Goal: Information Seeking & Learning: Find specific fact

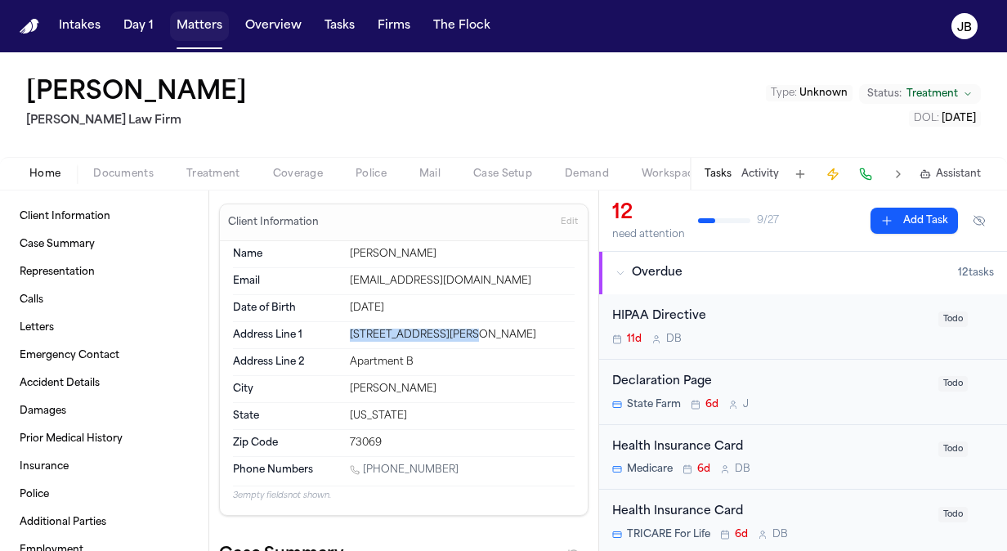
click at [208, 31] on button "Matters" at bounding box center [199, 25] width 59 height 29
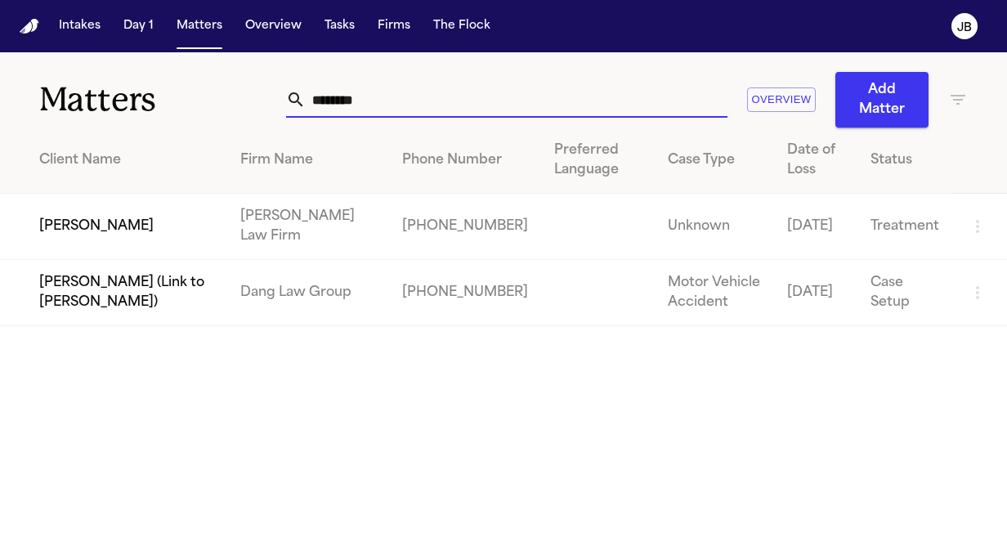
drag, startPoint x: 334, startPoint y: 92, endPoint x: 126, endPoint y: 117, distance: 209.2
click at [126, 117] on div "Matters ******* Overview Add Matter" at bounding box center [503, 89] width 1007 height 75
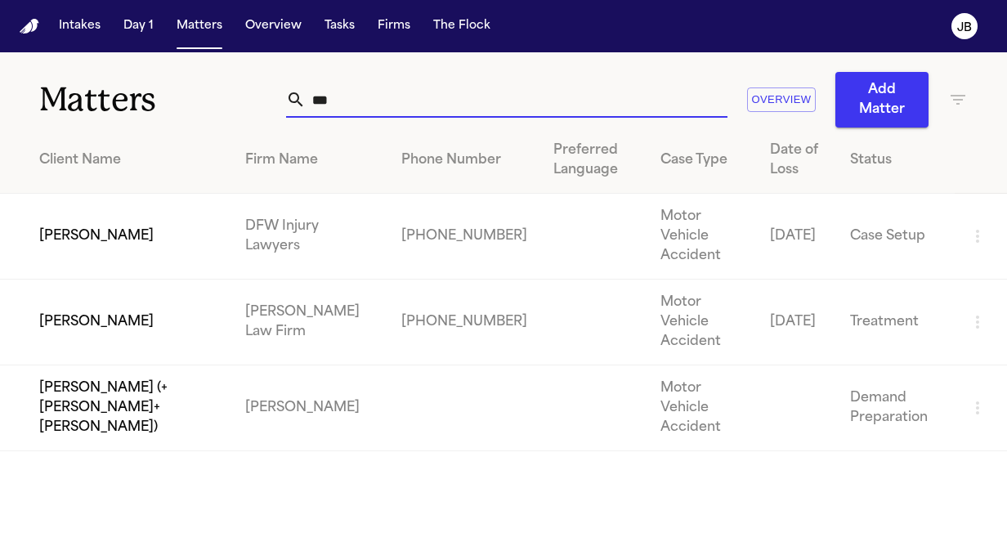
type input "***"
click at [119, 298] on td "[PERSON_NAME]" at bounding box center [116, 323] width 232 height 86
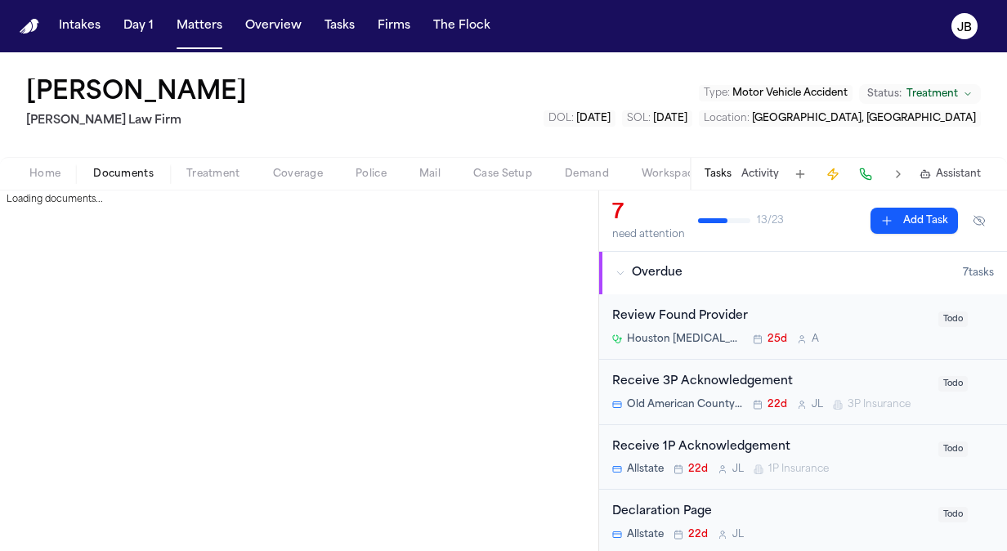
click at [123, 177] on span "Documents" at bounding box center [123, 174] width 61 height 13
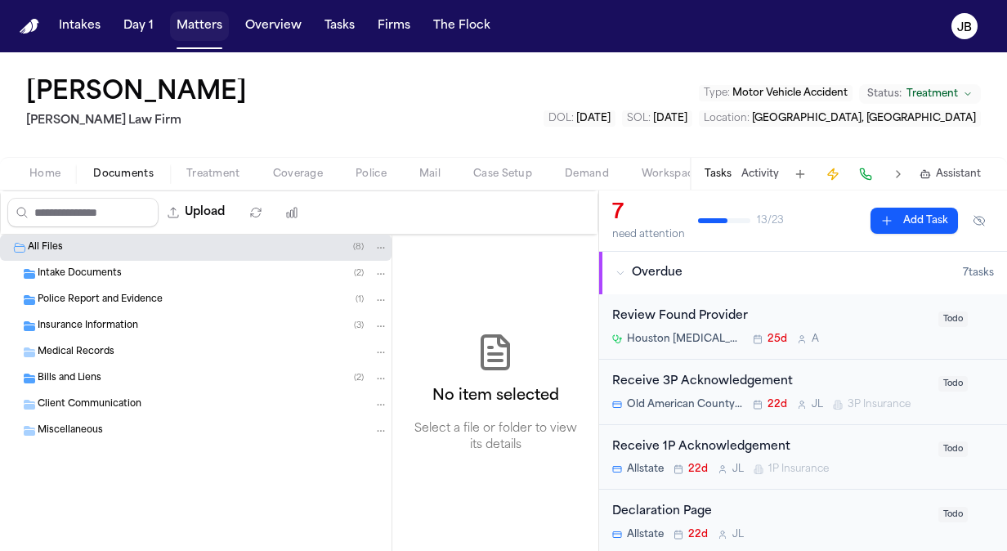
click at [193, 13] on button "Matters" at bounding box center [199, 25] width 59 height 29
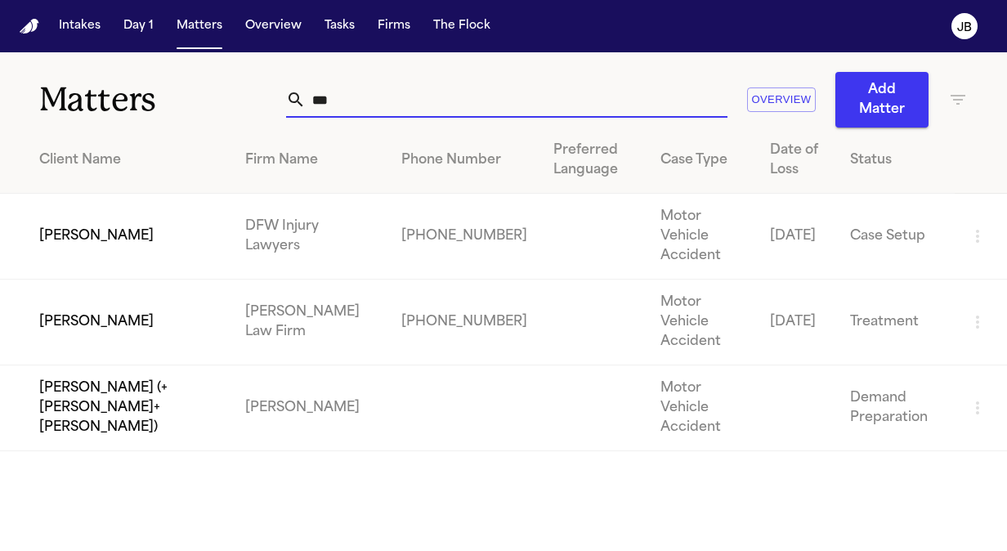
drag, startPoint x: 372, startPoint y: 111, endPoint x: 209, endPoint y: 103, distance: 162.9
click at [209, 103] on div "Matters *** Overview Add Matter" at bounding box center [503, 89] width 1007 height 75
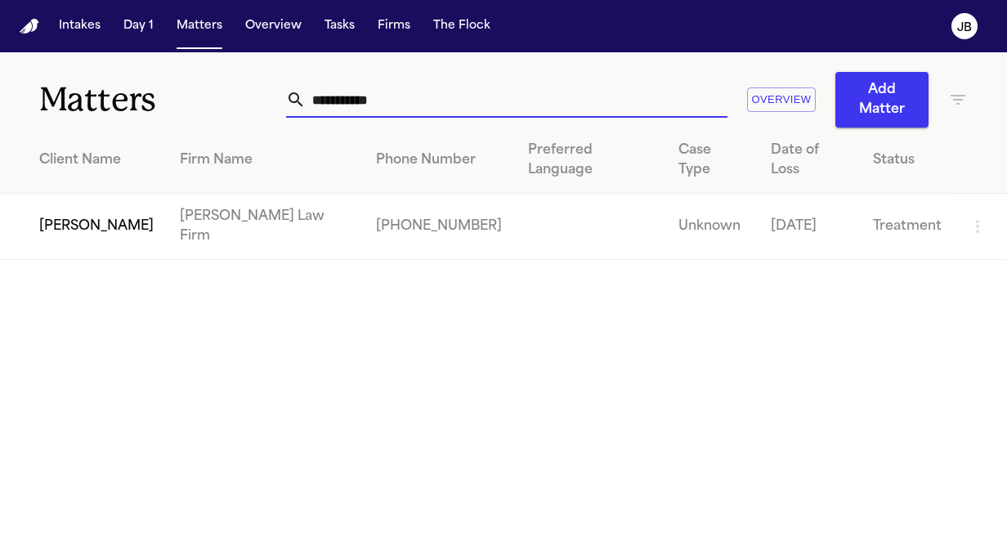
type input "**********"
click at [79, 194] on td "[PERSON_NAME]" at bounding box center [83, 227] width 167 height 66
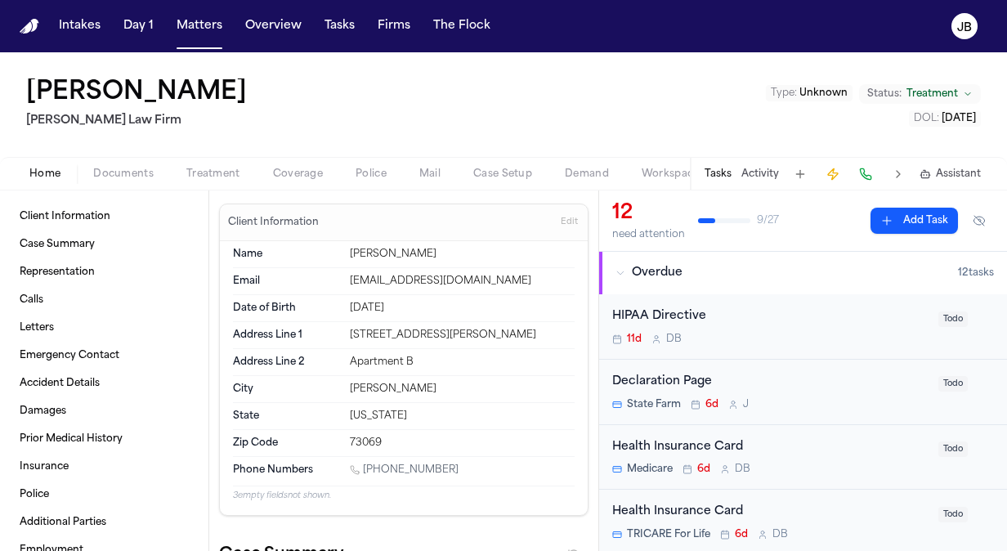
click at [124, 164] on button "Documents" at bounding box center [123, 174] width 93 height 20
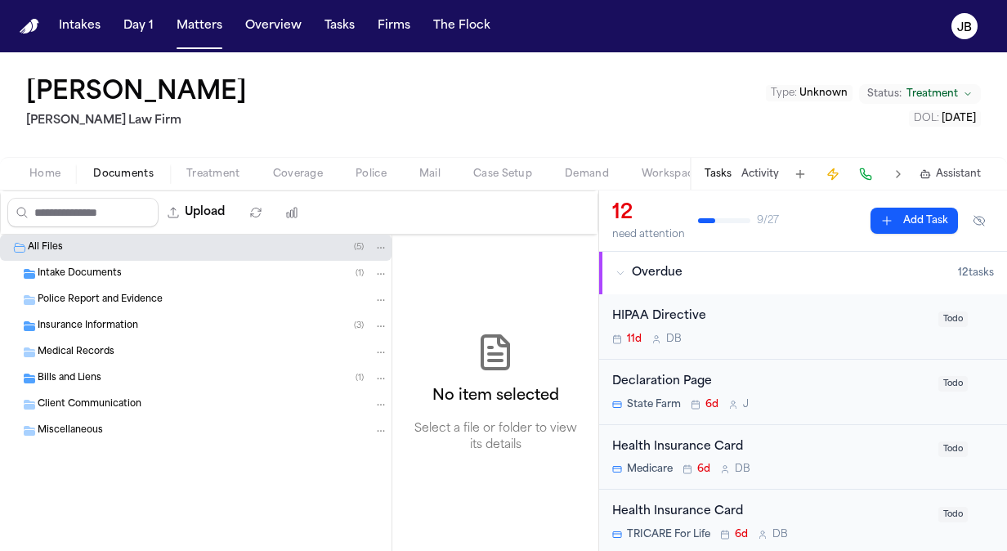
click at [85, 384] on div "Bills and Liens ( 1 )" at bounding box center [213, 378] width 351 height 15
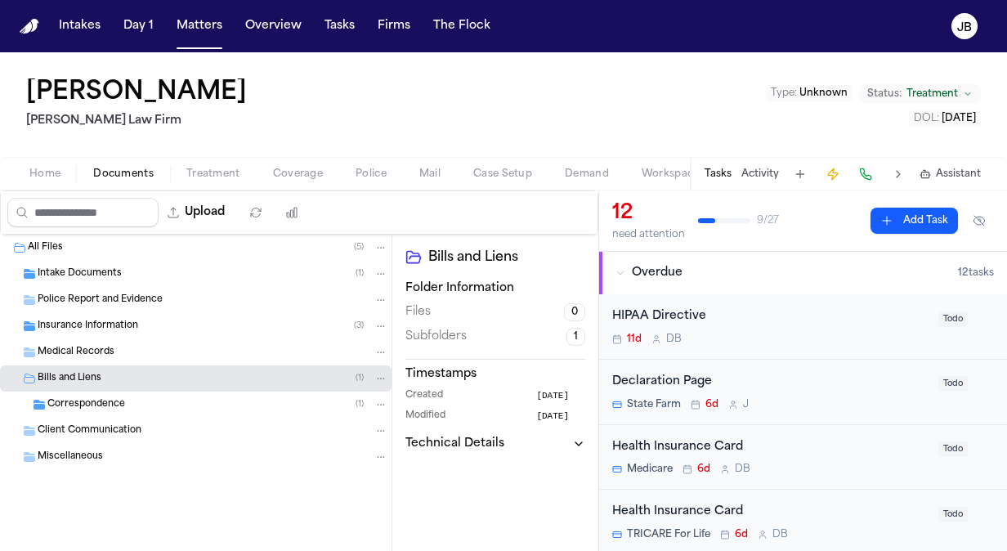
click at [240, 399] on div "Correspondence ( 1 )" at bounding box center [217, 404] width 341 height 15
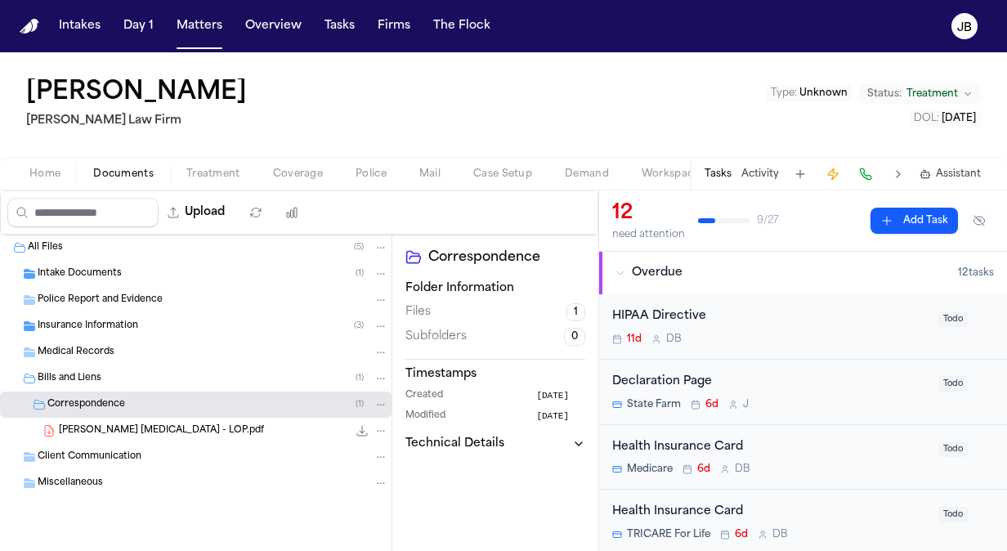
click at [376, 425] on icon "File: L. Johnson - Woods Chiropractic - LOP.pdf" at bounding box center [380, 430] width 11 height 11
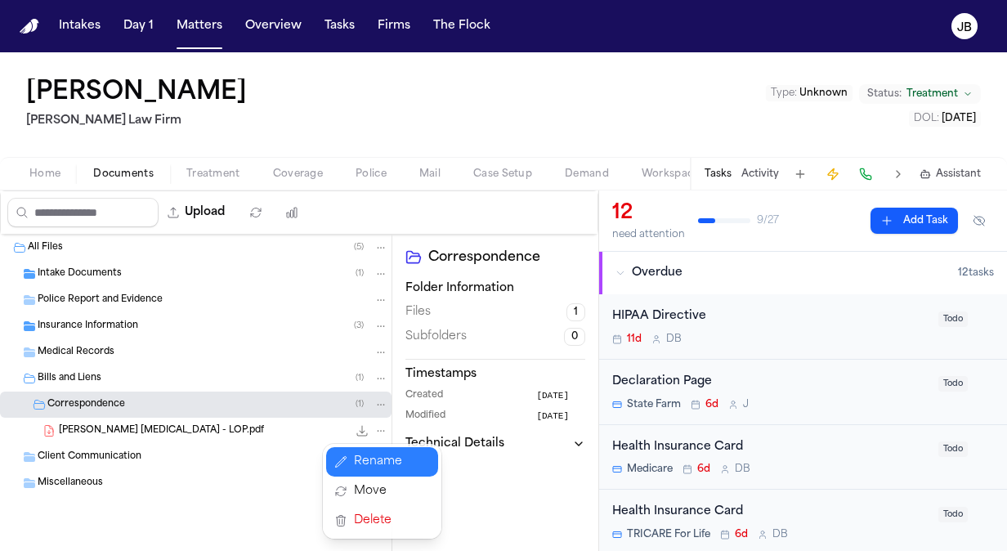
click at [366, 468] on button "Rename" at bounding box center [382, 461] width 112 height 29
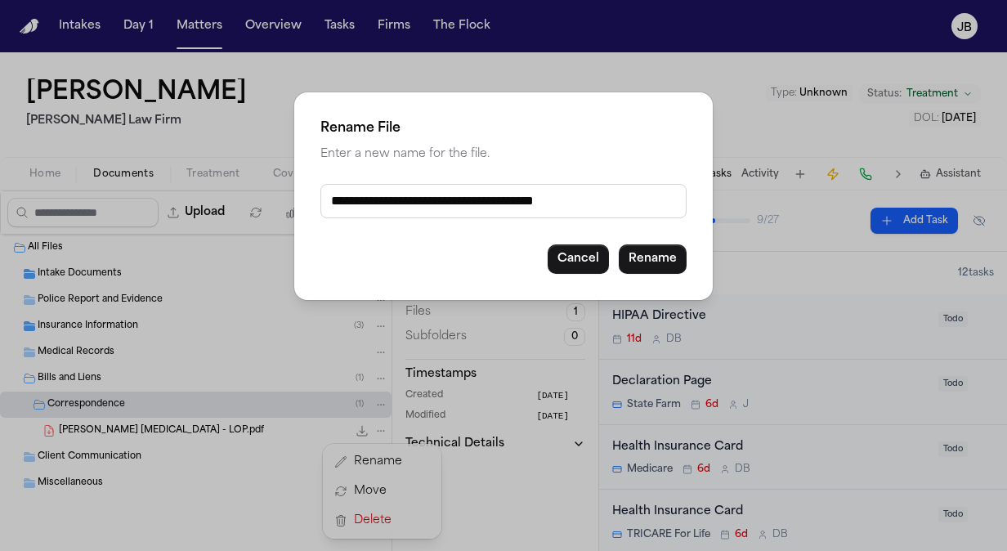
click at [625, 201] on input "**********" at bounding box center [504, 201] width 366 height 34
type input "**********"
click at [636, 252] on button "Rename" at bounding box center [653, 258] width 68 height 29
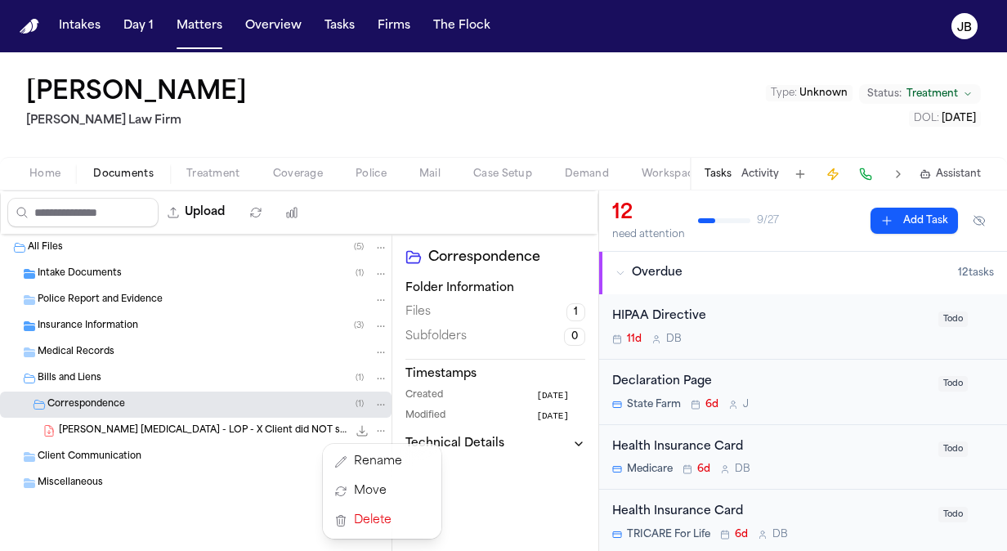
click at [530, 469] on div "All Files ( 5 ) Intake Documents ( 1 ) Police Report and Evidence Insurance Inf…" at bounding box center [299, 406] width 599 height 343
click at [226, 208] on button "Upload" at bounding box center [197, 212] width 76 height 29
select select "**********"
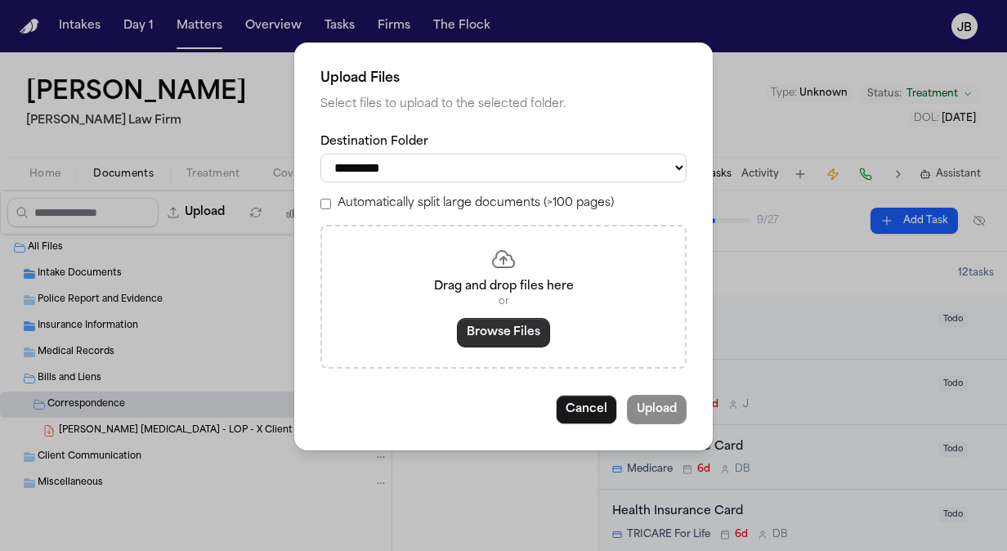
click at [506, 335] on button "Browse Files" at bounding box center [503, 332] width 93 height 29
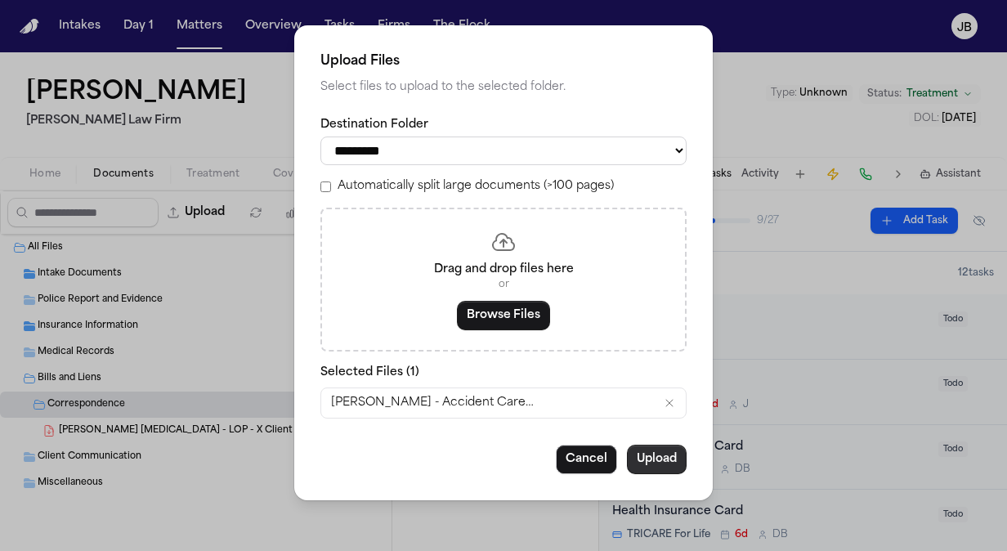
click at [664, 460] on button "Upload" at bounding box center [657, 459] width 60 height 29
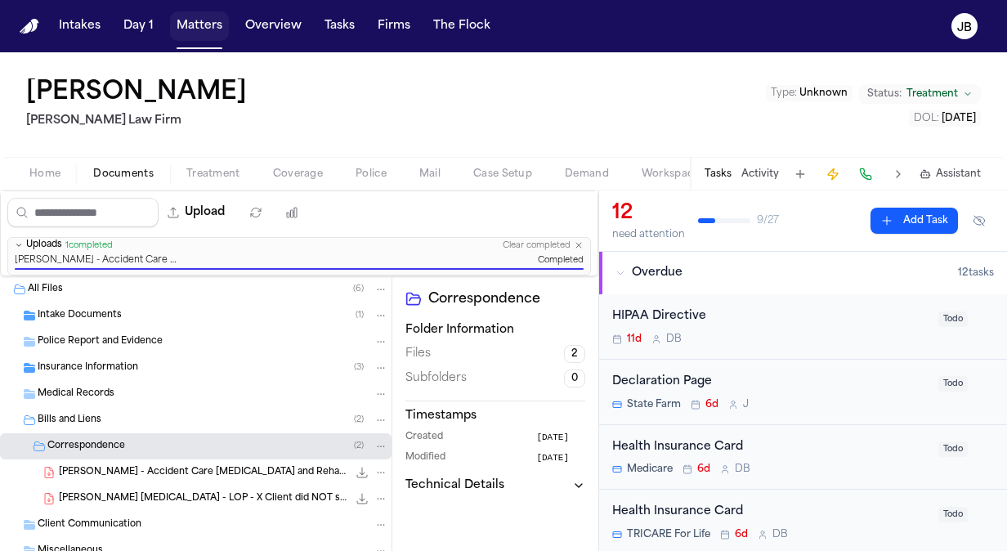
click at [210, 33] on button "Matters" at bounding box center [199, 25] width 59 height 29
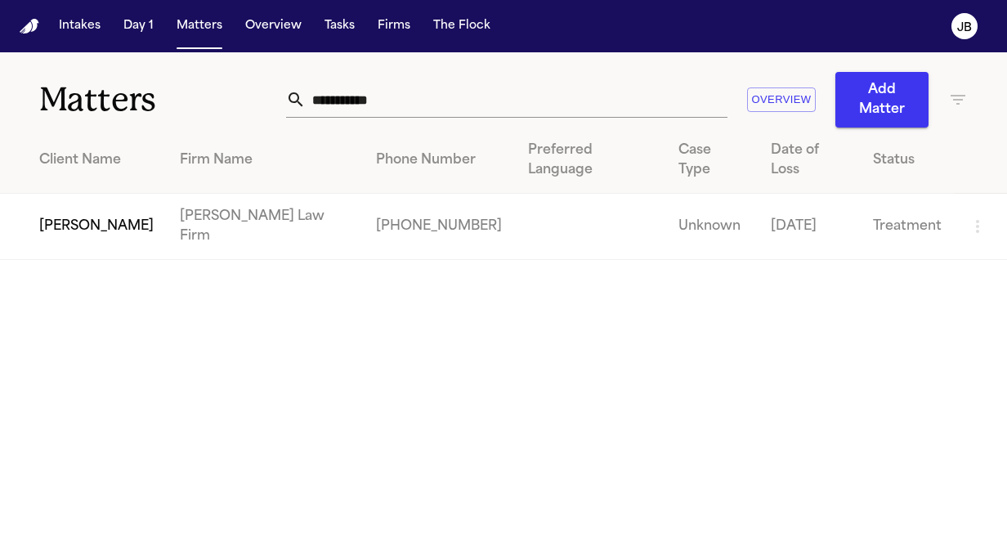
click at [214, 194] on td "[PERSON_NAME] Law Firm" at bounding box center [265, 227] width 196 height 66
click at [121, 200] on td "[PERSON_NAME]" at bounding box center [83, 227] width 167 height 66
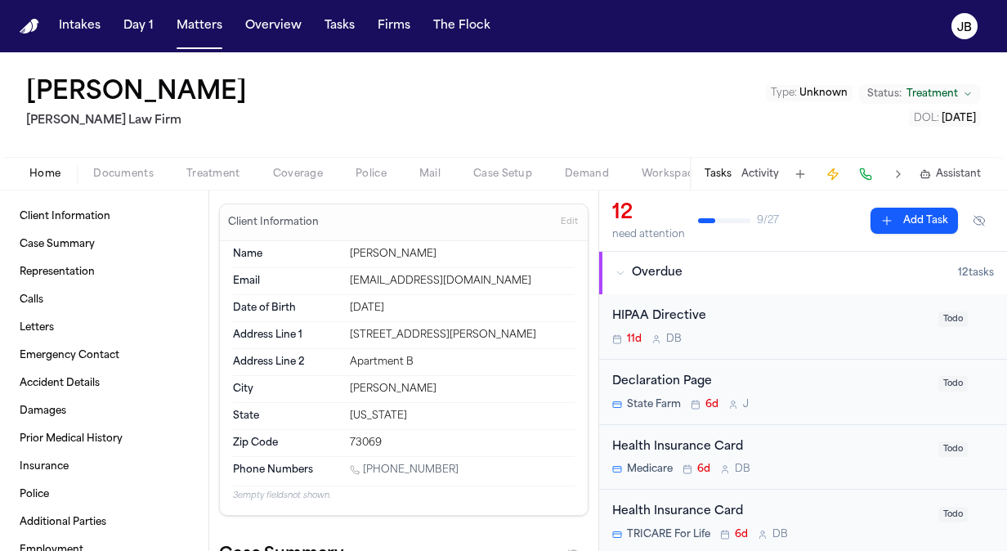
click at [128, 168] on span "Documents" at bounding box center [123, 174] width 61 height 13
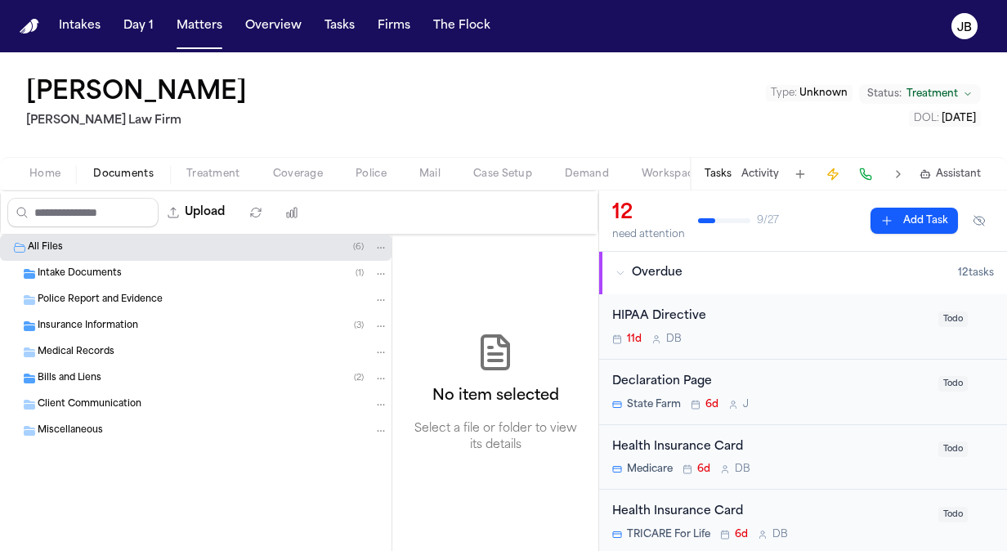
click at [92, 381] on span "Bills and Liens" at bounding box center [70, 379] width 64 height 14
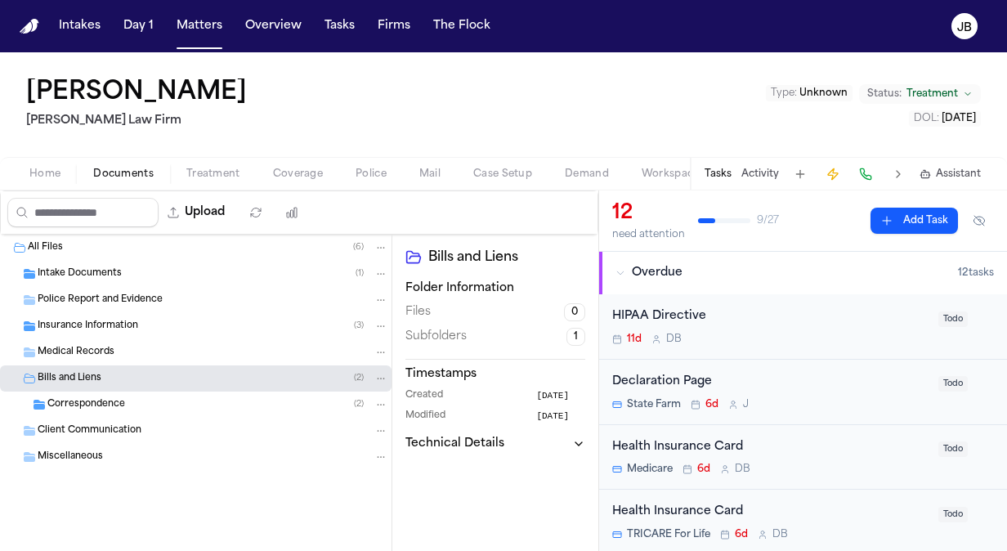
click at [94, 407] on span "Correspondence" at bounding box center [86, 405] width 78 height 14
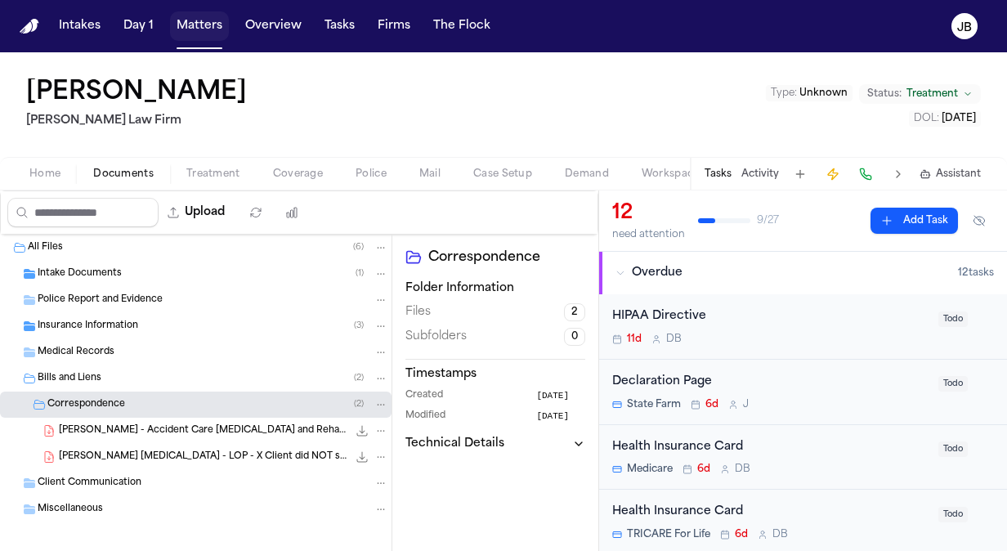
click at [214, 20] on button "Matters" at bounding box center [199, 25] width 59 height 29
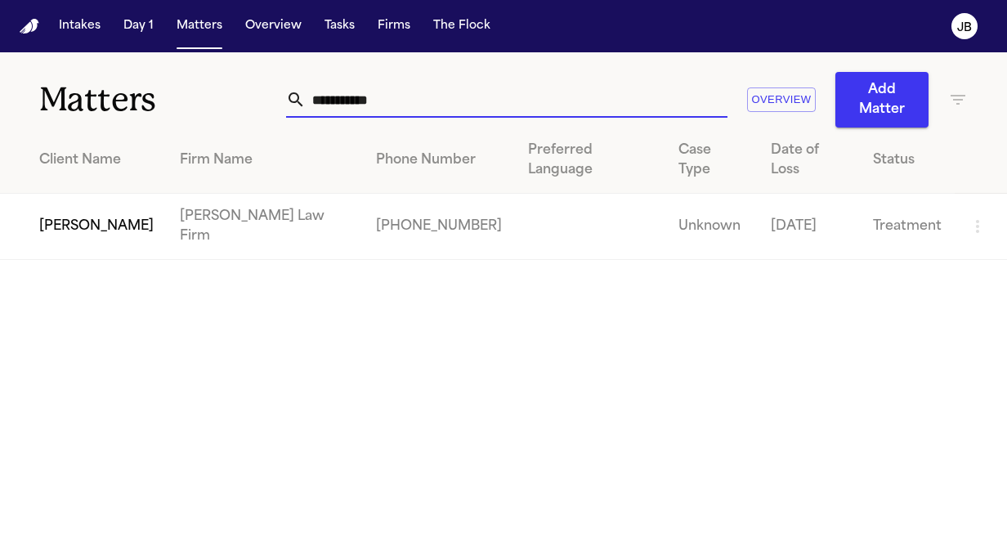
drag, startPoint x: 389, startPoint y: 100, endPoint x: 208, endPoint y: 88, distance: 181.9
click at [208, 88] on div "**********" at bounding box center [503, 89] width 1007 height 75
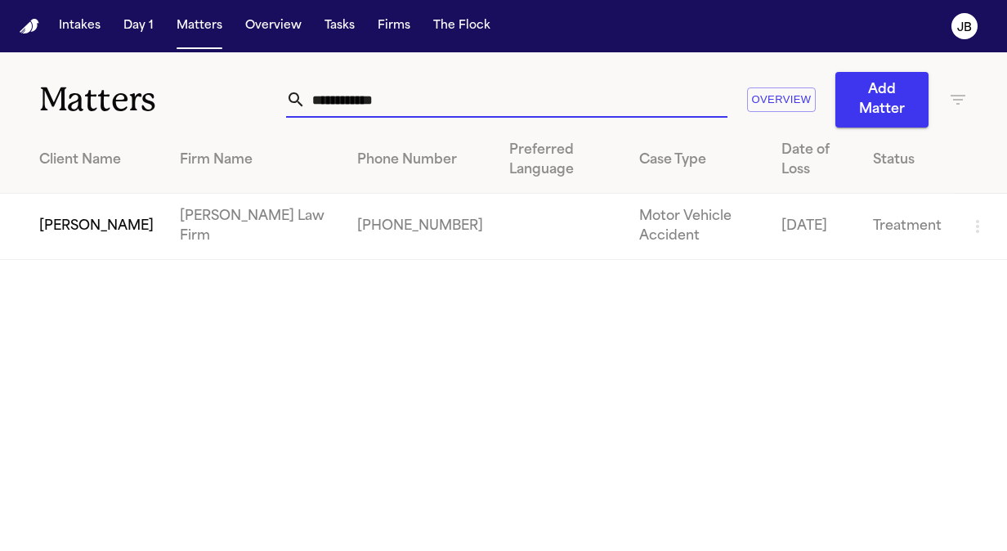
type input "**********"
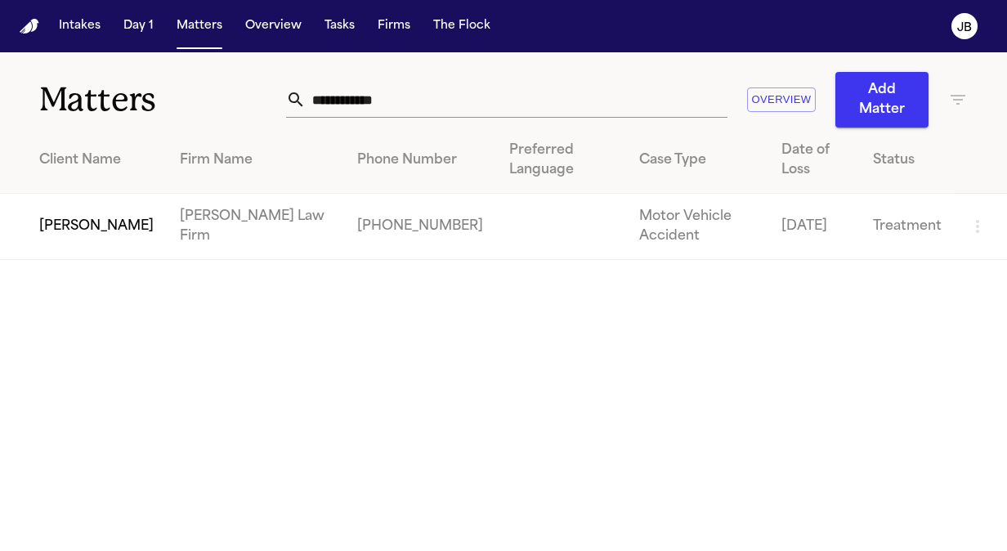
click at [175, 245] on td "[PERSON_NAME] Law Firm" at bounding box center [255, 227] width 177 height 66
click at [100, 205] on td "[PERSON_NAME]" at bounding box center [83, 227] width 167 height 66
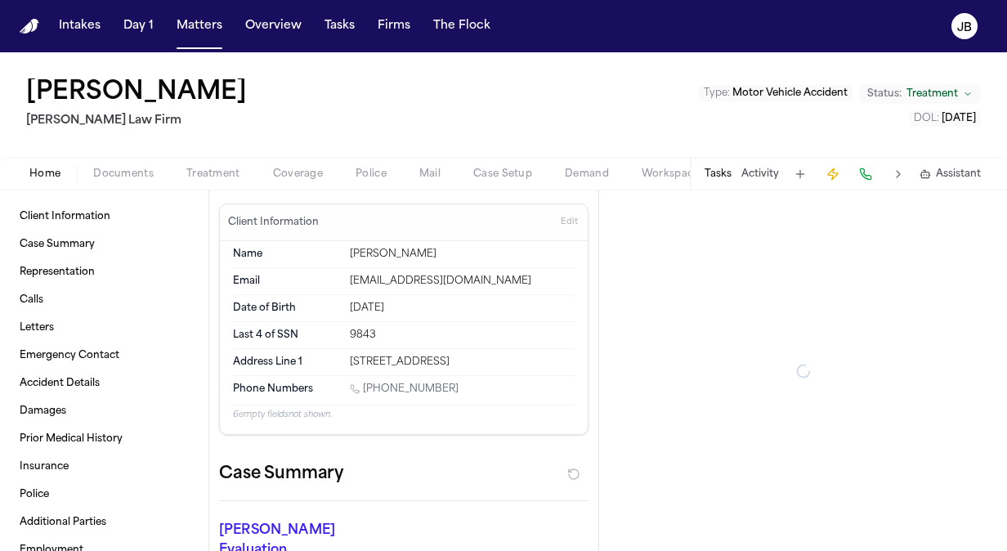
click at [761, 186] on div "Tasks Activity Assistant" at bounding box center [842, 174] width 304 height 32
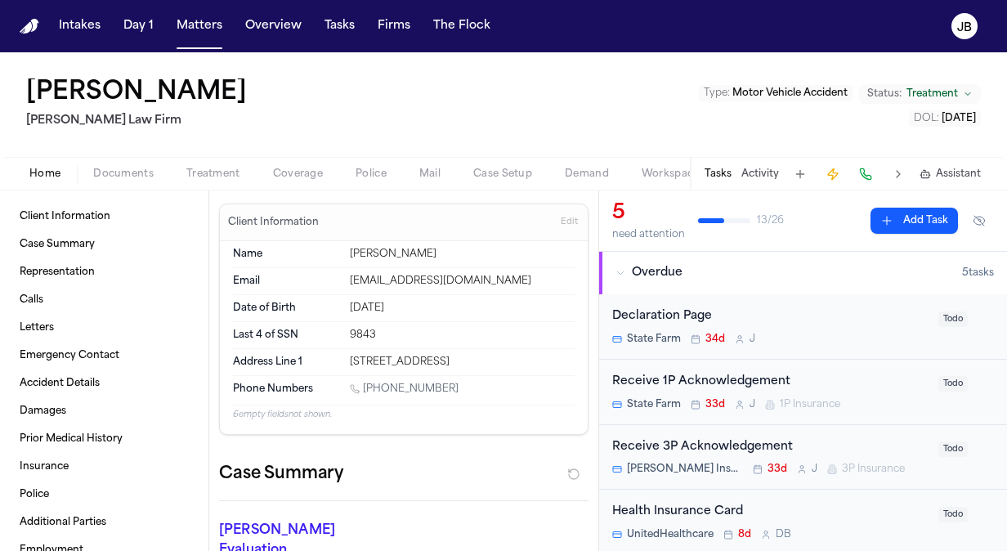
click at [764, 176] on button "Activity" at bounding box center [761, 174] width 38 height 13
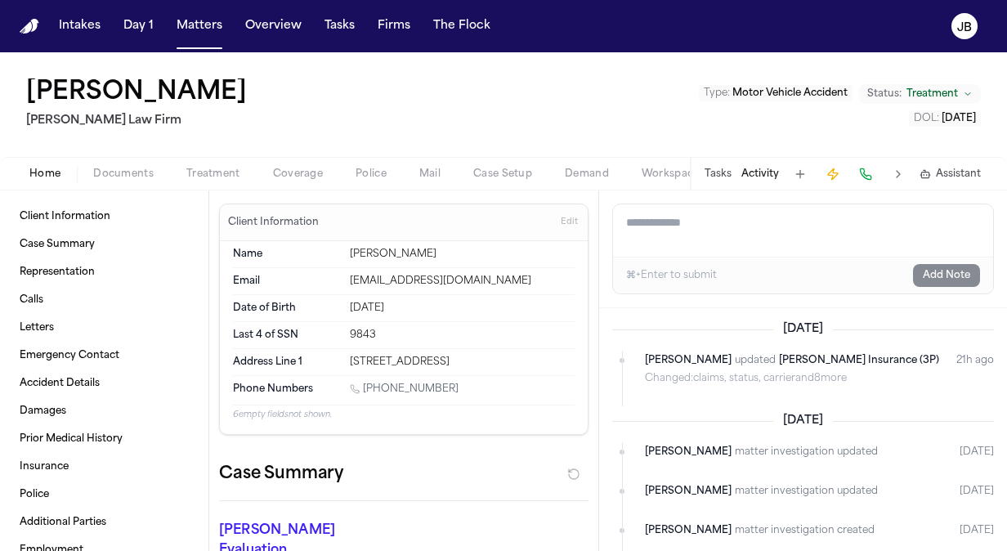
click at [691, 234] on textarea "Add a note to this matter" at bounding box center [803, 230] width 380 height 52
type textarea "**********"
click at [964, 278] on button "Add Note" at bounding box center [946, 275] width 67 height 23
click at [202, 172] on span "Treatment" at bounding box center [213, 174] width 54 height 13
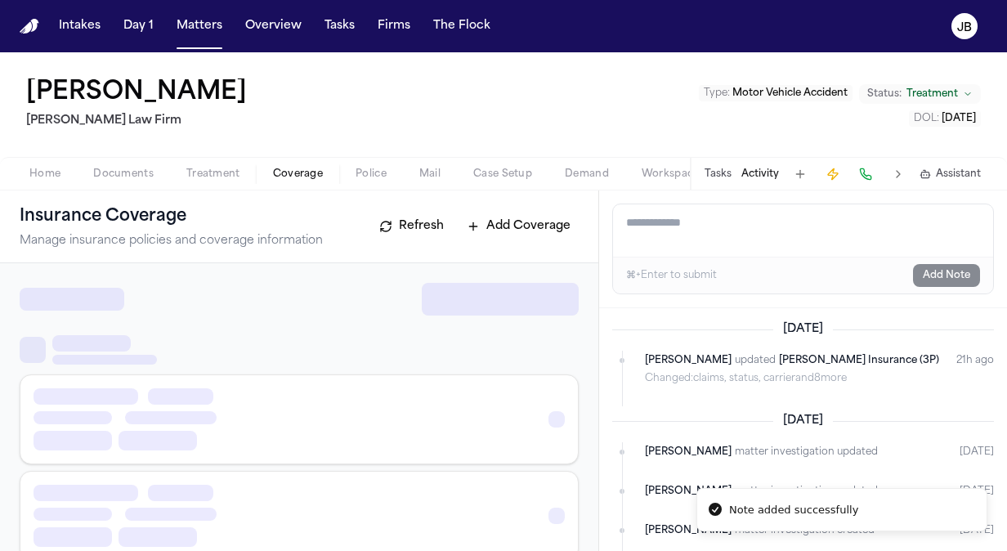
click at [308, 177] on span "Coverage" at bounding box center [298, 174] width 50 height 13
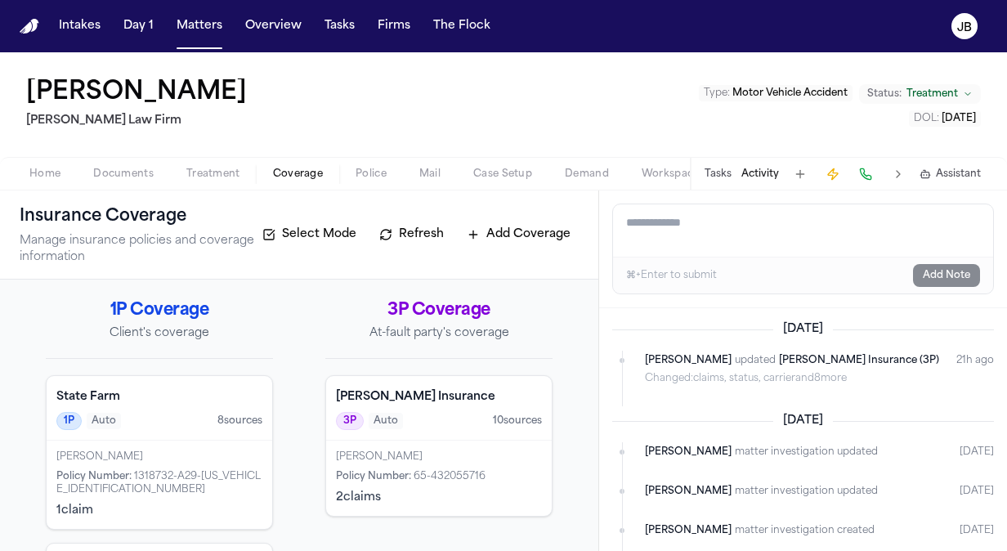
click at [432, 442] on div "[PERSON_NAME] Policy Number : 65-432055716 2 claim s" at bounding box center [439, 478] width 226 height 75
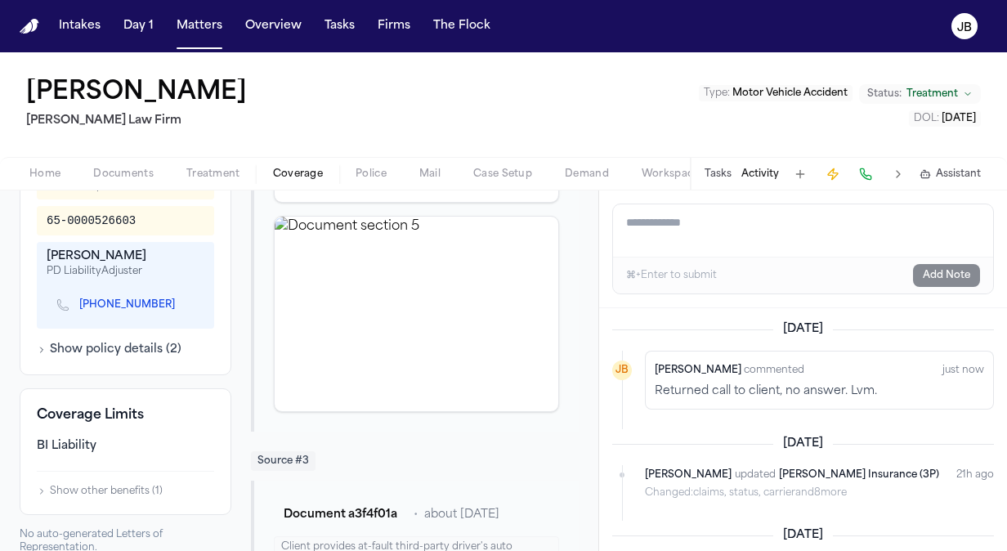
scroll to position [624, 0]
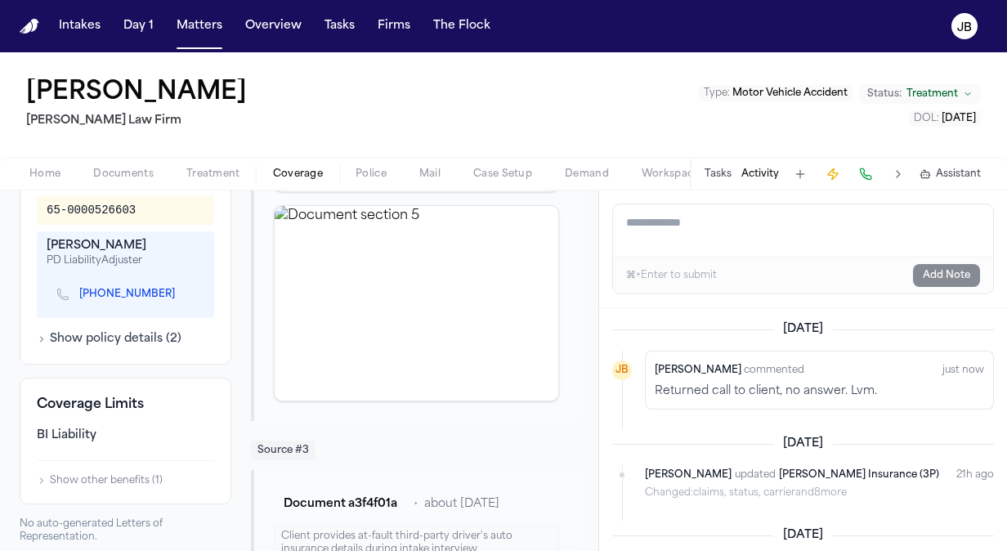
drag, startPoint x: 157, startPoint y: 309, endPoint x: 74, endPoint y: 317, distance: 83.0
click at [74, 302] on div "[PHONE_NUMBER]" at bounding box center [122, 294] width 132 height 15
drag, startPoint x: 74, startPoint y: 317, endPoint x: 155, endPoint y: 316, distance: 81.0
click at [155, 302] on div "[PHONE_NUMBER]" at bounding box center [122, 294] width 132 height 15
copy div "[PHONE_NUMBER]"
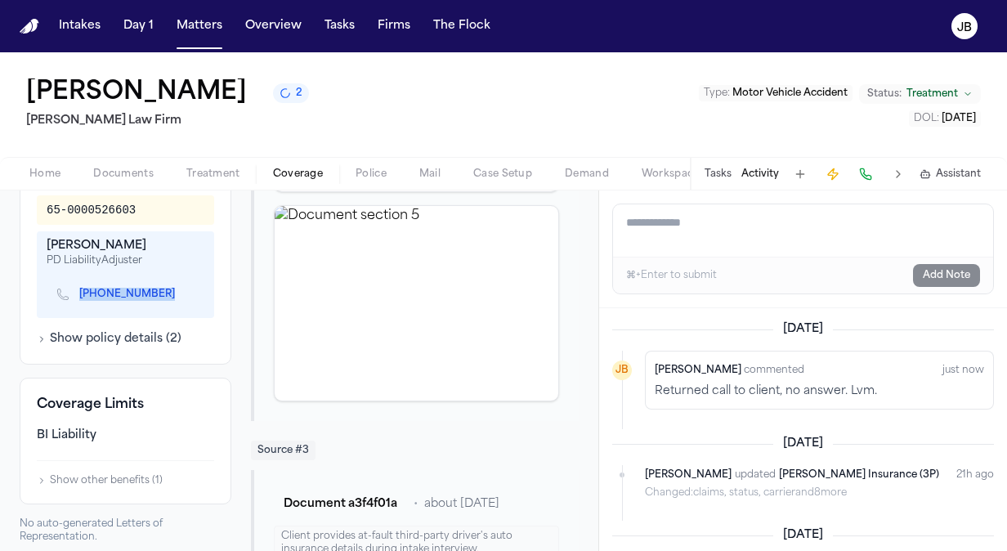
scroll to position [567, 0]
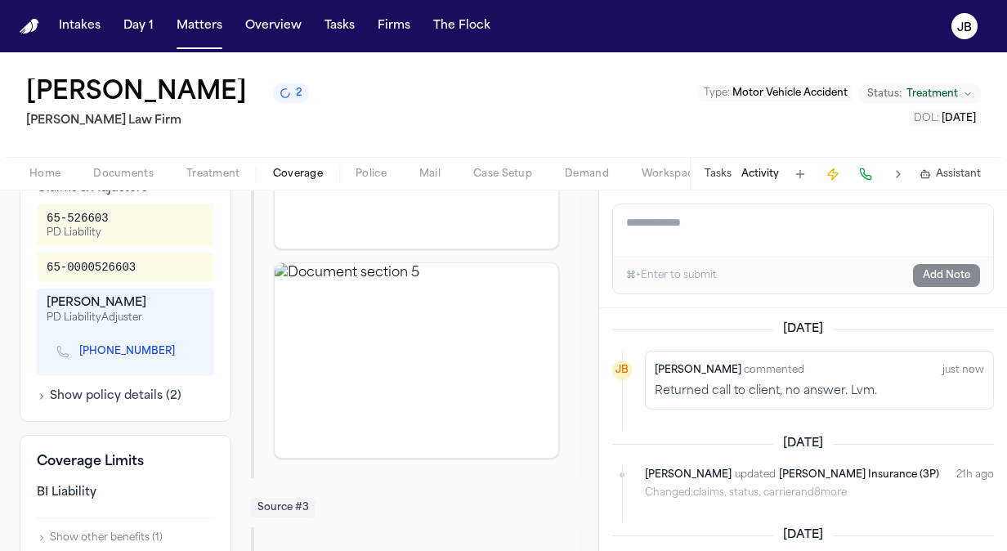
click at [621, 213] on textarea "Add a note to this matter" at bounding box center [803, 230] width 381 height 52
click at [842, 226] on textarea "**********" at bounding box center [803, 230] width 381 height 52
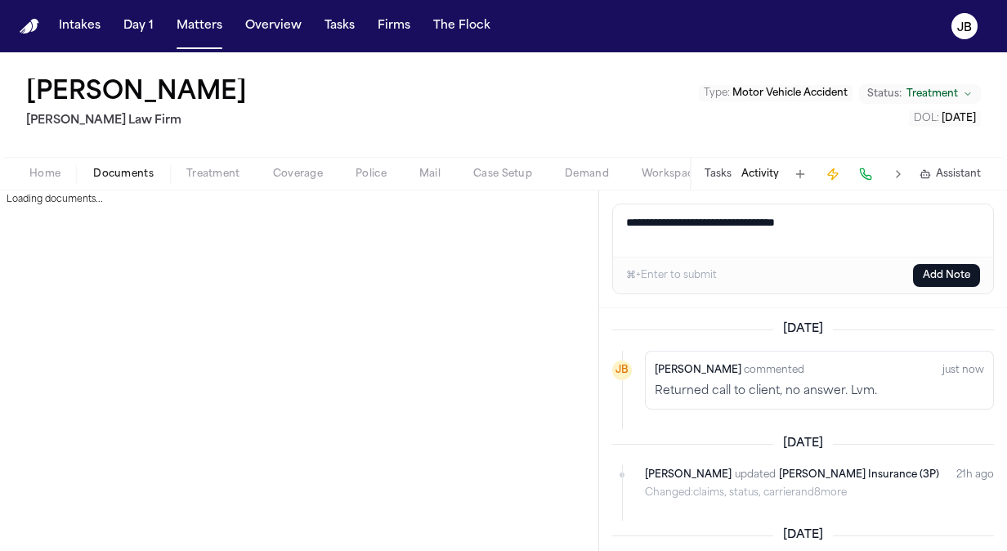
click at [123, 164] on button "Documents" at bounding box center [123, 174] width 93 height 20
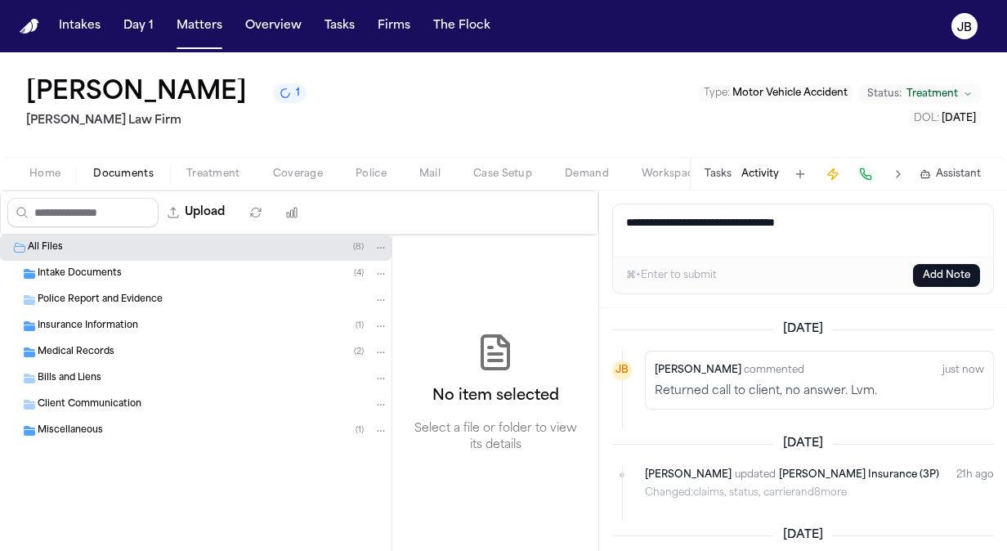
click at [56, 168] on span "Home" at bounding box center [44, 174] width 31 height 13
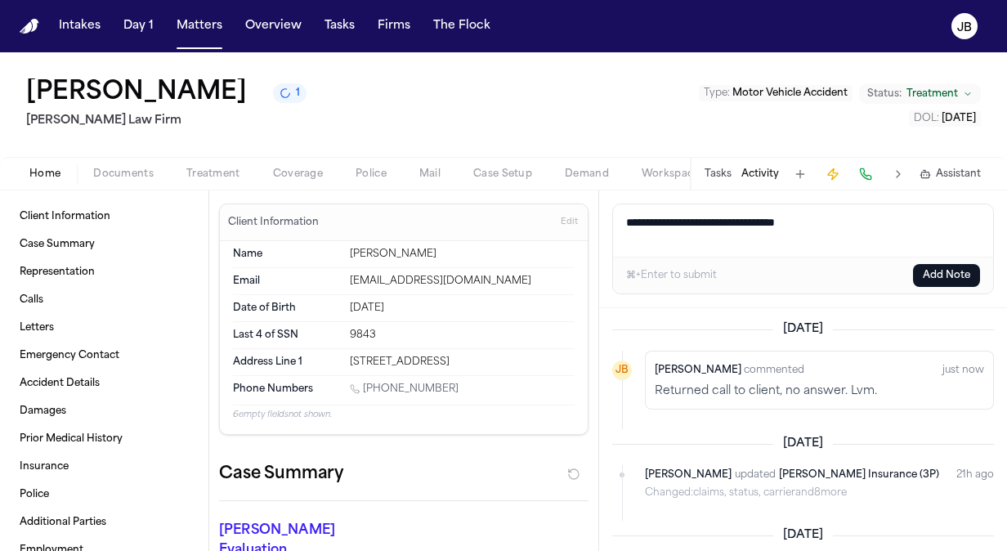
click at [850, 219] on textarea "**********" at bounding box center [803, 230] width 381 height 52
click at [922, 219] on textarea "**********" at bounding box center [803, 230] width 381 height 52
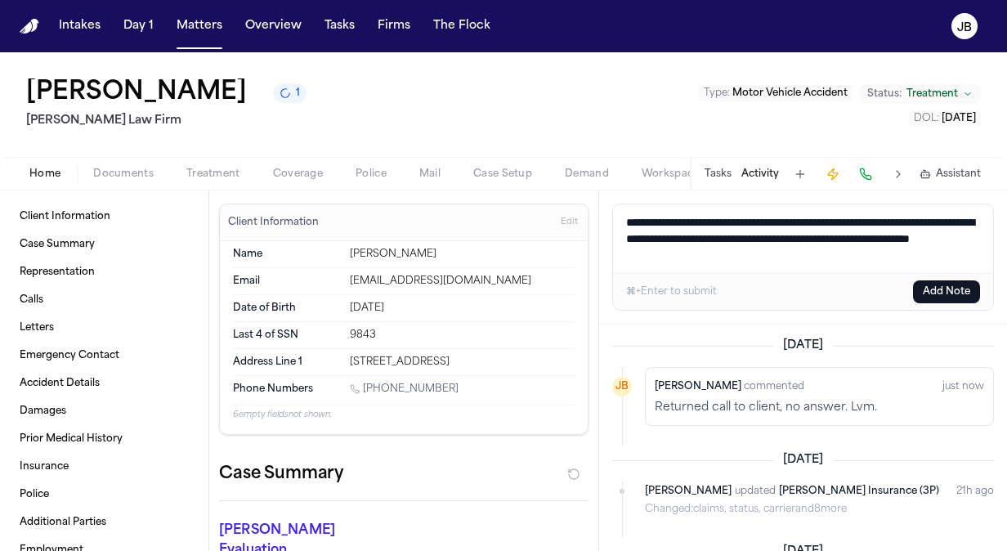
click at [837, 259] on textarea "**********" at bounding box center [803, 238] width 381 height 69
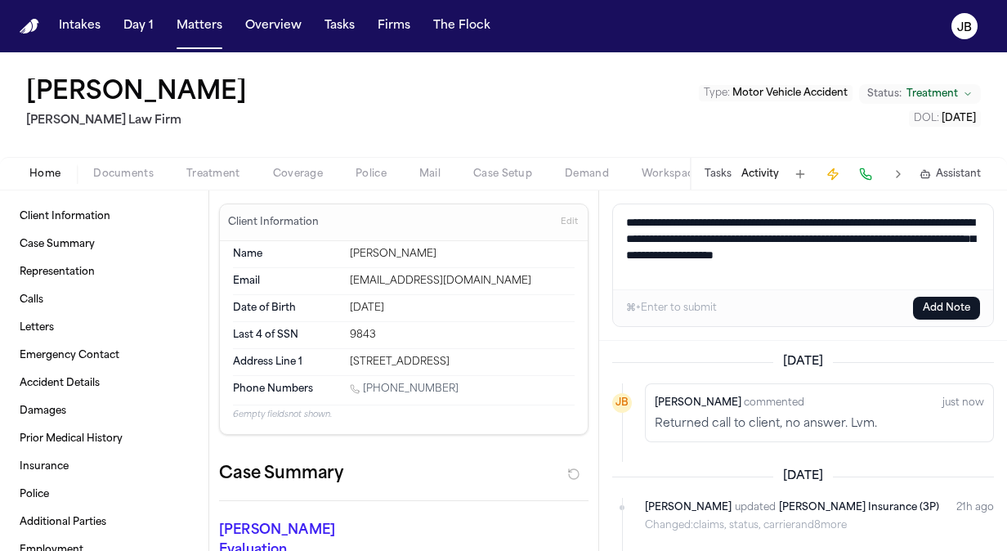
click at [797, 250] on textarea "**********" at bounding box center [803, 246] width 381 height 85
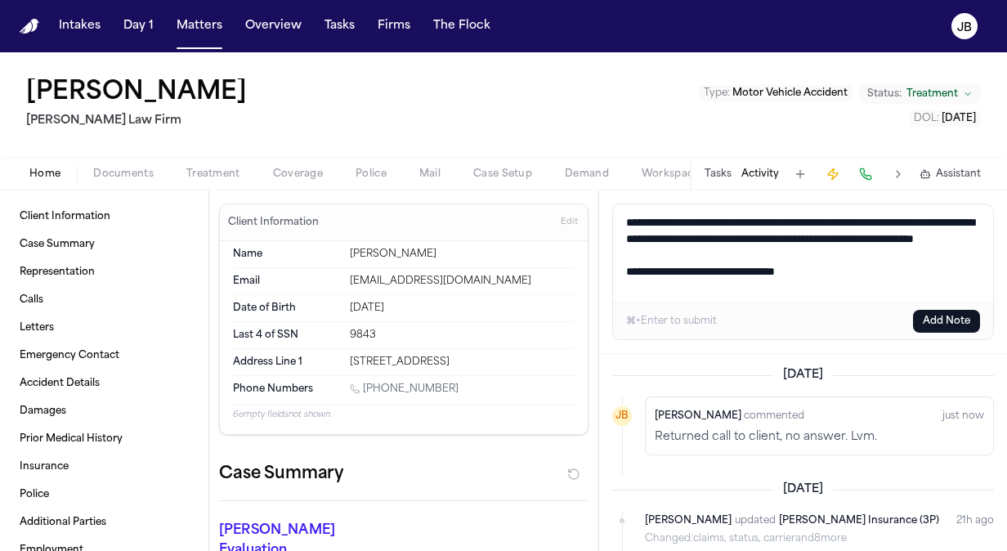
click at [864, 286] on textarea "**********" at bounding box center [803, 253] width 381 height 98
type textarea "**********"
click at [123, 168] on span "Documents" at bounding box center [123, 174] width 61 height 13
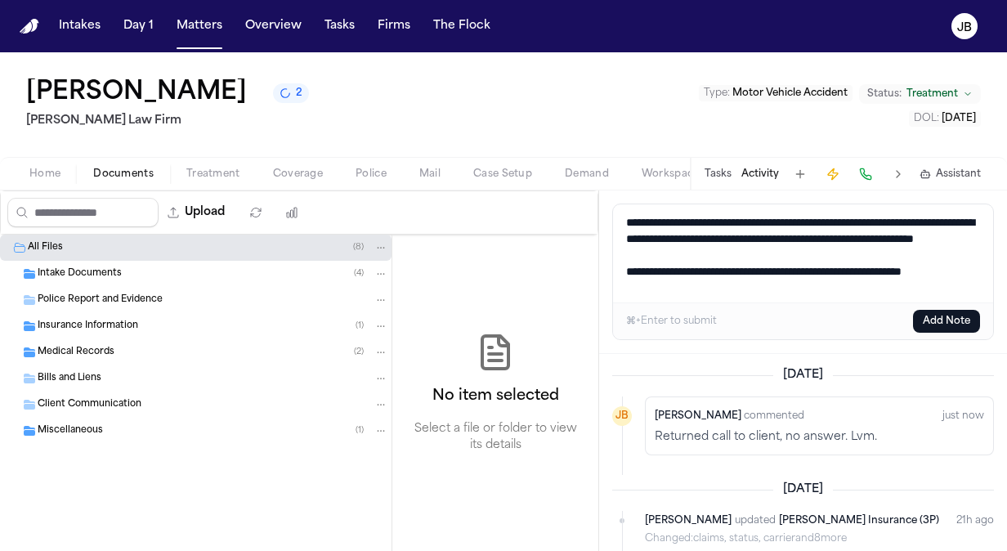
click at [738, 307] on div "⌘+Enter to submit Add Note" at bounding box center [803, 321] width 380 height 37
click at [625, 216] on textarea "**********" at bounding box center [803, 253] width 381 height 98
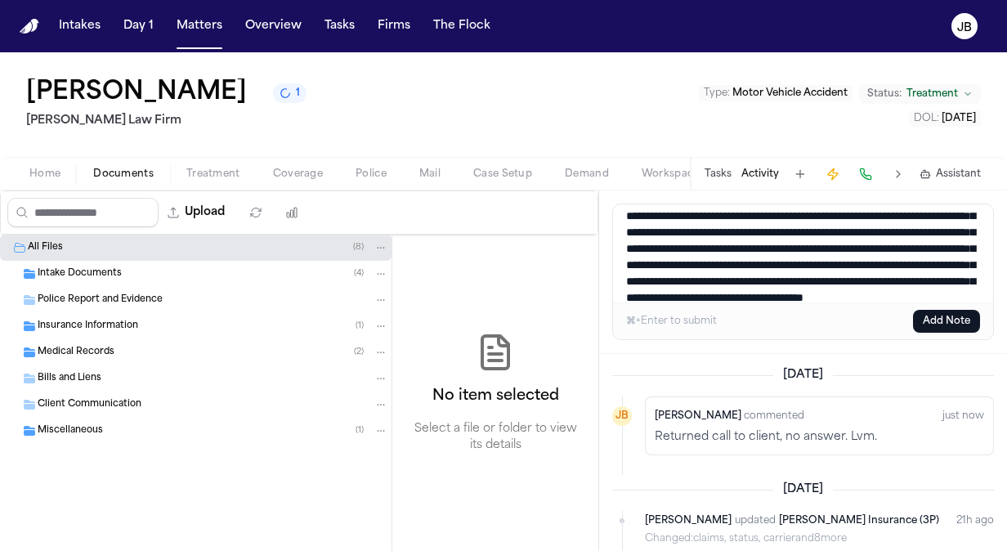
scroll to position [39, 0]
click at [664, 295] on textarea "**********" at bounding box center [803, 253] width 381 height 98
click at [783, 297] on textarea "**********" at bounding box center [803, 253] width 381 height 98
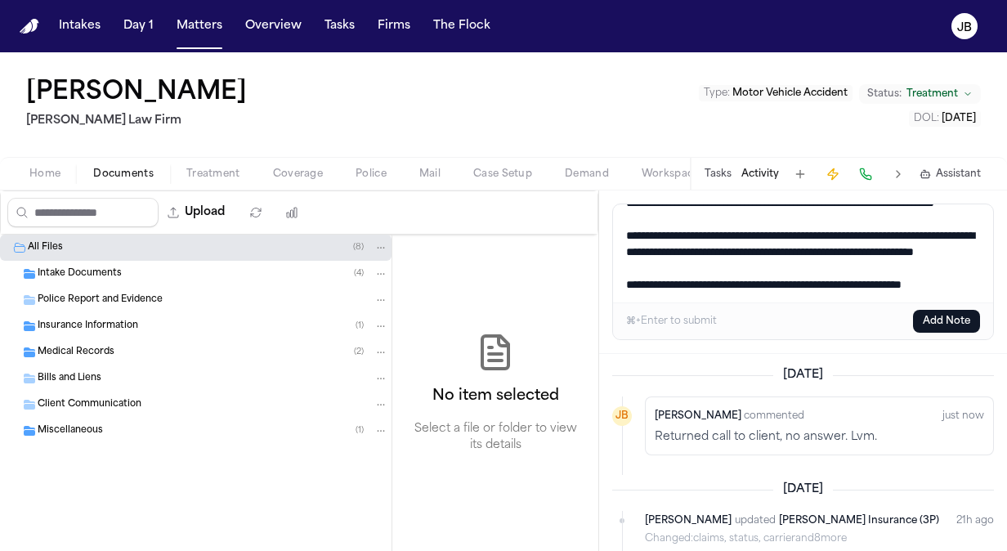
scroll to position [355, 0]
click at [859, 235] on textarea "Add a note to this matter" at bounding box center [803, 253] width 381 height 98
click at [777, 224] on textarea "Add a note to this matter" at bounding box center [803, 253] width 381 height 98
click at [878, 240] on textarea "Add a note to this matter" at bounding box center [803, 253] width 381 height 98
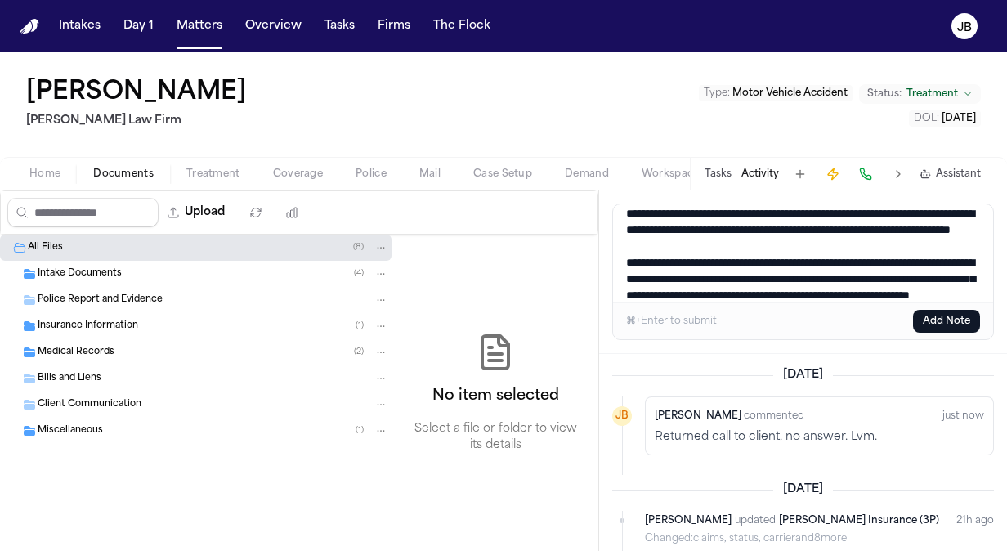
scroll to position [262, 0]
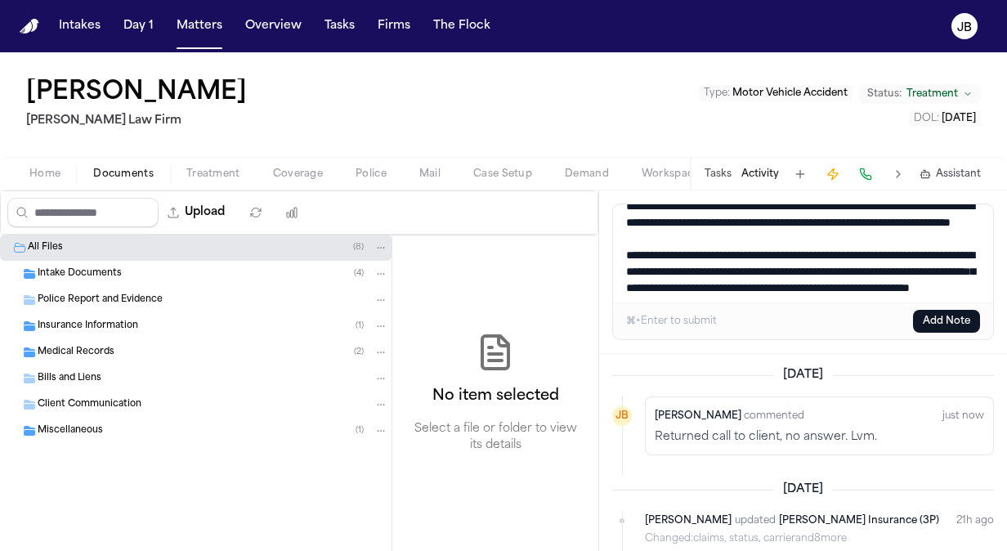
click at [846, 254] on textarea "Add a note to this matter" at bounding box center [803, 253] width 381 height 98
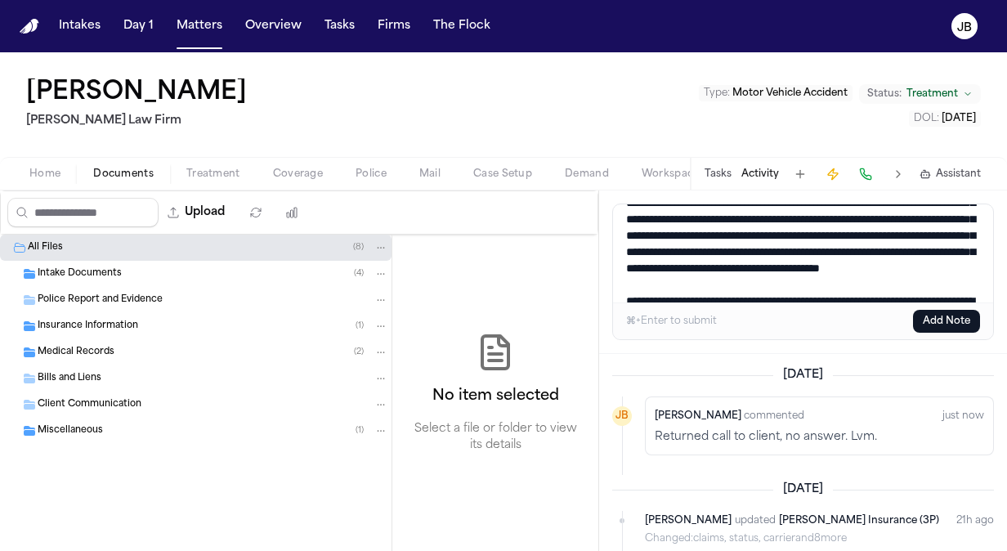
scroll to position [0, 0]
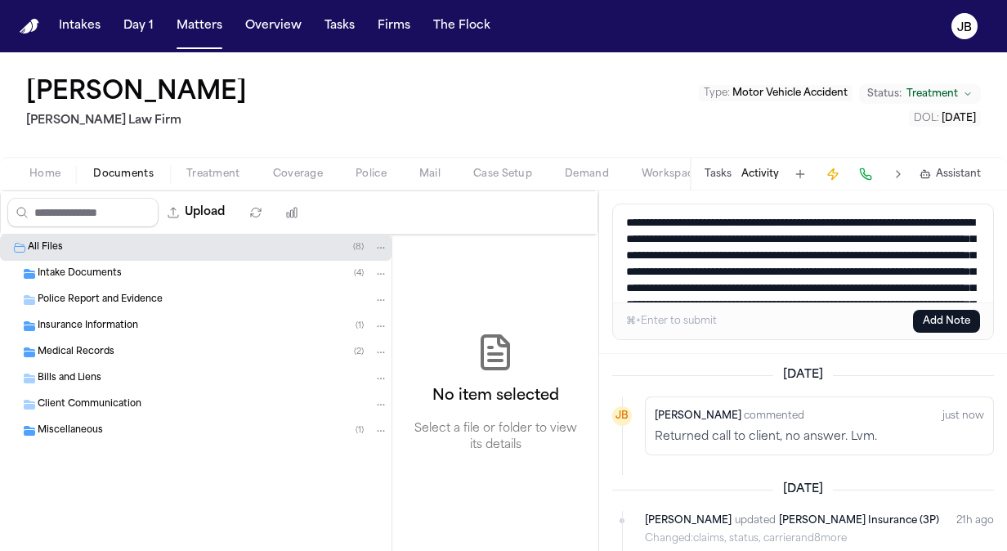
drag, startPoint x: 725, startPoint y: 276, endPoint x: 537, endPoint y: 90, distance: 264.3
click at [537, 90] on div "[PERSON_NAME] [PERSON_NAME] Law Firm Type : Motor Vehicle Accident Status: Trea…" at bounding box center [503, 301] width 1007 height 499
type textarea "**********"
click at [950, 324] on button "Add Note" at bounding box center [946, 321] width 67 height 23
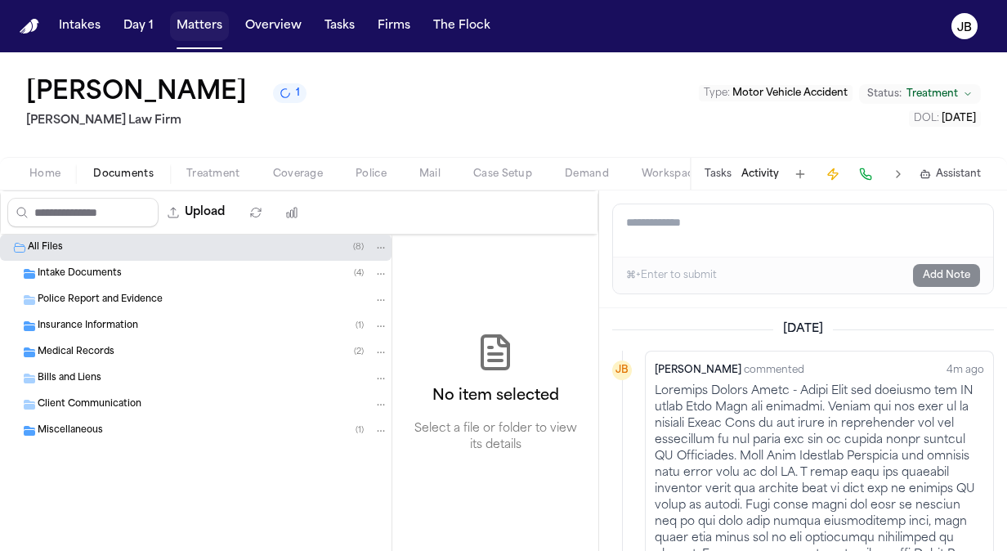
click at [181, 33] on button "Matters" at bounding box center [199, 25] width 59 height 29
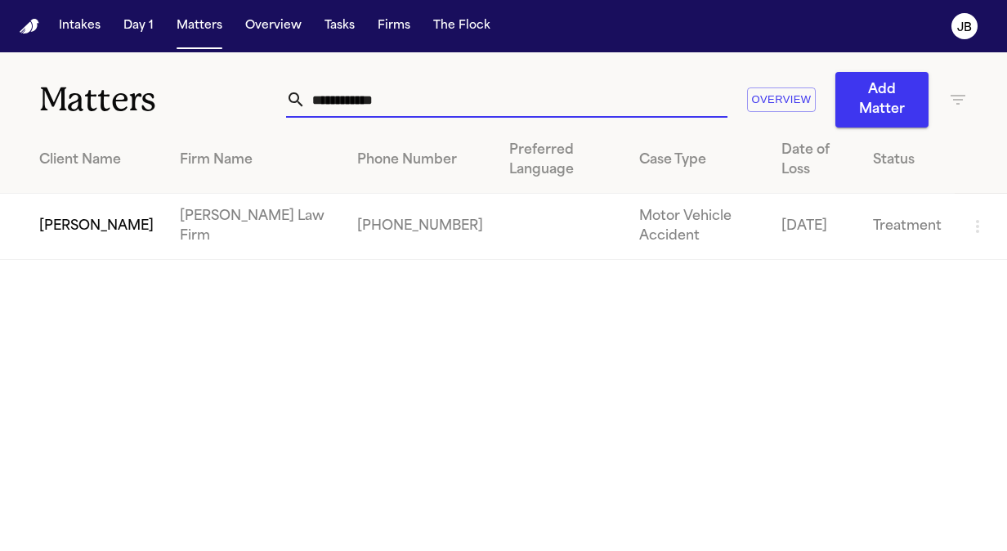
drag, startPoint x: 384, startPoint y: 105, endPoint x: 182, endPoint y: 102, distance: 202.0
click at [182, 102] on div "**********" at bounding box center [503, 89] width 1007 height 75
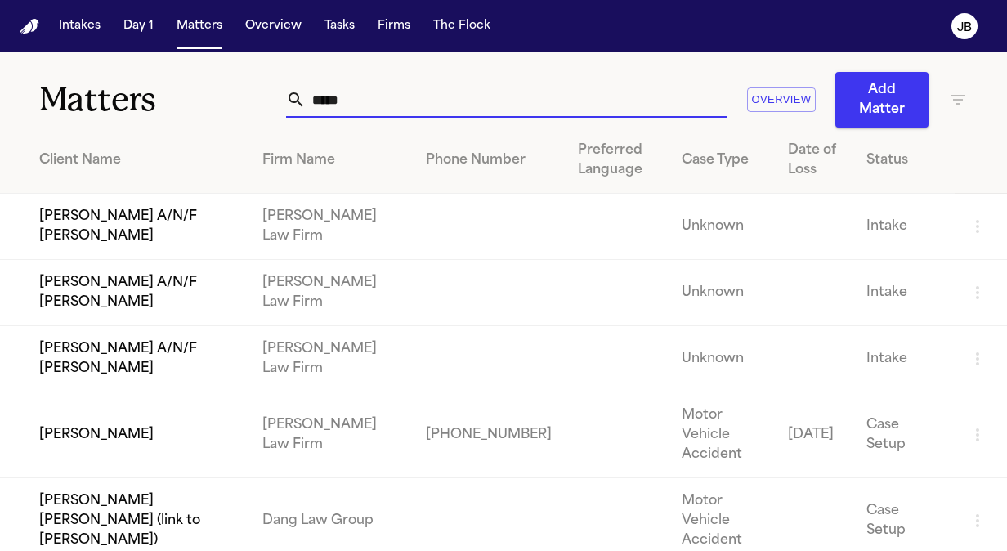
type input "*****"
click at [98, 416] on td "[PERSON_NAME]" at bounding box center [124, 436] width 249 height 86
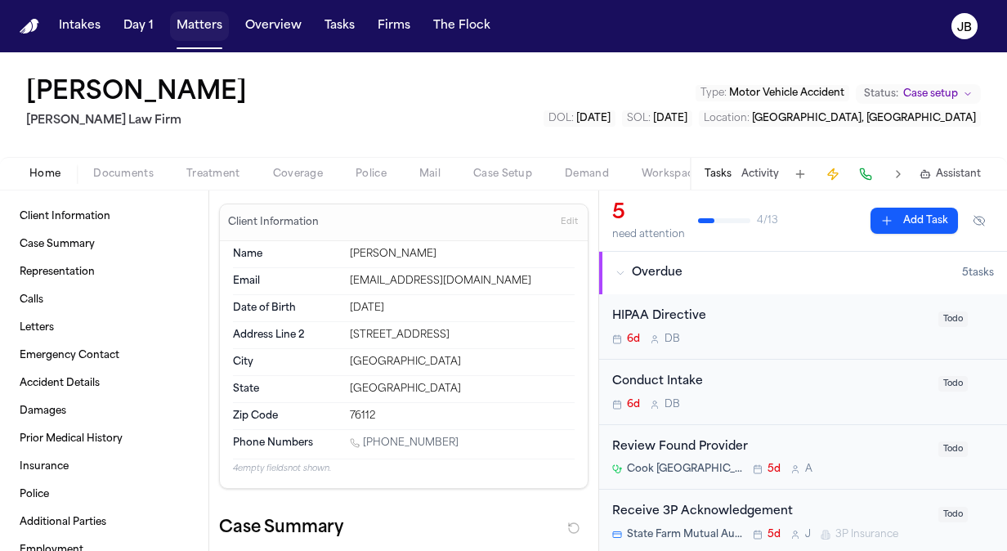
click at [216, 15] on button "Matters" at bounding box center [199, 25] width 59 height 29
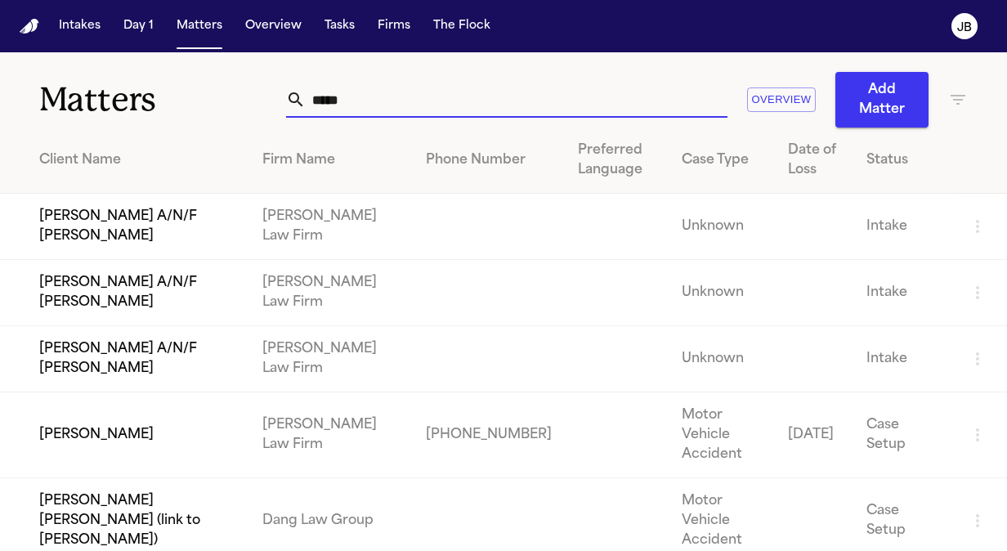
drag, startPoint x: 289, startPoint y: 121, endPoint x: 175, endPoint y: 97, distance: 116.1
click at [175, 97] on div "Matters ***** Overview Add Matter" at bounding box center [503, 89] width 1007 height 75
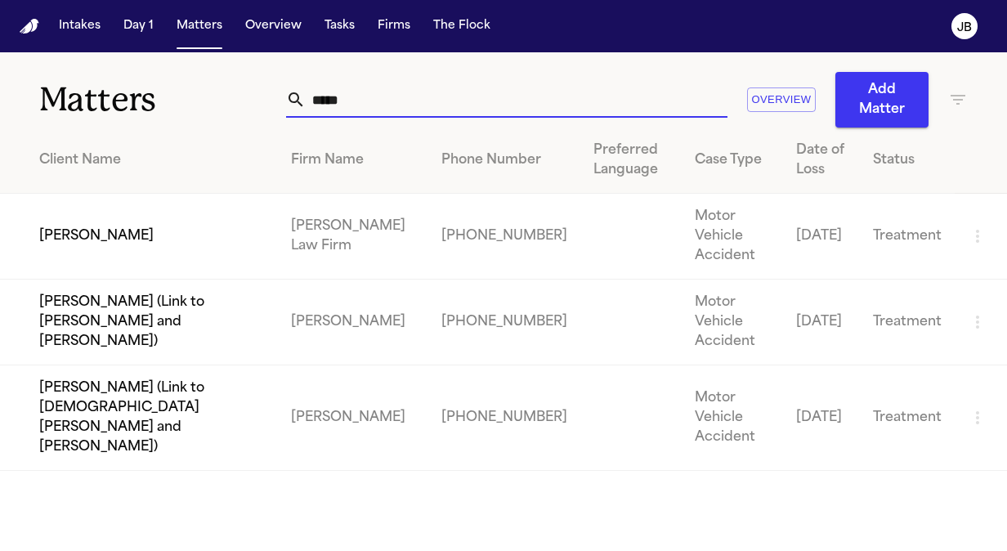
type input "*****"
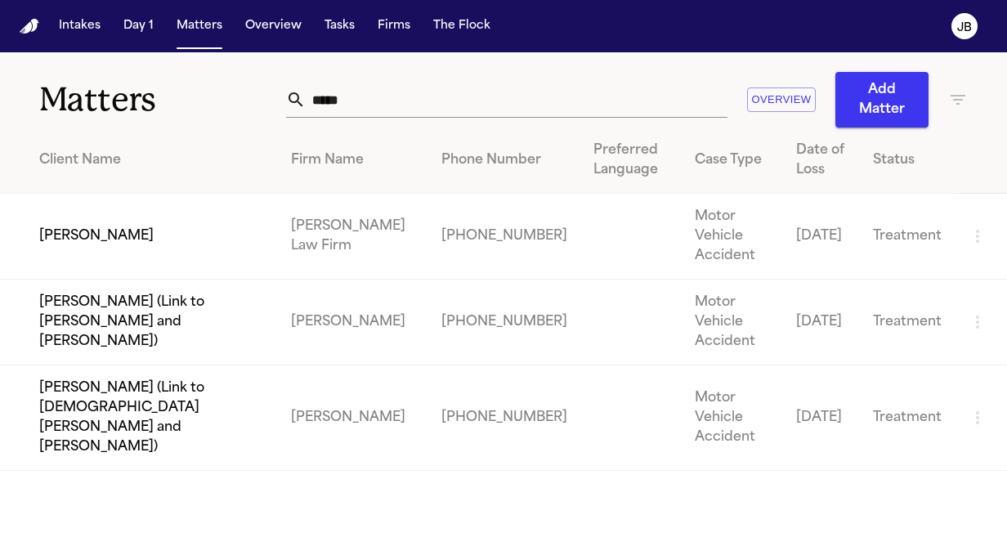
click at [147, 218] on td "[PERSON_NAME]" at bounding box center [139, 237] width 278 height 86
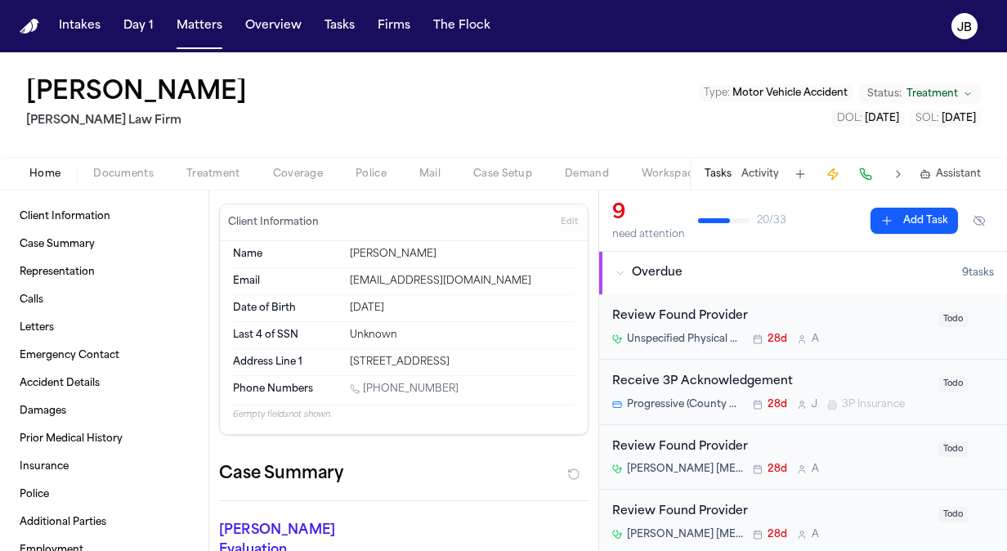
click at [771, 173] on button "Activity" at bounding box center [761, 174] width 38 height 13
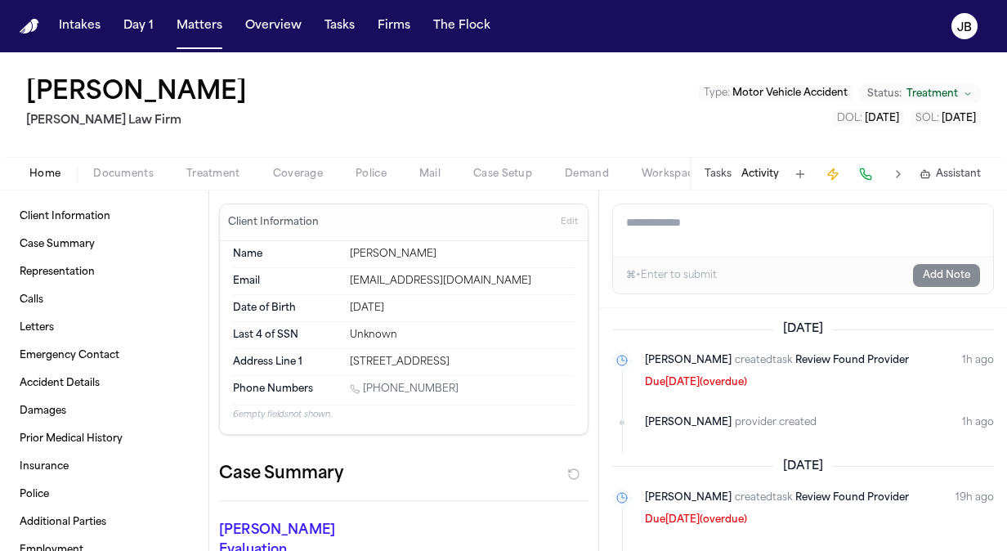
click at [194, 168] on span "Treatment" at bounding box center [213, 174] width 54 height 13
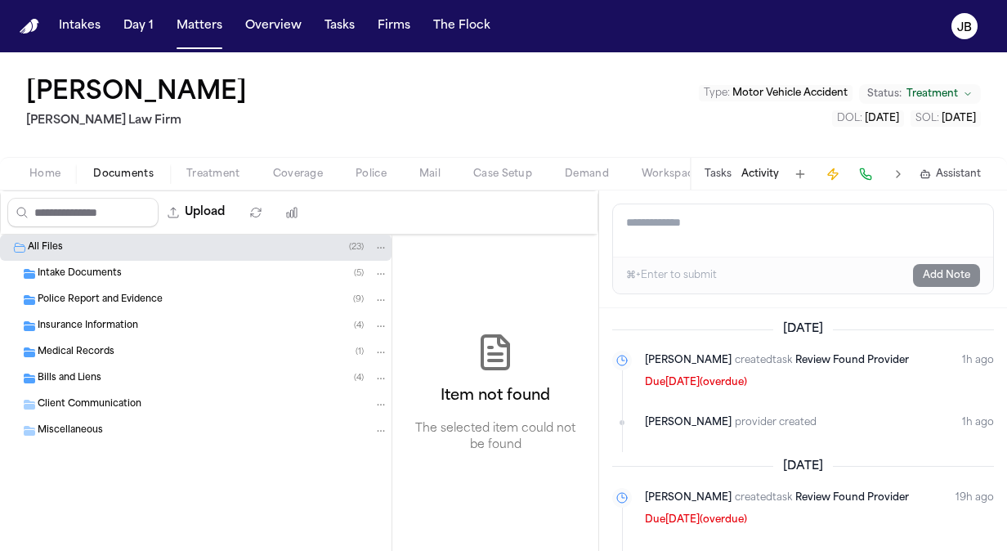
click at [136, 170] on span "Documents" at bounding box center [123, 174] width 61 height 13
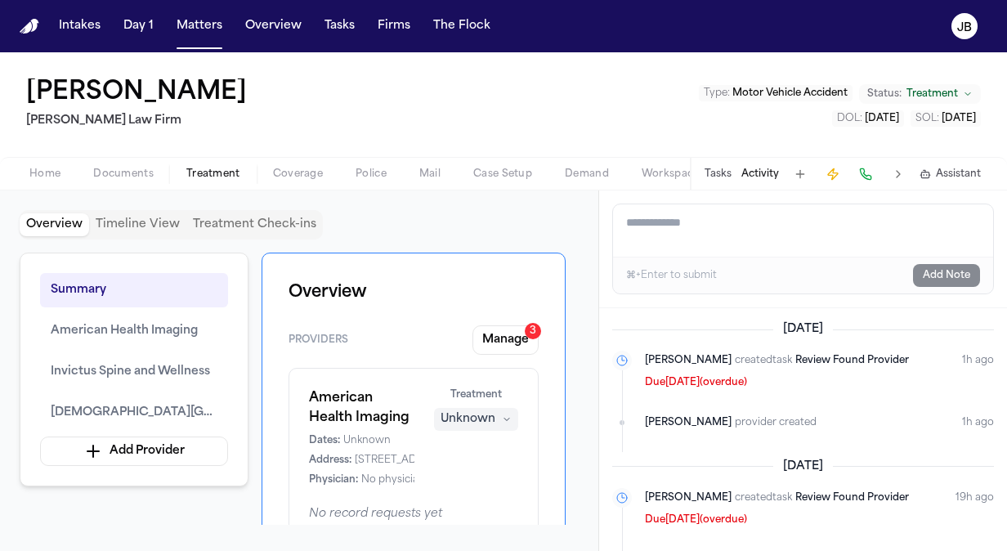
click at [227, 172] on span "Treatment" at bounding box center [213, 174] width 54 height 13
click at [723, 226] on textarea "Add a note to this matter" at bounding box center [803, 230] width 380 height 52
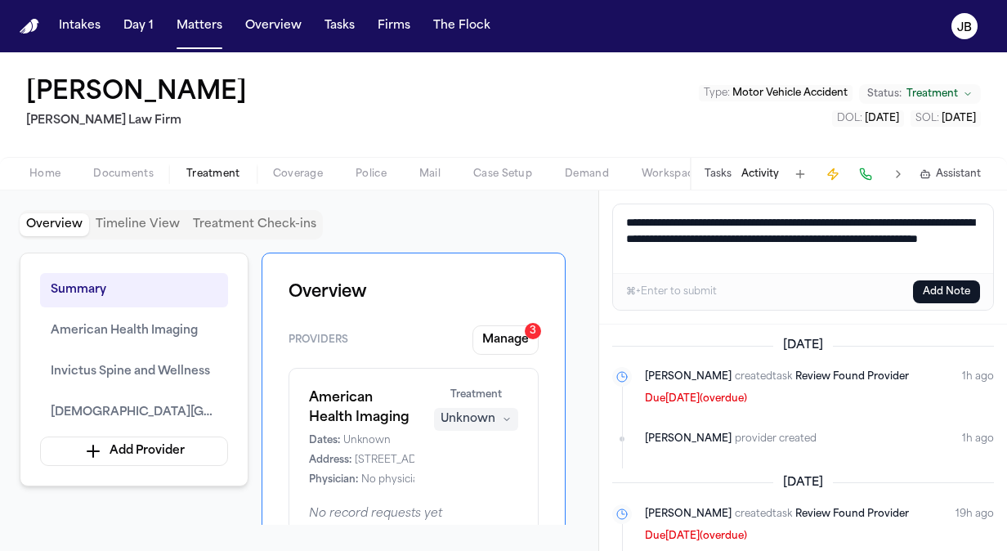
type textarea "**********"
click at [931, 294] on button "Add Note" at bounding box center [946, 291] width 67 height 23
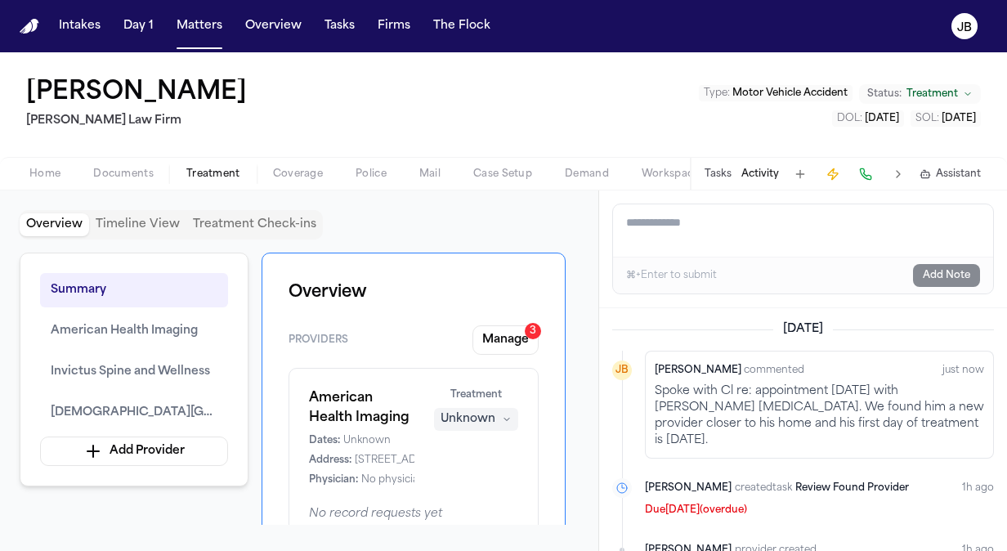
click at [569, 221] on div "Overview Timeline View Treatment Check-ins" at bounding box center [299, 224] width 559 height 29
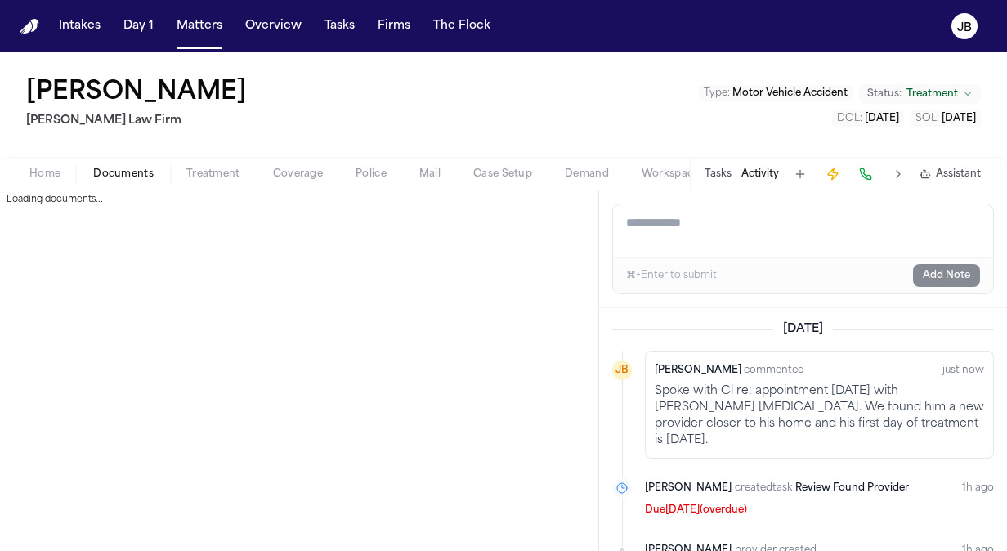
click at [126, 176] on span "Documents" at bounding box center [123, 174] width 61 height 13
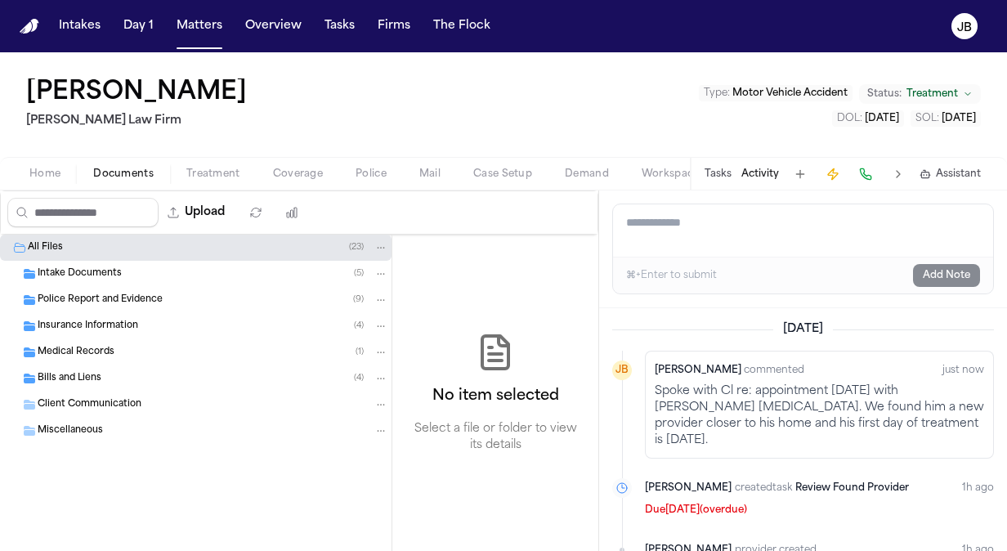
click at [208, 177] on span "Treatment" at bounding box center [213, 174] width 54 height 13
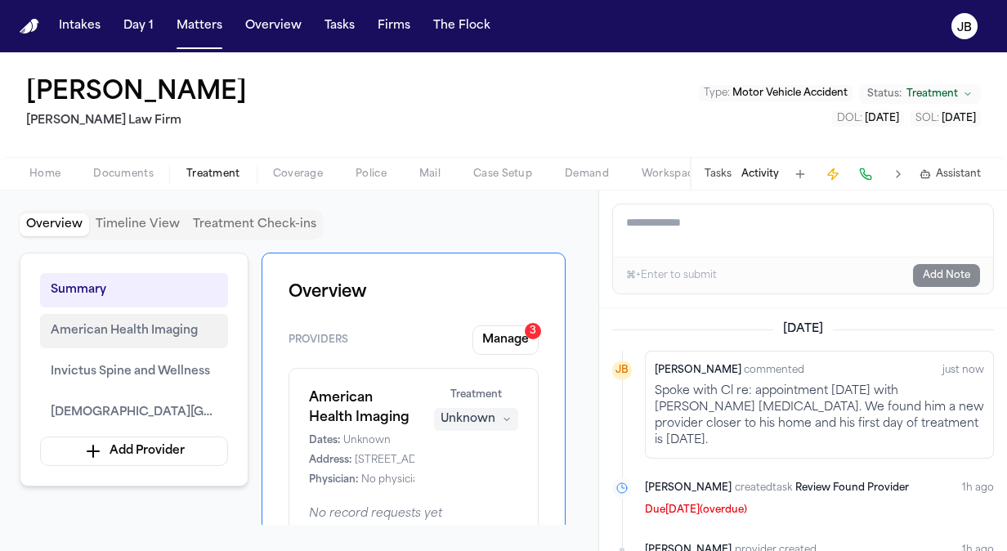
click at [164, 332] on span "American Health Imaging" at bounding box center [124, 331] width 147 height 20
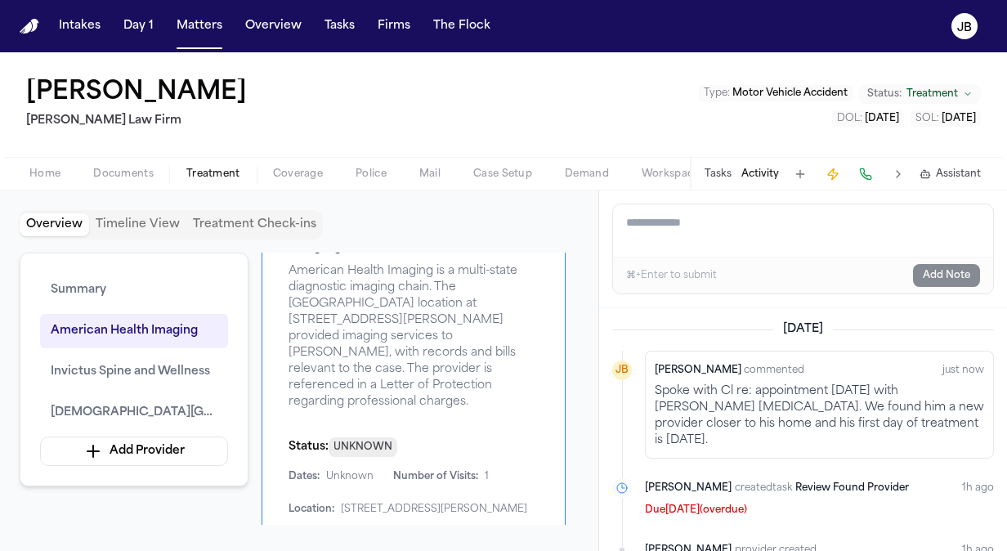
click at [491, 470] on div "Dates: Unknown Number of Visits: 1 Location: [STREET_ADDRESS][PERSON_NAME]" at bounding box center [414, 493] width 250 height 46
drag, startPoint x: 340, startPoint y: 473, endPoint x: 568, endPoint y: 476, distance: 228.2
click at [568, 476] on div "Summary American Health Imaging Invictus Spine and Wellness Baptist Neighborhoo…" at bounding box center [299, 389] width 559 height 272
copy span "[STREET_ADDRESS][PERSON_NAME]"
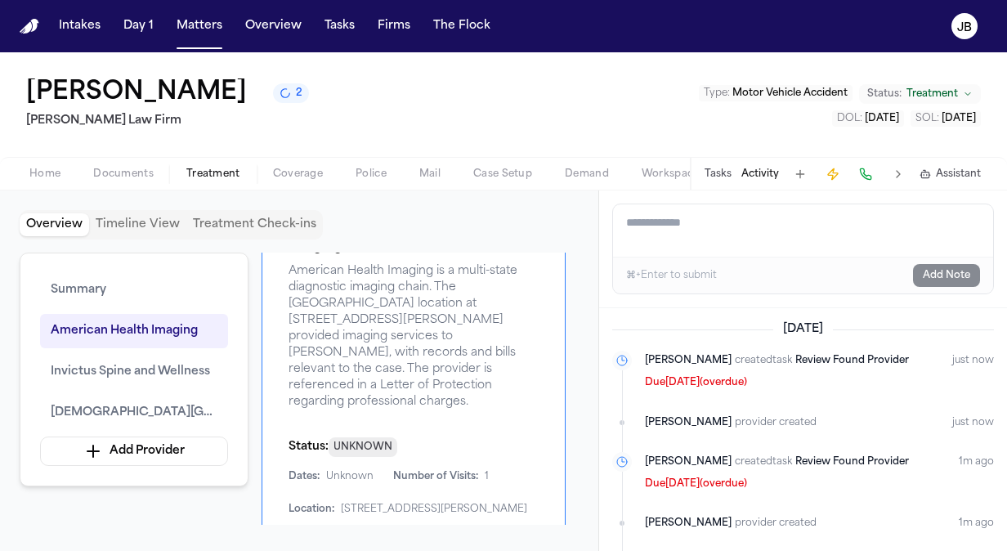
click at [140, 168] on span "Documents" at bounding box center [123, 174] width 61 height 13
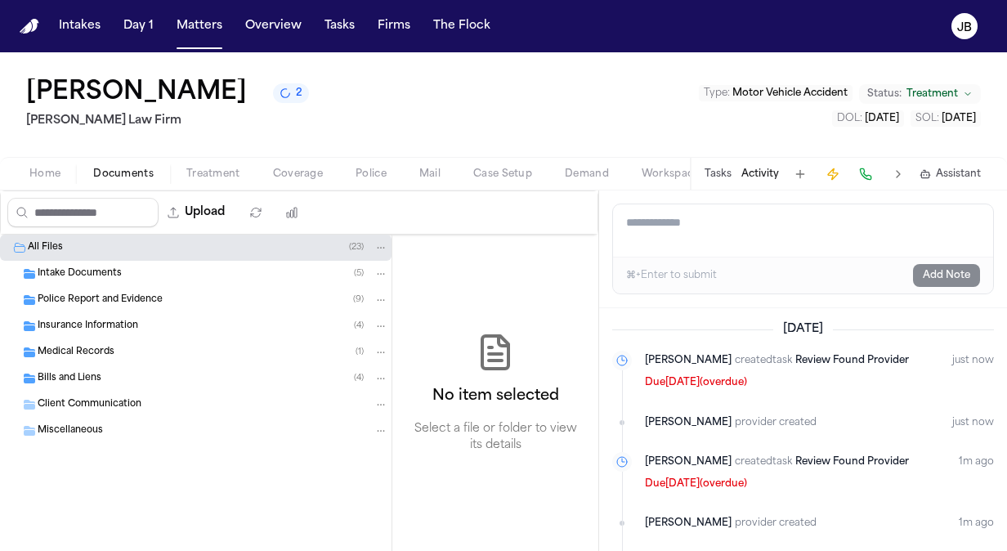
click at [31, 165] on button "Home" at bounding box center [45, 174] width 64 height 20
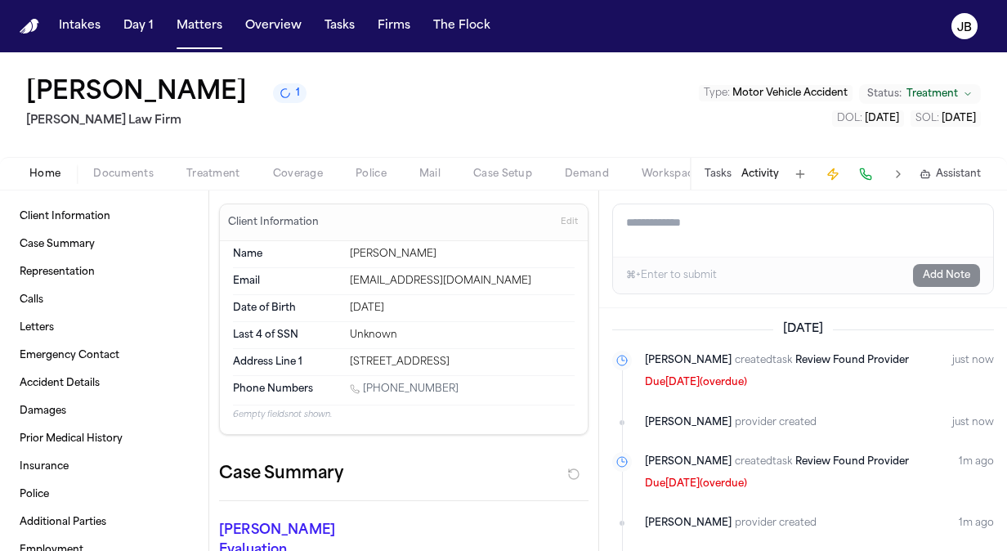
click at [698, 231] on textarea "Add a note to this matter" at bounding box center [803, 230] width 381 height 52
click at [723, 221] on textarea "Add a note to this matter" at bounding box center [803, 230] width 381 height 52
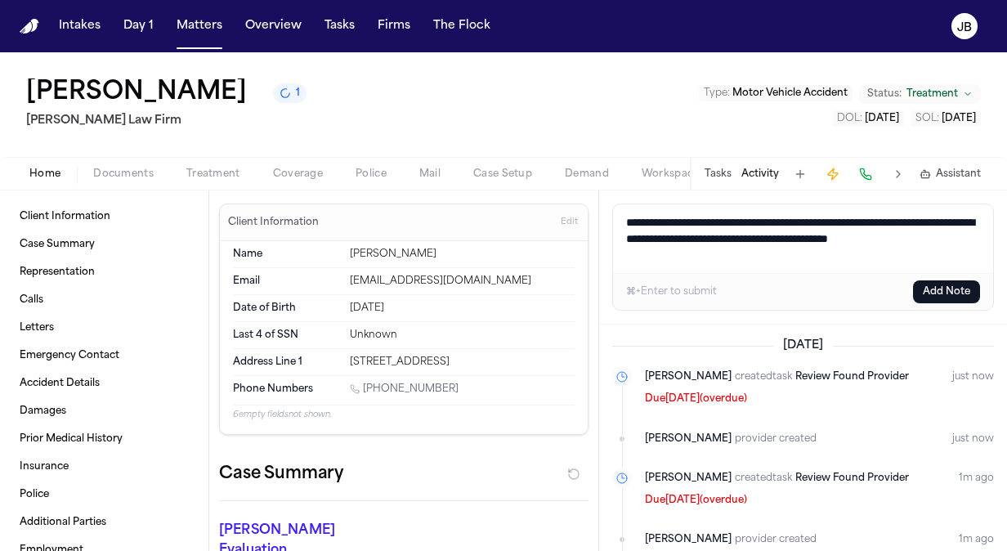
drag, startPoint x: 808, startPoint y: 255, endPoint x: 529, endPoint y: 196, distance: 285.0
click at [529, 196] on div "Client Information Case Summary Representation Calls Letters Emergency Contact …" at bounding box center [503, 371] width 1007 height 361
type textarea "**********"
click at [955, 285] on button "Add Note" at bounding box center [946, 291] width 67 height 23
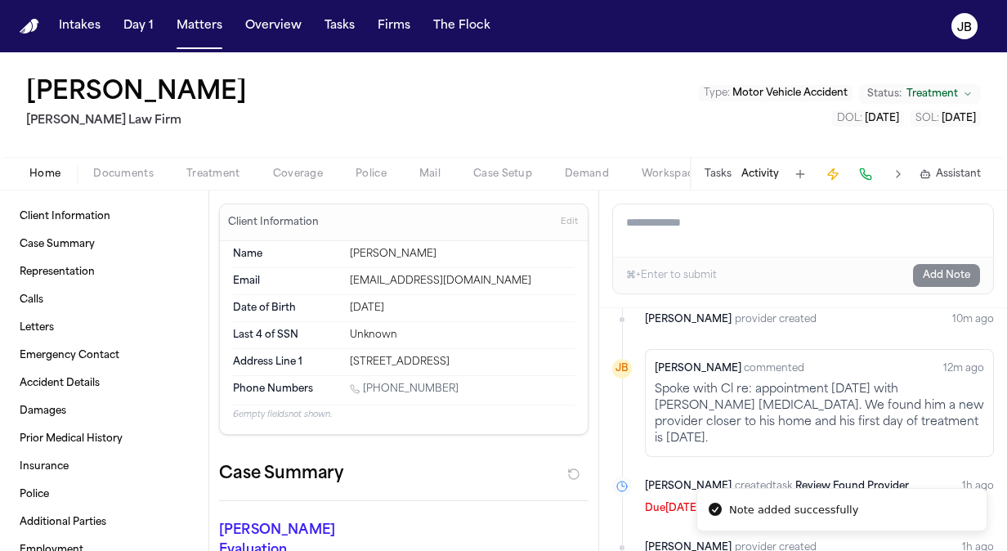
scroll to position [449, 0]
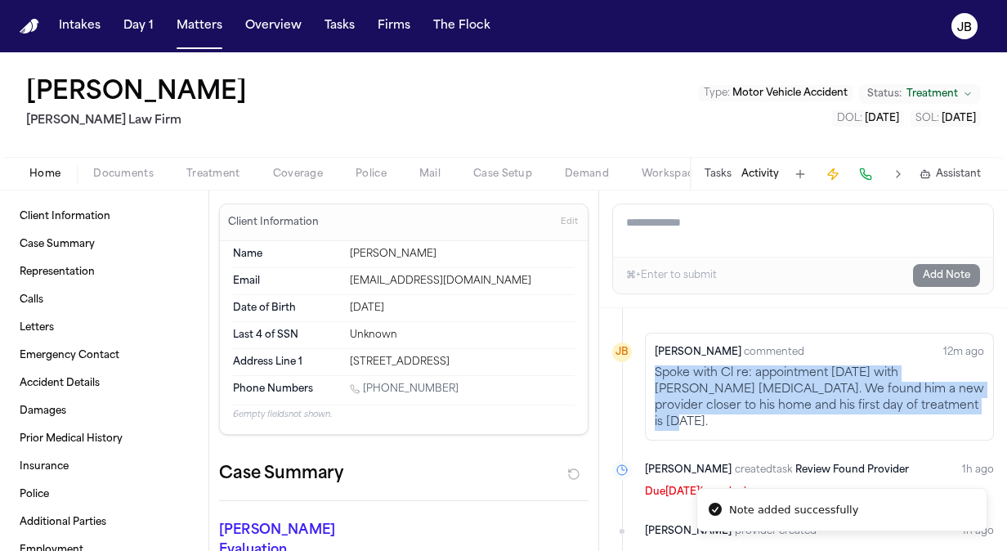
drag, startPoint x: 940, startPoint y: 393, endPoint x: 650, endPoint y: 356, distance: 291.9
click at [650, 356] on div "[PERSON_NAME] commented 12m ago Spoke with Cl re: appointment [DATE] with [PERS…" at bounding box center [819, 387] width 349 height 108
copy p "Spoke with Cl re: appointment [DATE] with [PERSON_NAME] [MEDICAL_DATA]. We foun…"
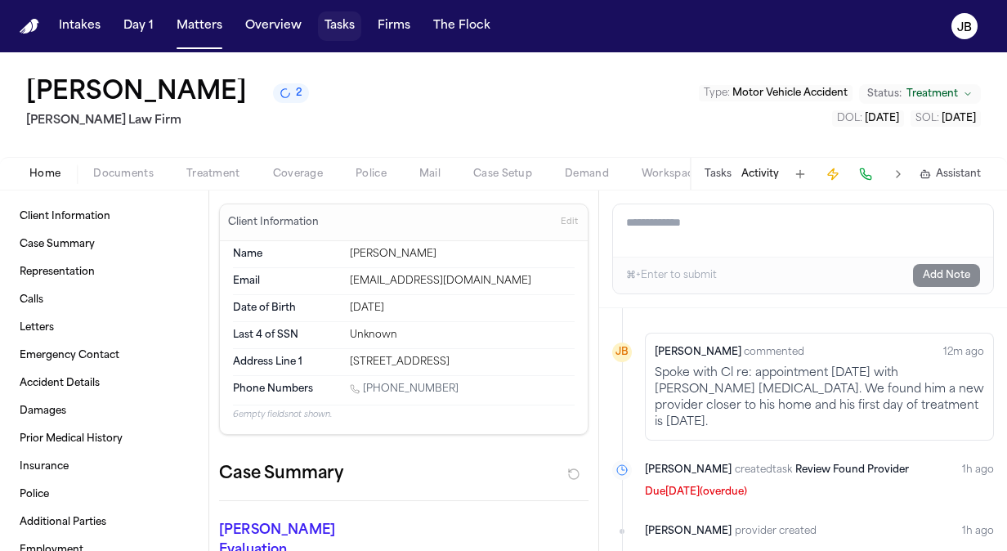
click at [333, 25] on button "Tasks" at bounding box center [339, 25] width 43 height 29
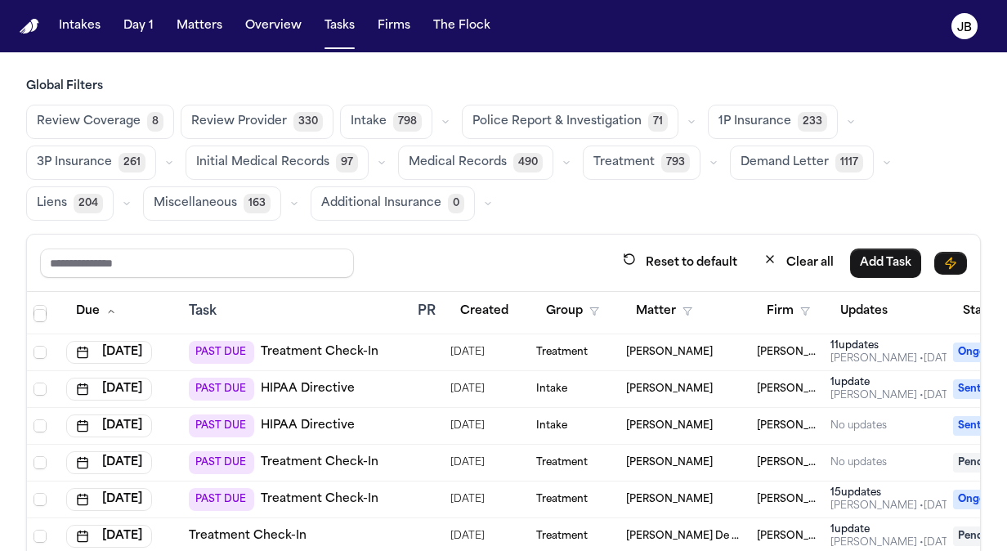
scroll to position [832, 0]
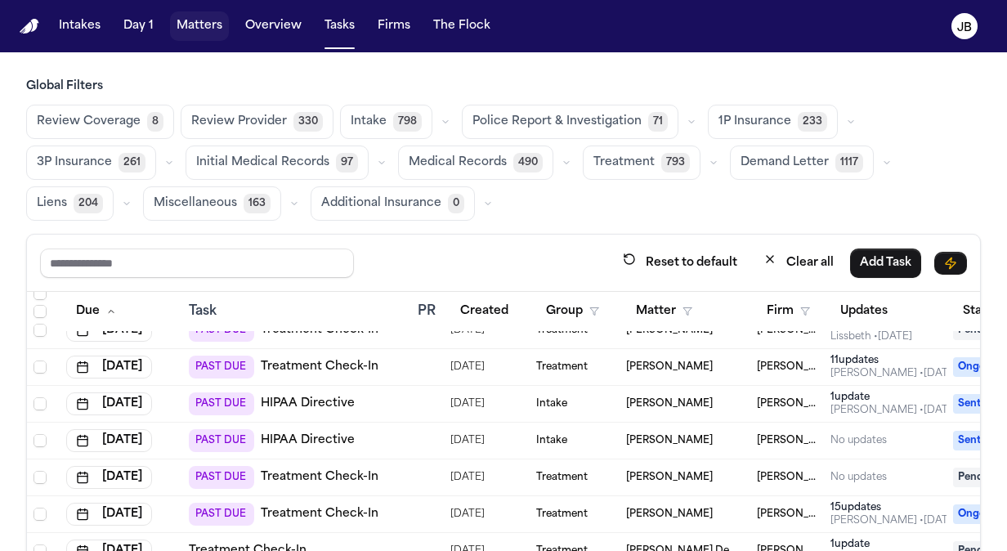
click at [195, 15] on button "Matters" at bounding box center [199, 25] width 59 height 29
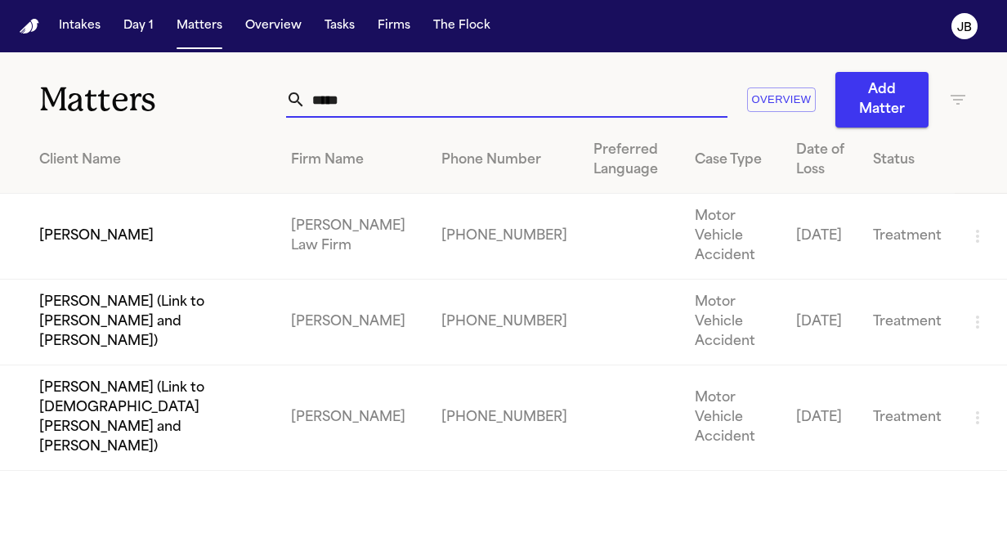
click at [118, 91] on div "Matters ***** Overview Add Matter" at bounding box center [503, 89] width 1007 height 75
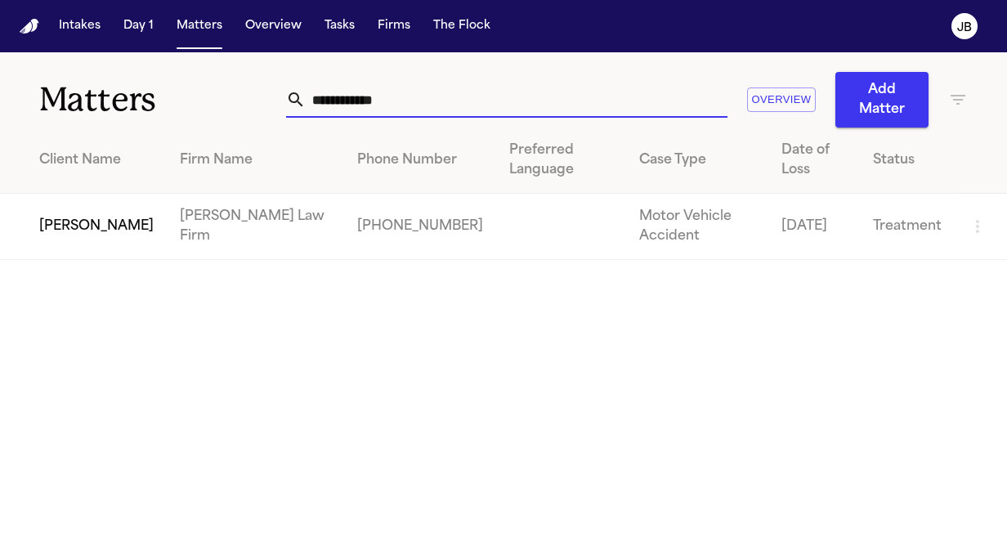
type input "**********"
click at [68, 226] on td "[PERSON_NAME]" at bounding box center [83, 227] width 167 height 66
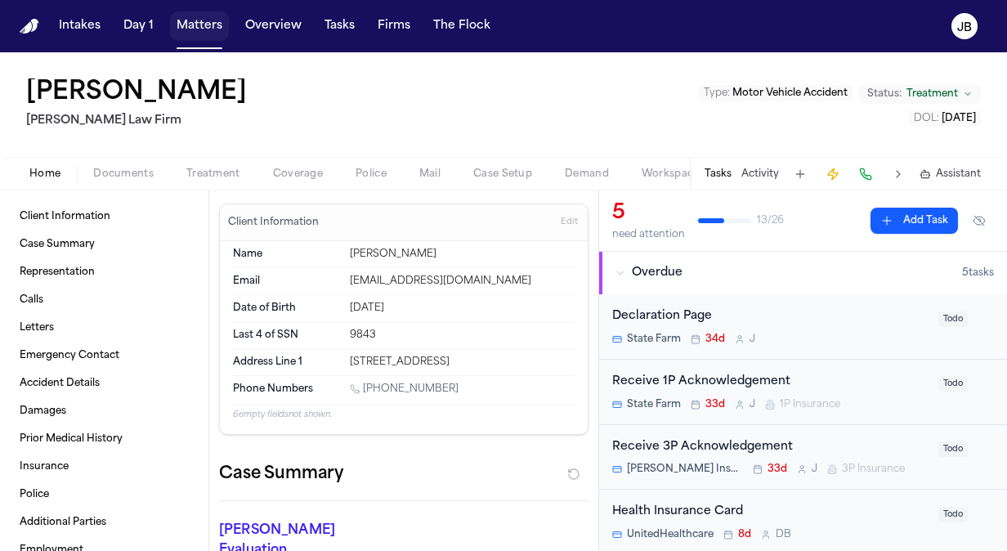
click at [198, 19] on button "Matters" at bounding box center [199, 25] width 59 height 29
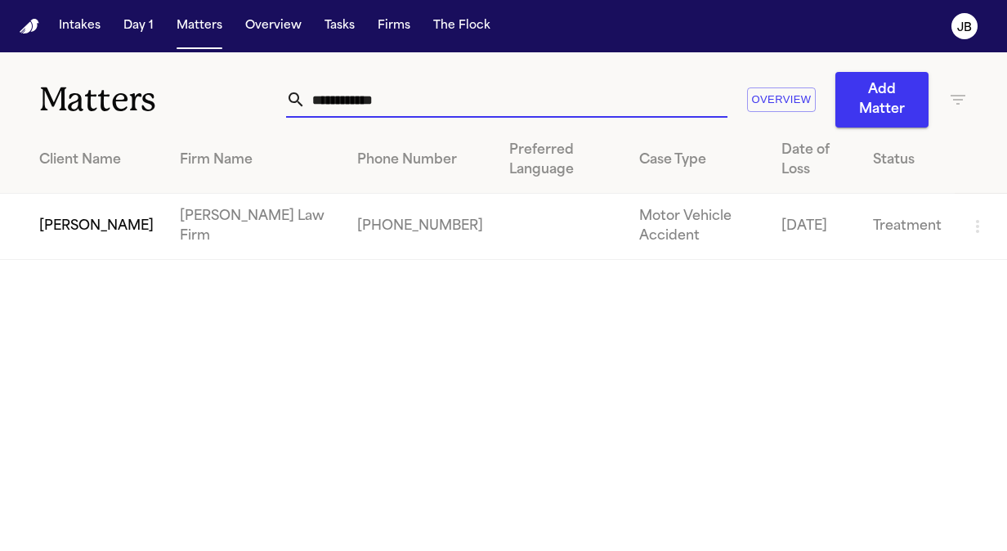
drag, startPoint x: 411, startPoint y: 109, endPoint x: 196, endPoint y: 61, distance: 219.6
click at [196, 61] on div "**********" at bounding box center [503, 89] width 1007 height 75
type input "****"
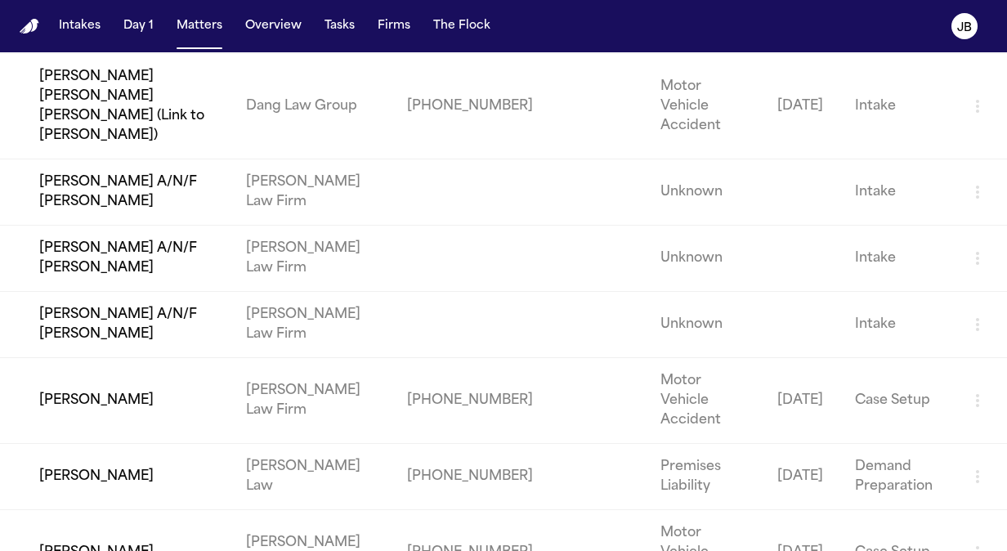
scroll to position [406, 0]
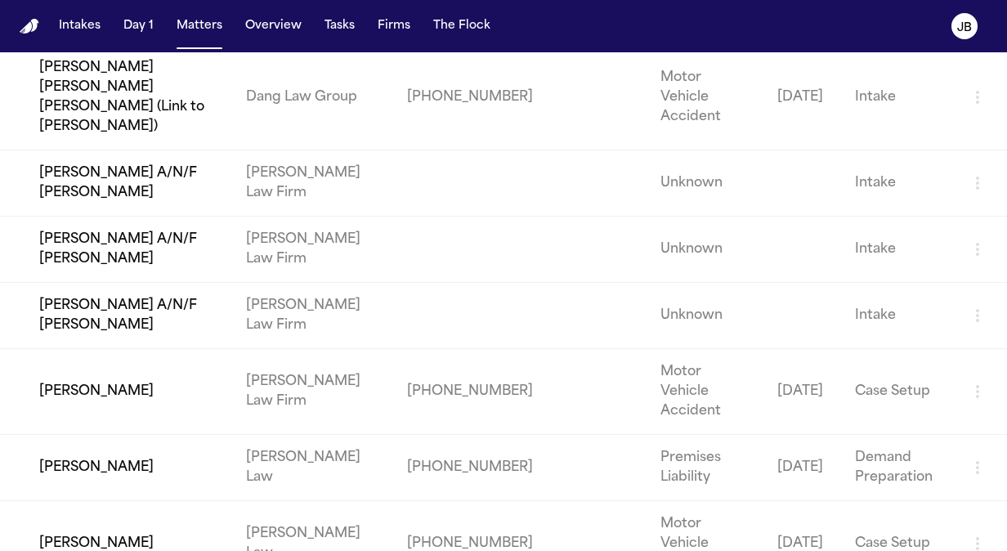
click at [134, 349] on td "[PERSON_NAME]" at bounding box center [116, 392] width 233 height 86
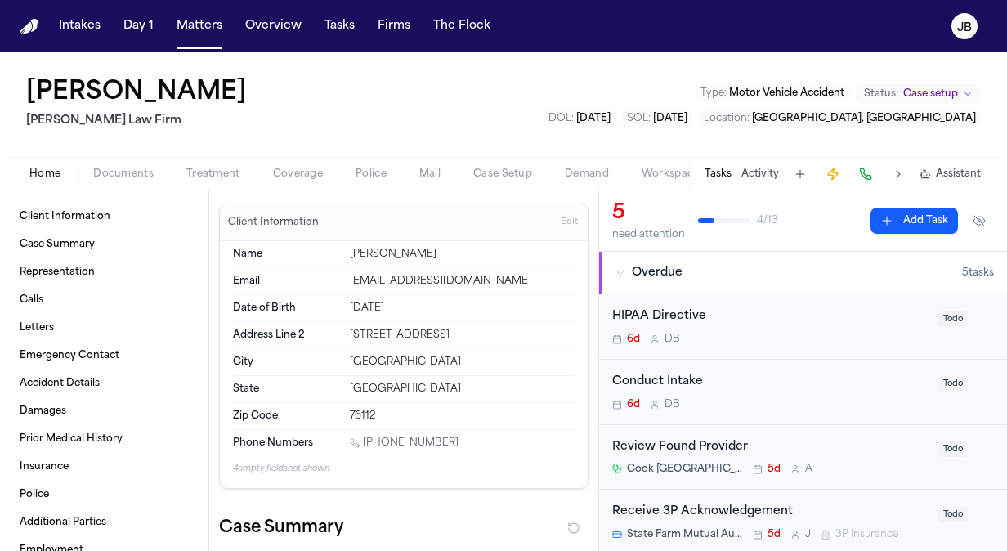
drag, startPoint x: 443, startPoint y: 438, endPoint x: 366, endPoint y: 442, distance: 77.0
click at [366, 442] on div "[PHONE_NUMBER]" at bounding box center [462, 445] width 225 height 16
copy link "[PHONE_NUMBER]"
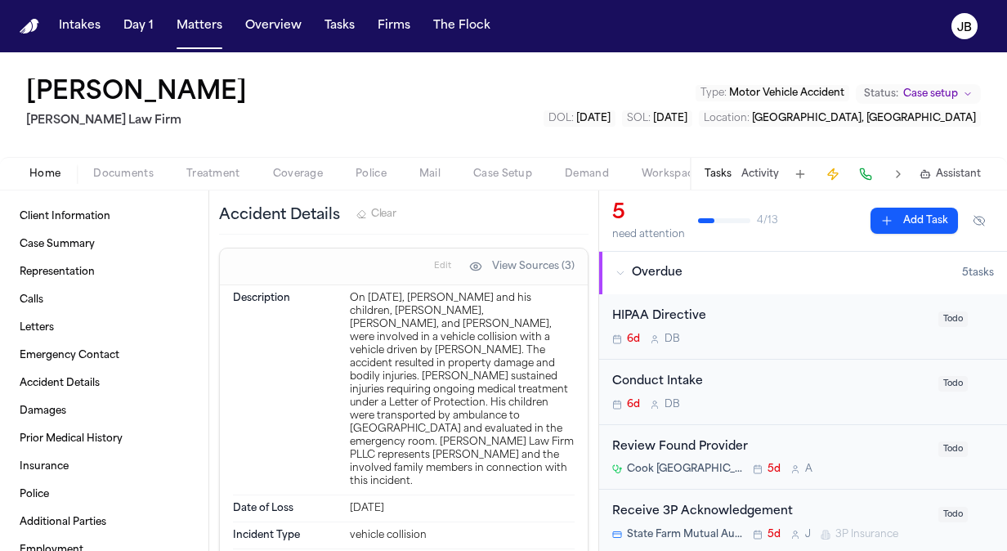
scroll to position [867, 0]
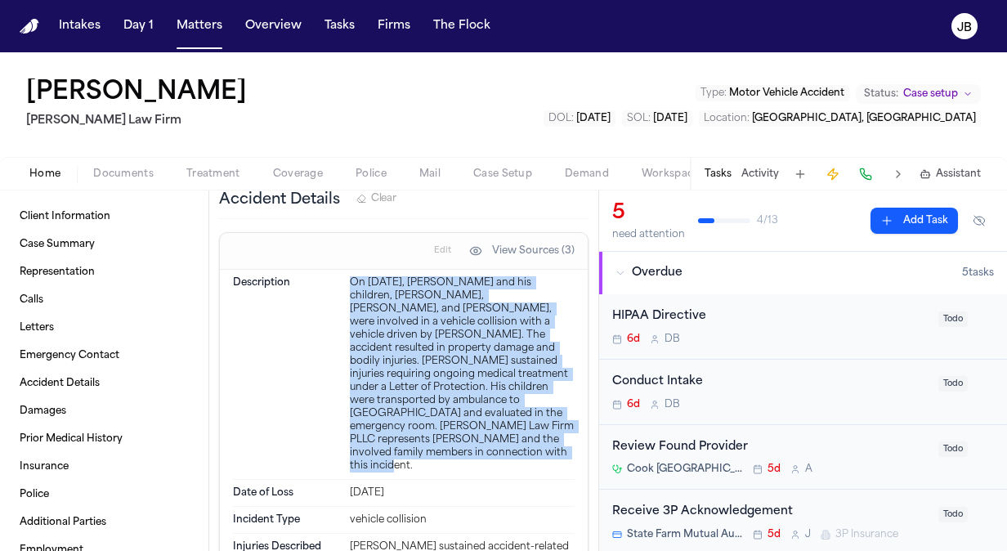
drag, startPoint x: 442, startPoint y: 451, endPoint x: 335, endPoint y: 278, distance: 203.4
click at [335, 278] on div "Description On [DATE], [PERSON_NAME] and his children, [PERSON_NAME], [PERSON_N…" at bounding box center [404, 375] width 342 height 210
copy div "On [DATE], [PERSON_NAME] and his children, [PERSON_NAME], [PERSON_NAME], and [P…"
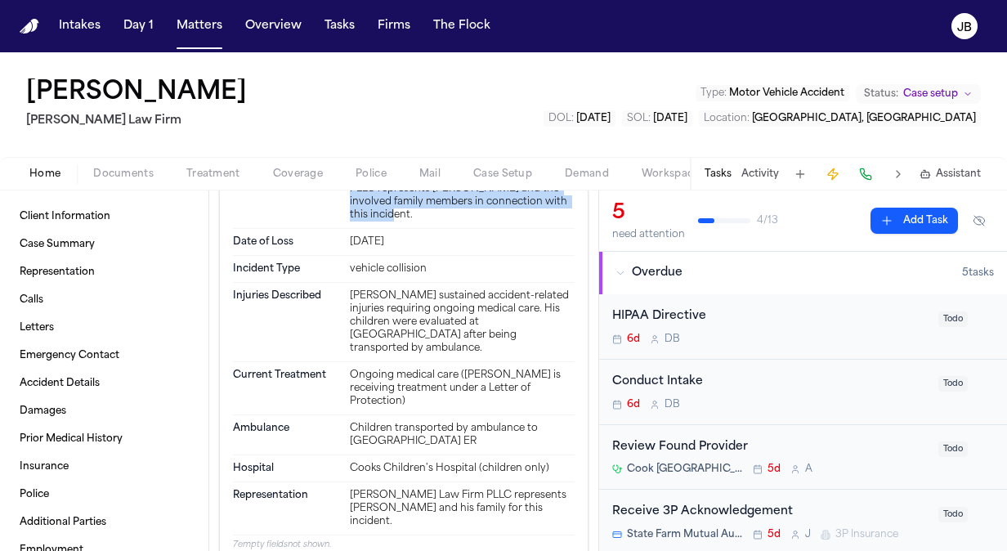
scroll to position [1125, 0]
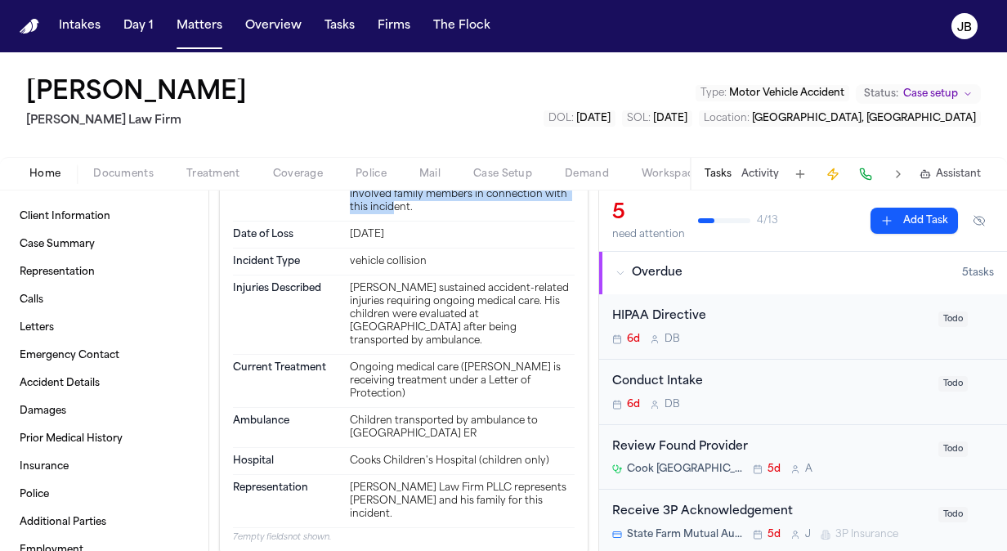
drag, startPoint x: 414, startPoint y: 321, endPoint x: 345, endPoint y: 271, distance: 84.9
click at [345, 276] on div "Injuries Described [PERSON_NAME] sustained accident-related injuries requiring …" at bounding box center [404, 315] width 342 height 79
copy div "[PERSON_NAME] sustained accident-related injuries requiring ongoing medical car…"
click at [757, 166] on div "Tasks Activity Assistant" at bounding box center [842, 174] width 304 height 32
click at [775, 165] on div "Tasks Activity Assistant" at bounding box center [842, 174] width 304 height 32
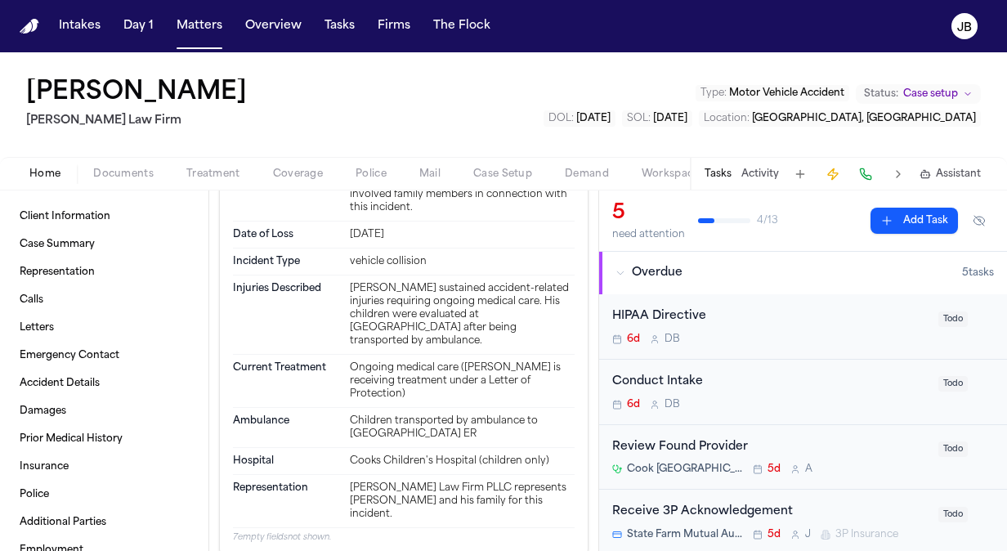
click at [765, 171] on button "Activity" at bounding box center [761, 174] width 38 height 13
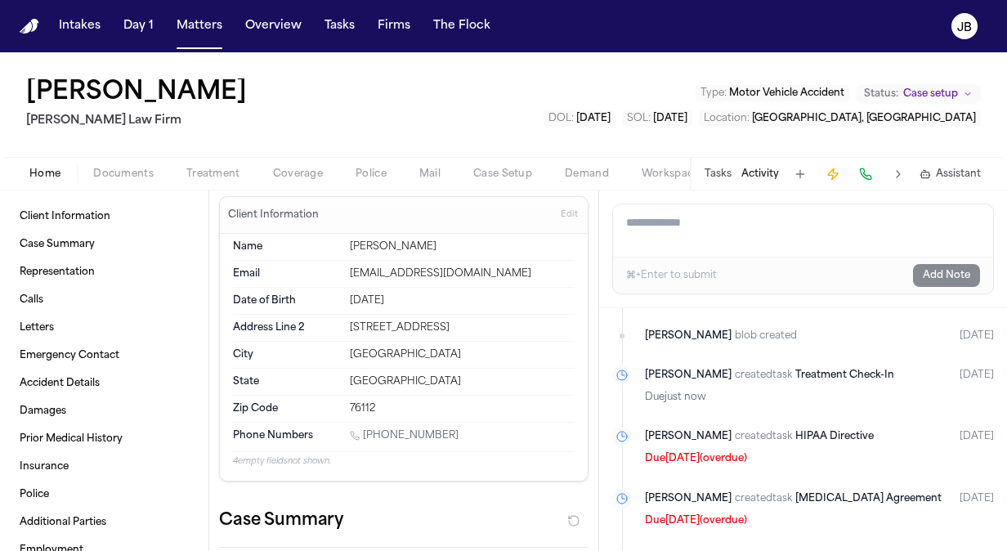
scroll to position [3, 0]
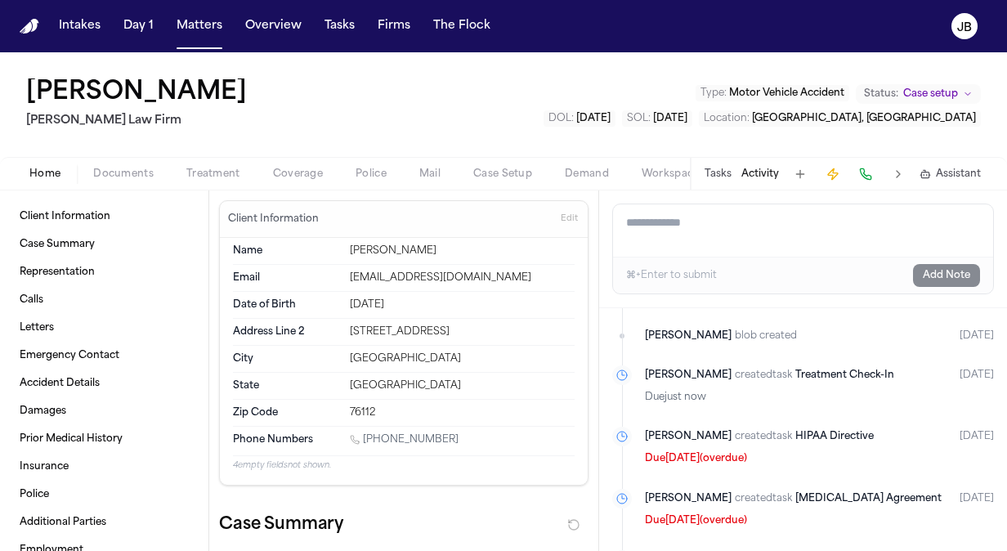
drag, startPoint x: 466, startPoint y: 329, endPoint x: 321, endPoint y: 333, distance: 144.8
click at [321, 333] on div "Address Line 2 [STREET_ADDRESS]" at bounding box center [404, 332] width 342 height 27
copy div "[STREET_ADDRESS]"
click at [208, 165] on button "Treatment" at bounding box center [213, 174] width 87 height 20
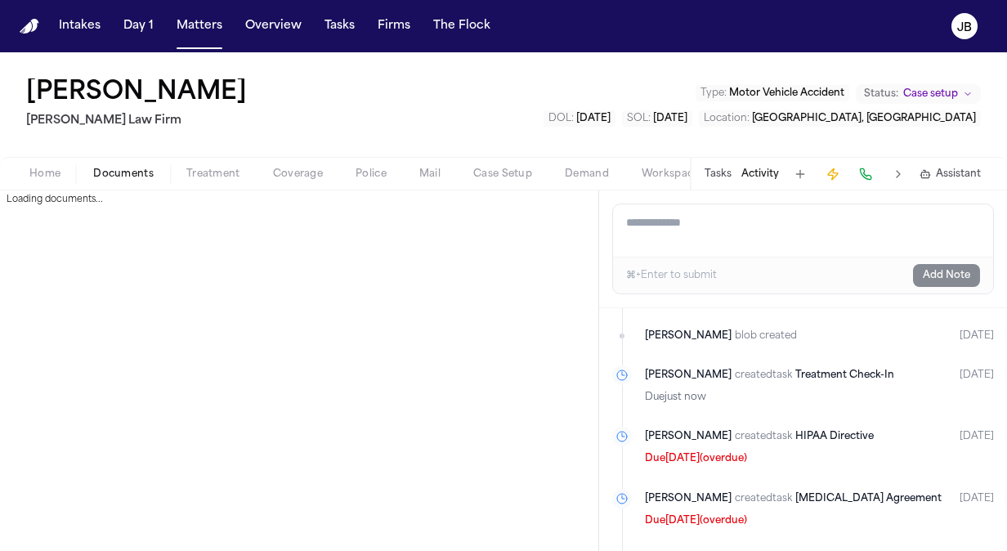
click at [130, 175] on span "Documents" at bounding box center [123, 174] width 61 height 13
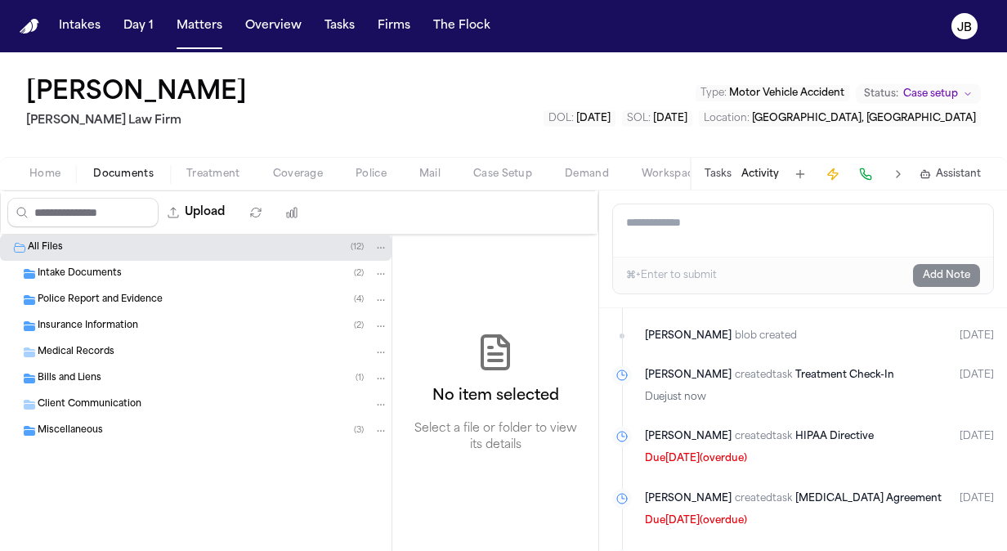
click at [292, 174] on span "Coverage" at bounding box center [298, 174] width 50 height 13
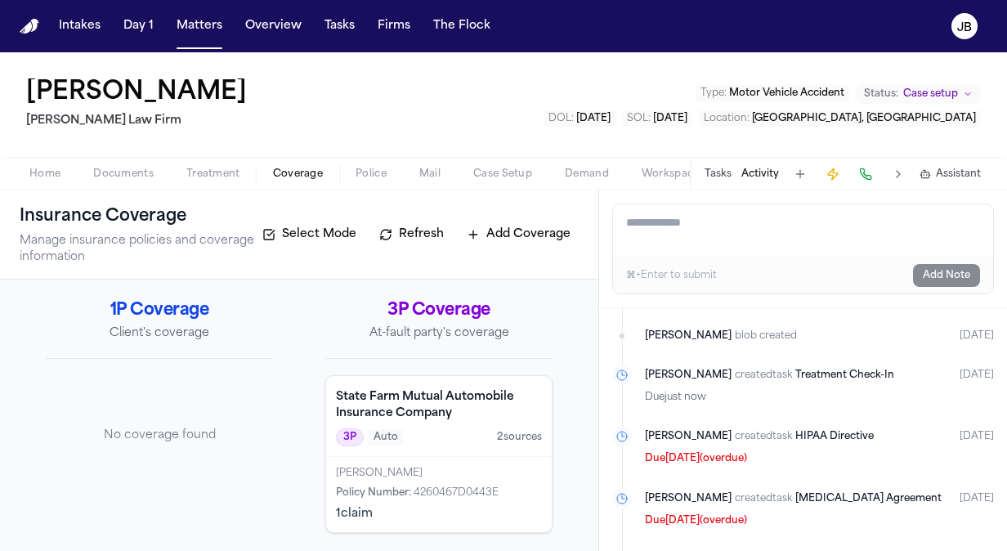
click at [227, 173] on span "Treatment" at bounding box center [213, 174] width 54 height 13
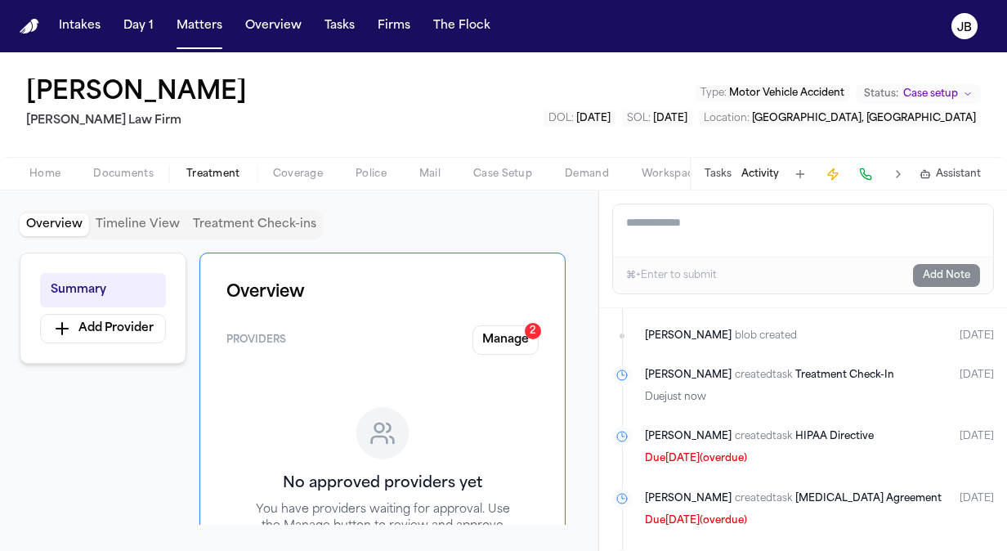
click at [321, 158] on div "Home Documents Treatment Coverage Police Mail Case Setup Demand Workspaces Arti…" at bounding box center [503, 173] width 1007 height 33
click at [309, 168] on span "Coverage" at bounding box center [298, 174] width 50 height 13
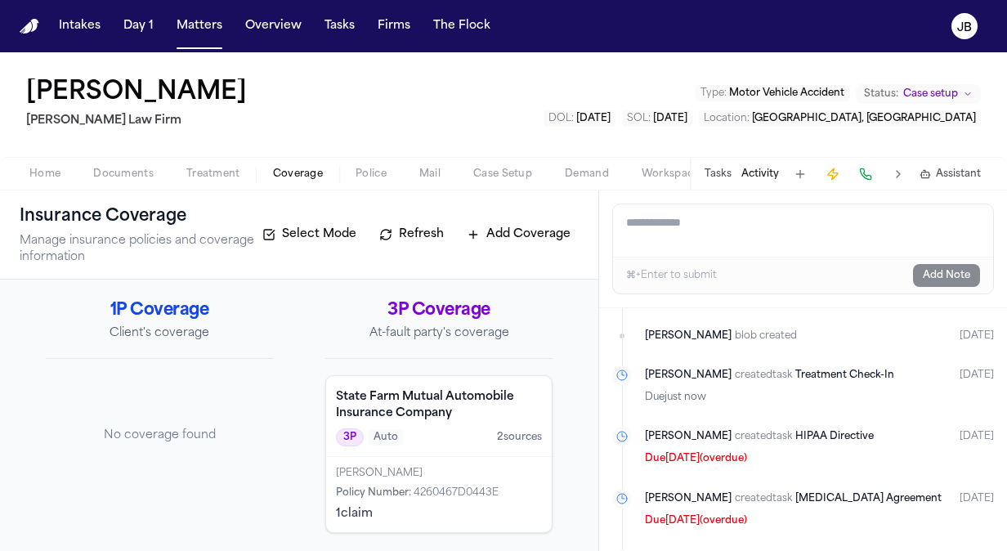
click at [154, 183] on span "button" at bounding box center [123, 183] width 80 height 2
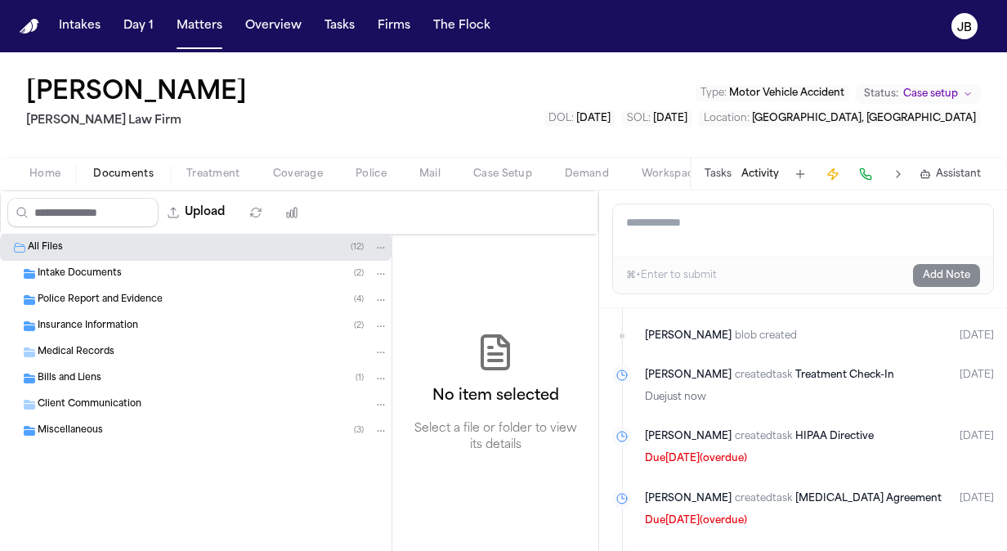
click at [99, 300] on span "Police Report and Evidence" at bounding box center [100, 301] width 125 height 14
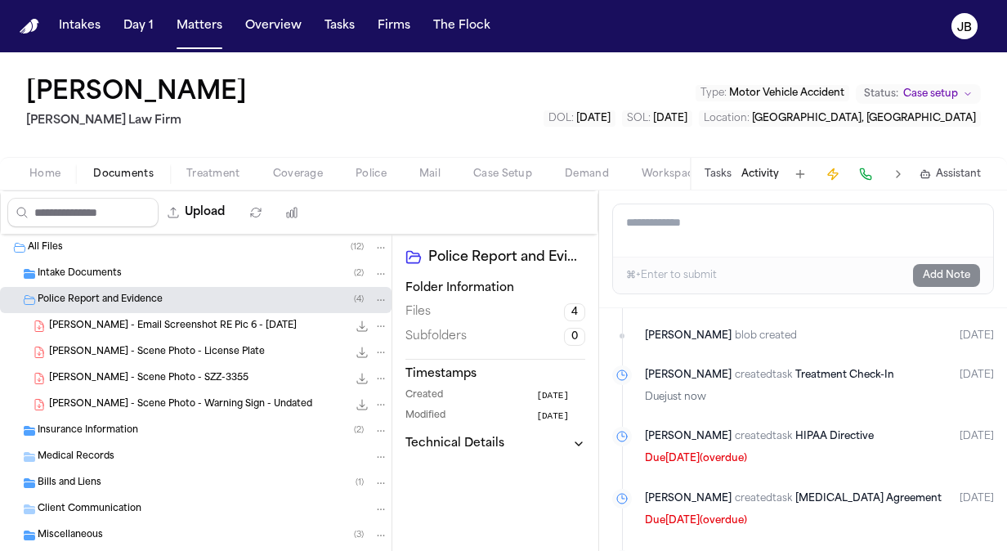
click at [185, 330] on span "[PERSON_NAME] - Email Screenshot RE Pic 6 - [DATE]" at bounding box center [173, 327] width 248 height 14
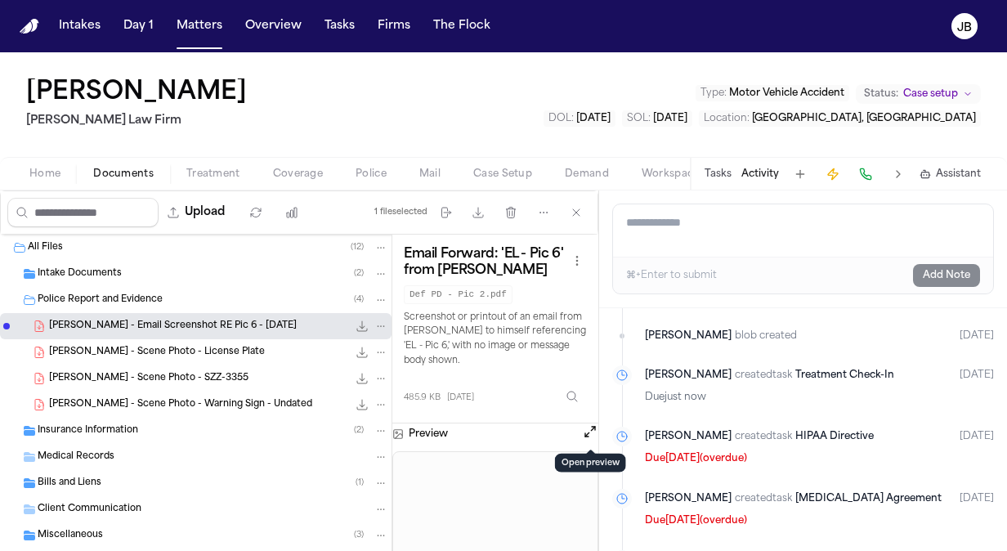
click at [592, 433] on button "Open preview" at bounding box center [590, 432] width 16 height 16
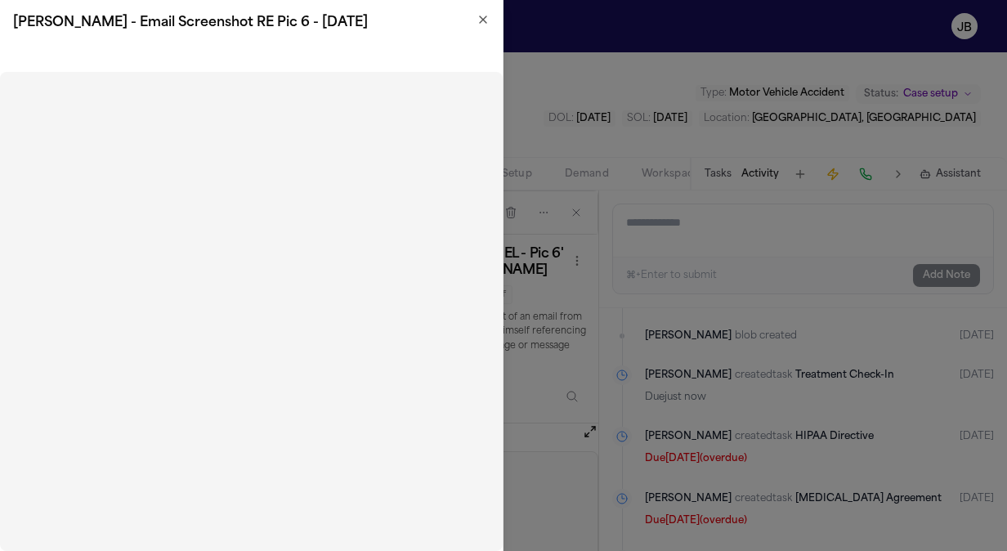
click at [478, 13] on icon "button" at bounding box center [483, 19] width 13 height 13
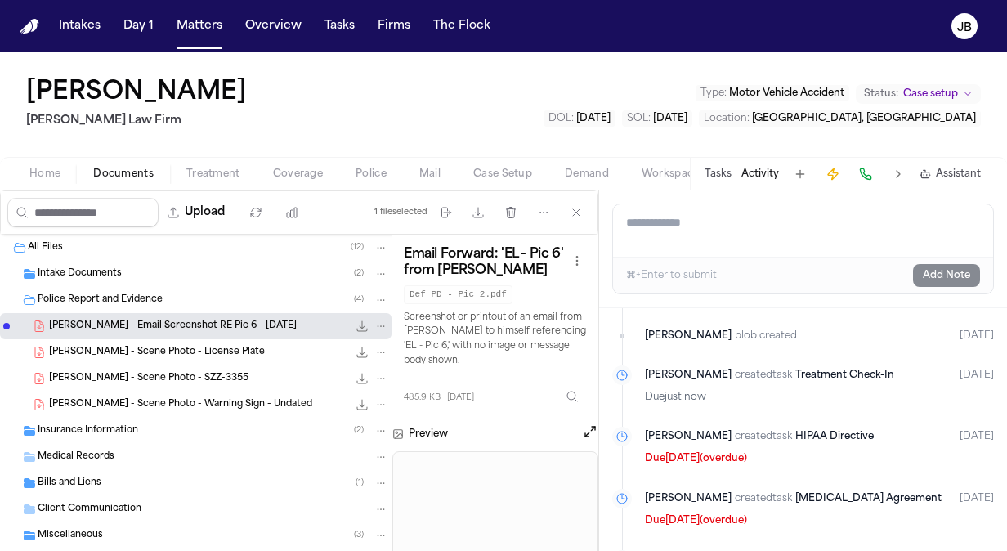
click at [149, 429] on div "Insurance Information ( 2 )" at bounding box center [213, 431] width 351 height 15
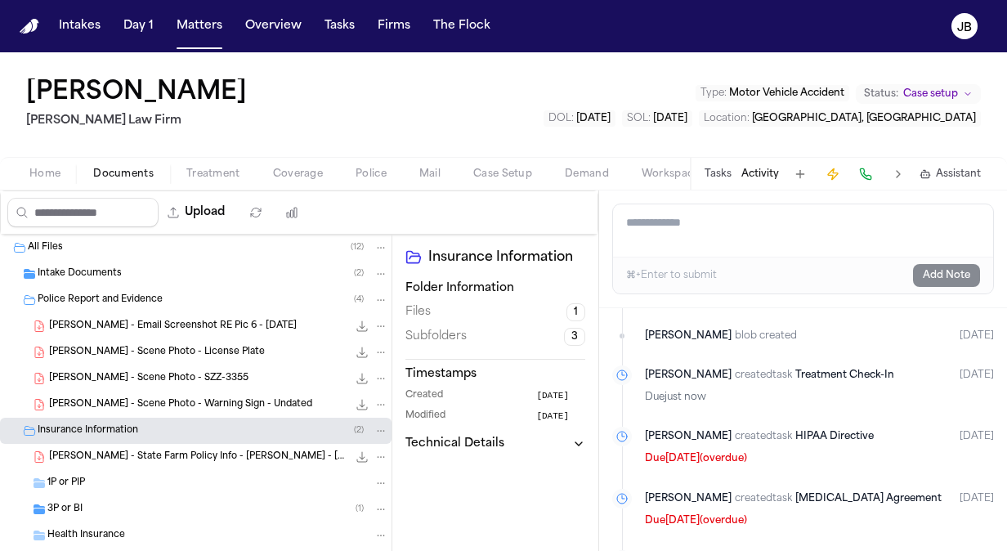
click at [145, 272] on div "Intake Documents ( 2 )" at bounding box center [213, 274] width 351 height 15
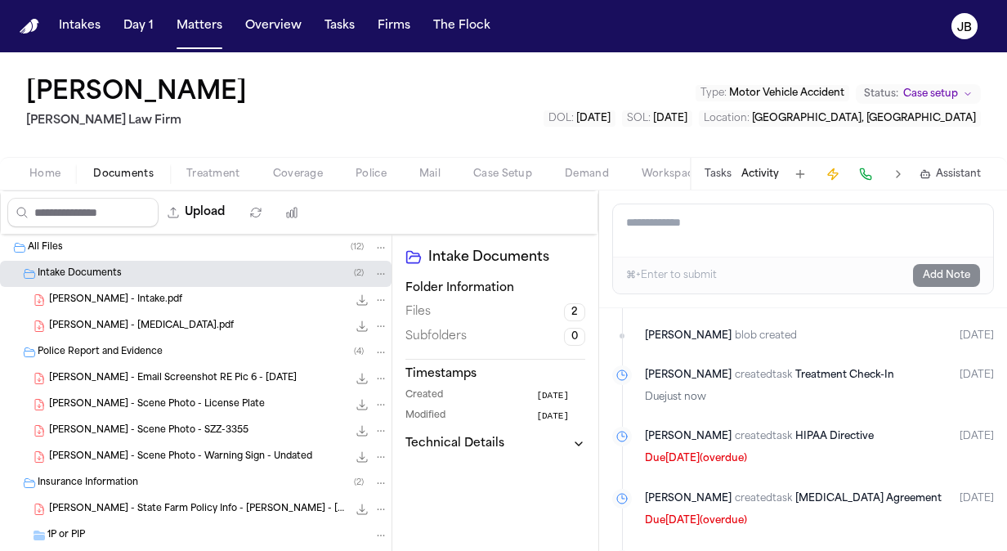
click at [195, 303] on div "[PERSON_NAME] - Intake.pdf 10.5 MB • PDF" at bounding box center [218, 300] width 339 height 16
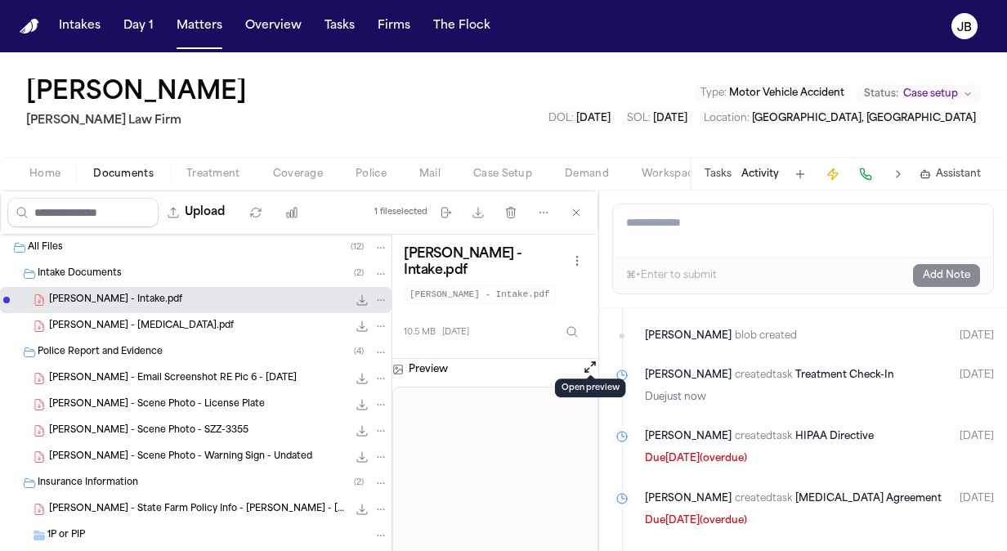
click at [586, 359] on button "Open preview" at bounding box center [590, 367] width 16 height 16
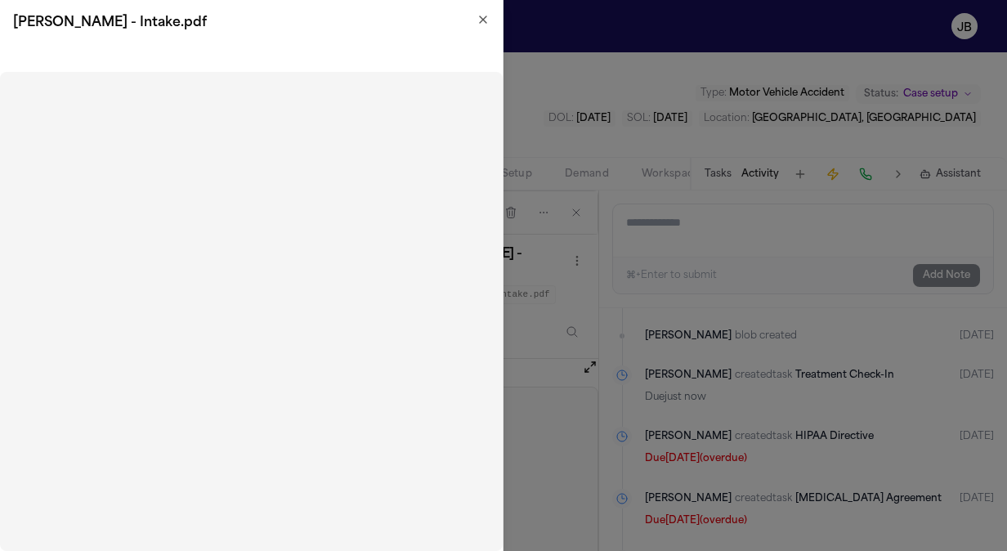
click at [487, 21] on icon "button" at bounding box center [483, 19] width 13 height 13
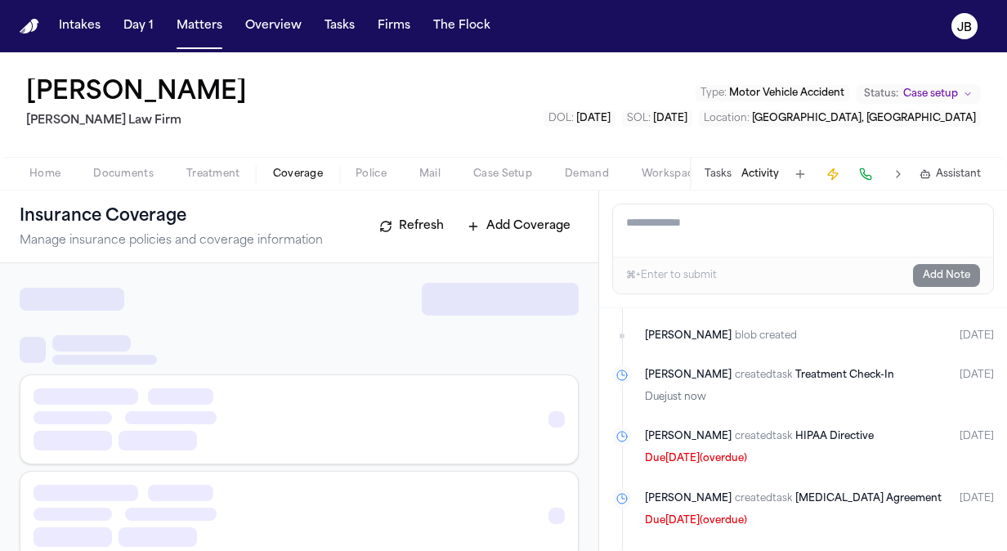
click at [310, 172] on span "Coverage" at bounding box center [298, 174] width 50 height 13
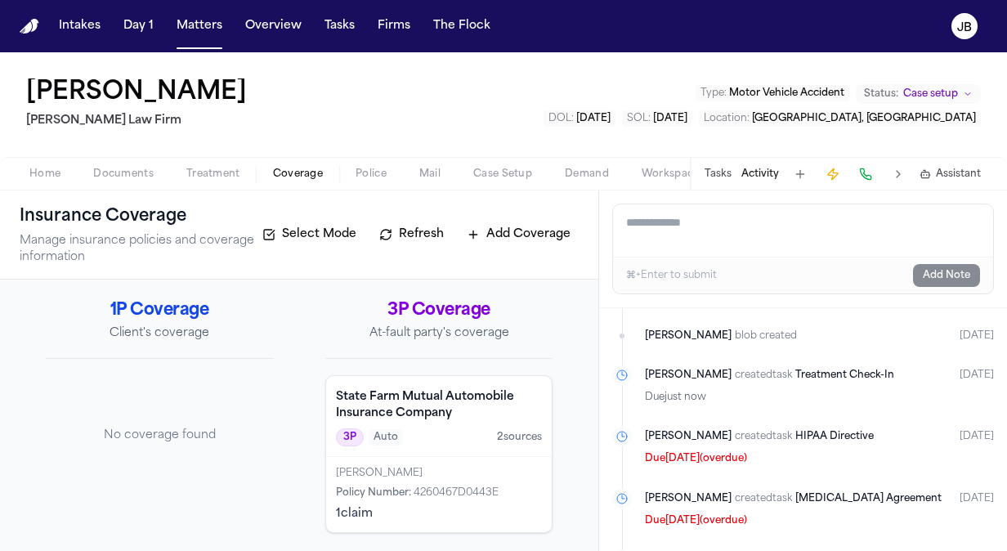
click at [467, 440] on div "3P Auto 2 source s" at bounding box center [439, 438] width 206 height 18
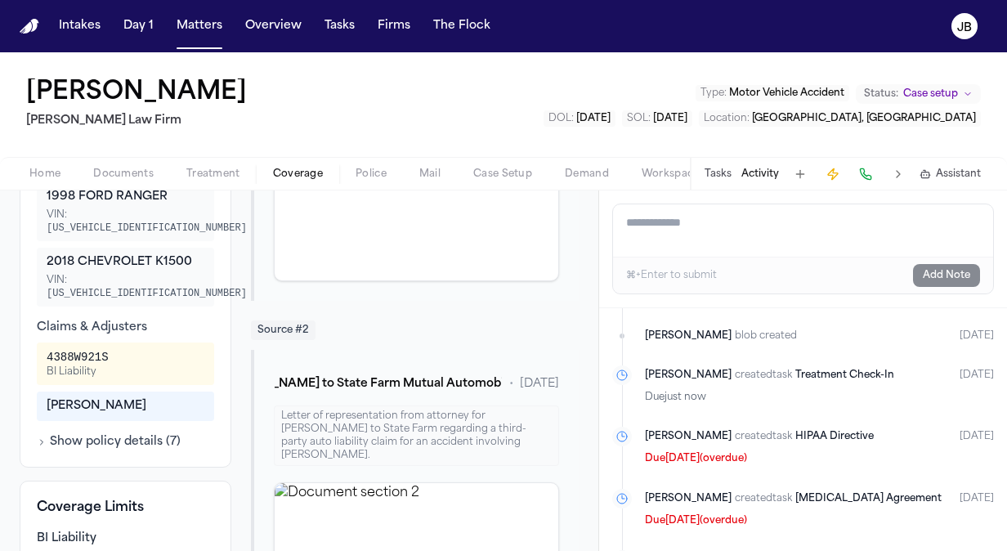
scroll to position [814, 0]
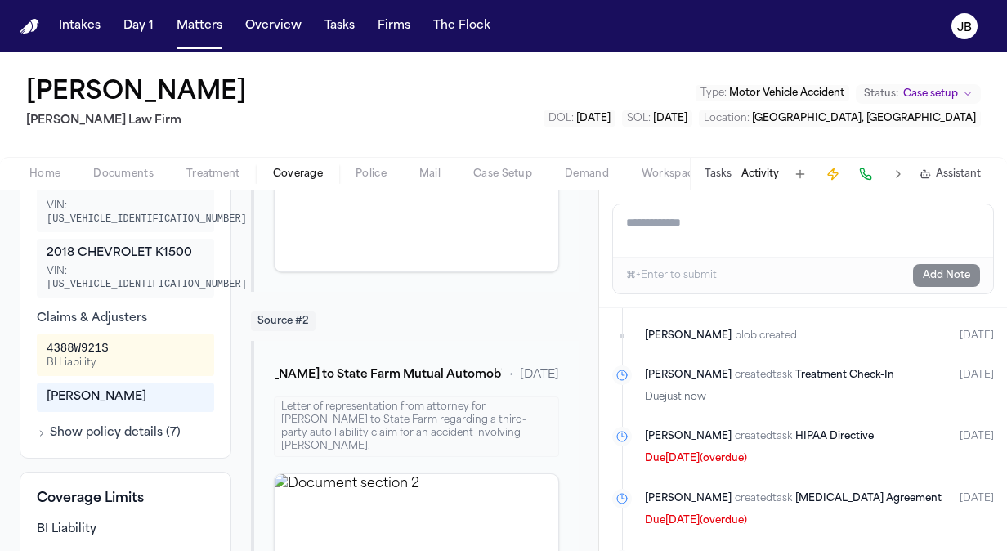
click at [105, 384] on div "[PERSON_NAME]" at bounding box center [125, 397] width 177 height 29
click at [106, 425] on button "Show policy details ( 7 )" at bounding box center [109, 433] width 144 height 16
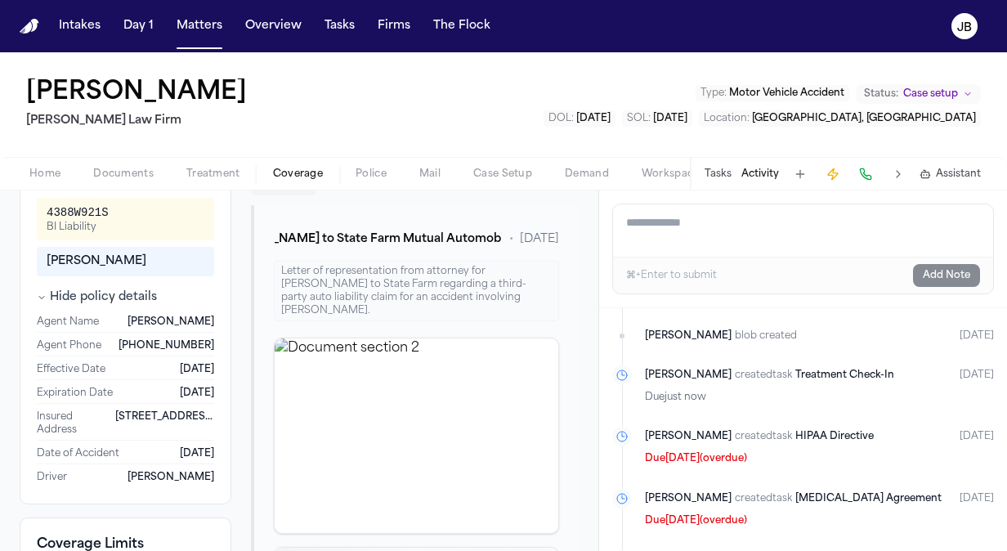
scroll to position [958, 0]
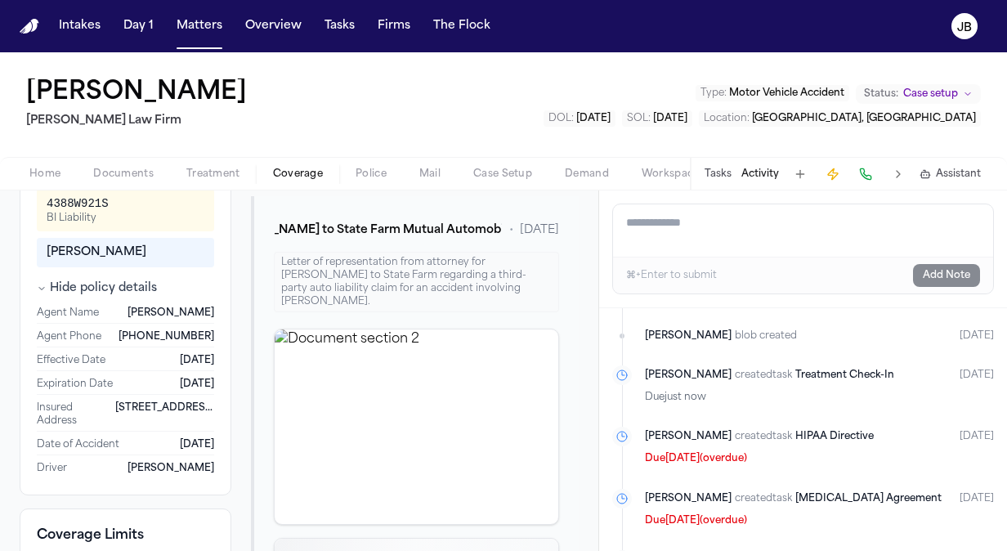
click at [115, 402] on span "[STREET_ADDRESS]" at bounding box center [165, 415] width 100 height 26
click at [185, 378] on span "[DATE]" at bounding box center [197, 384] width 34 height 13
drag, startPoint x: 185, startPoint y: 359, endPoint x: 162, endPoint y: 379, distance: 30.2
click at [162, 398] on div "Insured Address [STREET_ADDRESS]" at bounding box center [125, 415] width 177 height 34
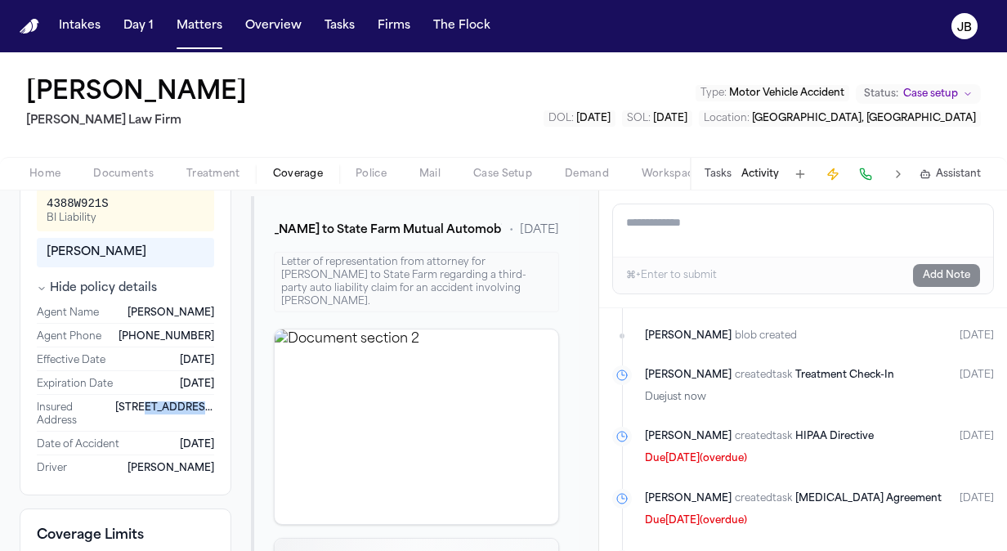
click at [162, 402] on span "[STREET_ADDRESS]" at bounding box center [165, 415] width 100 height 26
click at [162, 398] on div "Insured Address [STREET_ADDRESS]" at bounding box center [125, 415] width 177 height 34
copy span "[STREET_ADDRESS]"
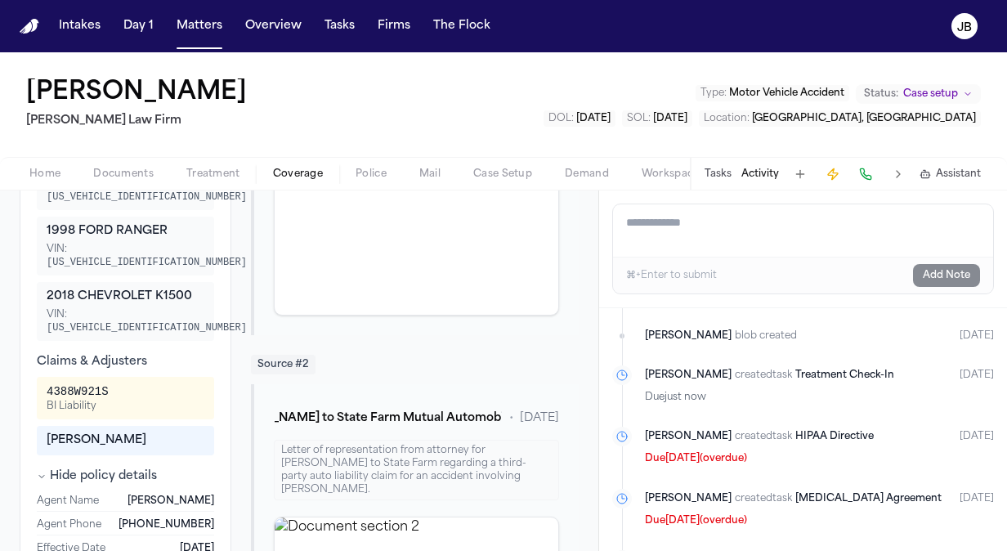
scroll to position [764, 0]
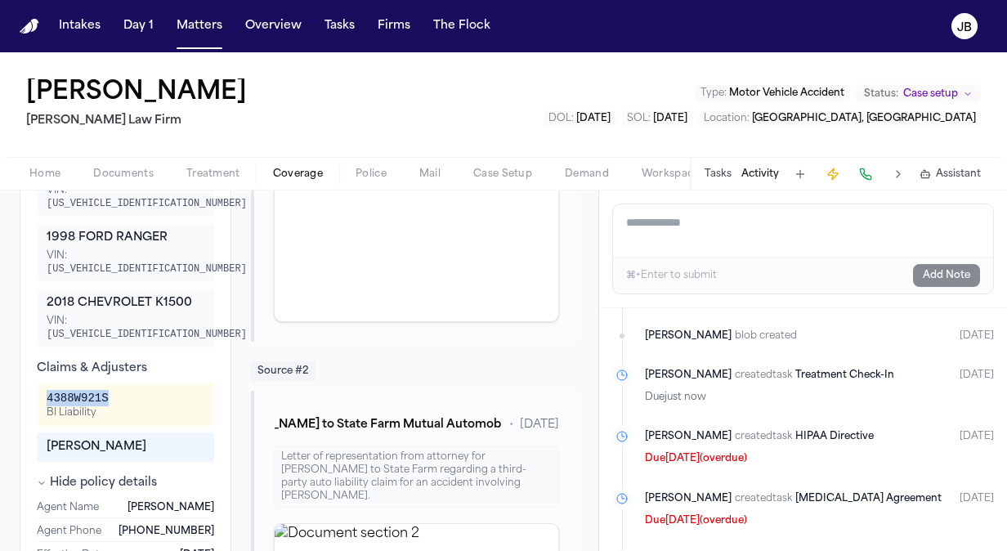
drag, startPoint x: 113, startPoint y: 375, endPoint x: 43, endPoint y: 370, distance: 70.5
click at [43, 384] on div "4388W921S BI Liability" at bounding box center [125, 405] width 177 height 43
copy div "4388W921S"
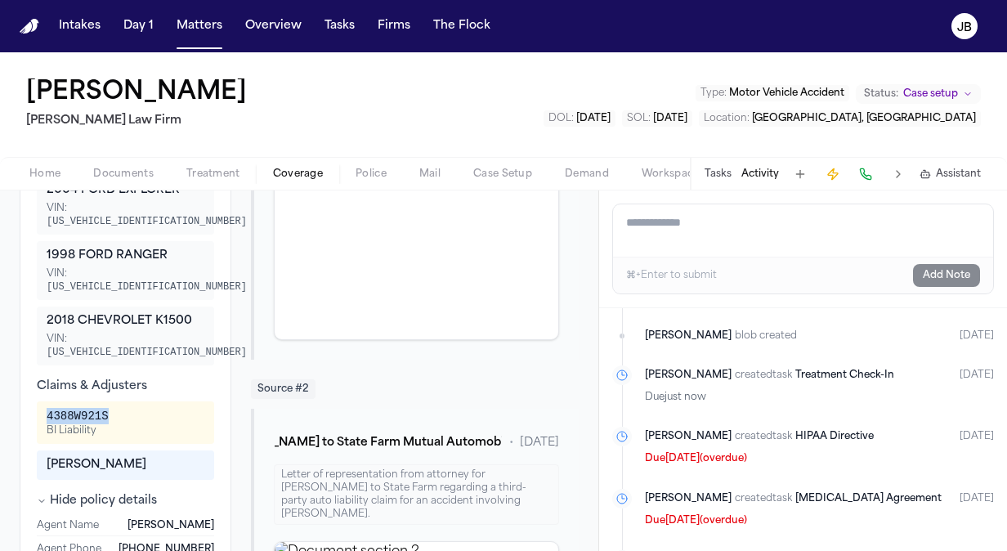
scroll to position [761, 0]
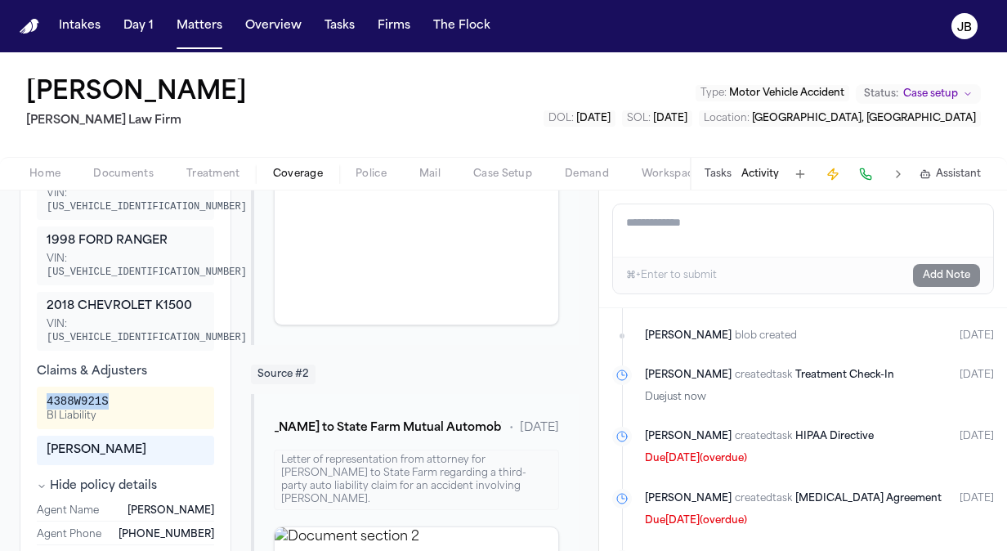
click at [120, 393] on div "4388W921S BI Liability" at bounding box center [126, 407] width 158 height 29
click at [82, 393] on div "4388W921S" at bounding box center [78, 401] width 62 height 16
copy div "4388W921S"
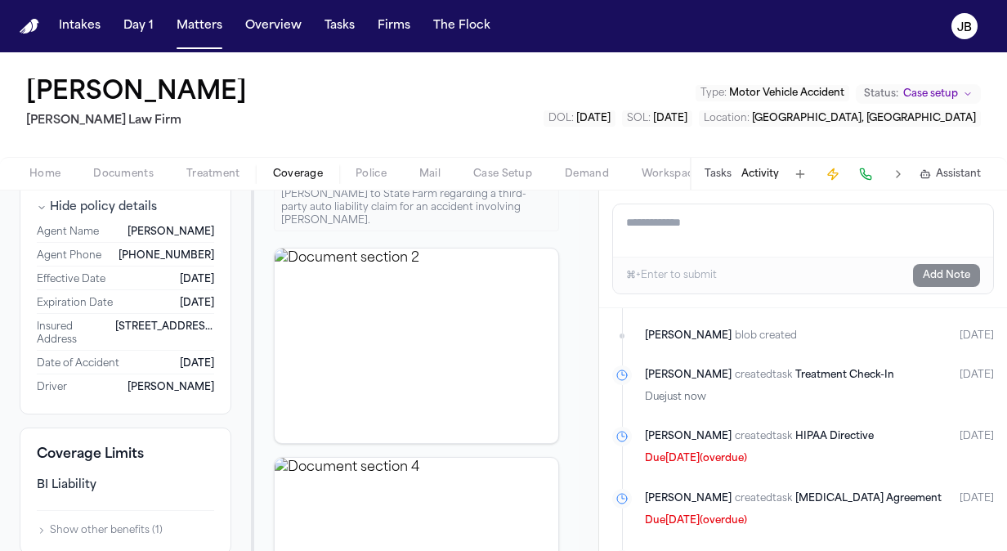
scroll to position [1043, 0]
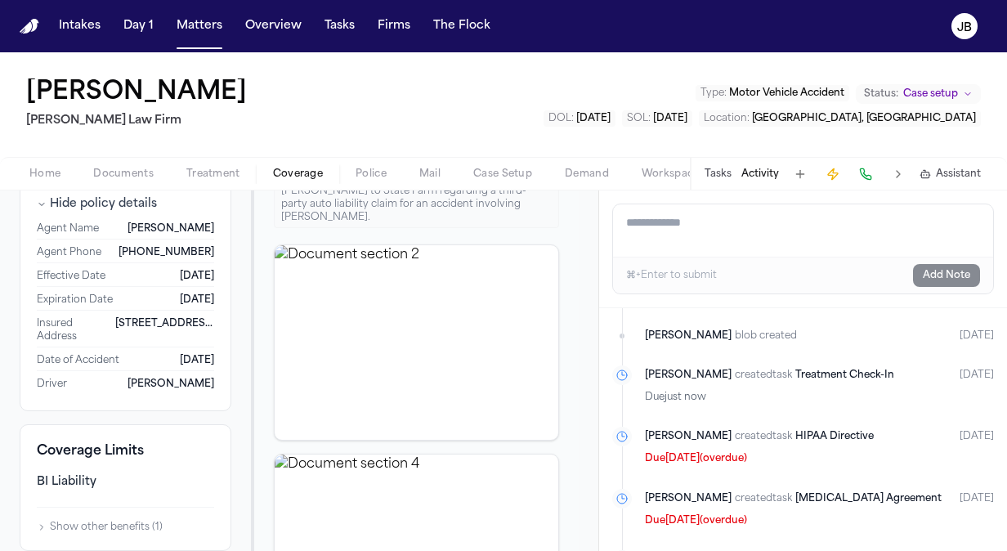
drag, startPoint x: 79, startPoint y: 295, endPoint x: 183, endPoint y: 310, distance: 105.7
click at [183, 314] on div "Insured Address [STREET_ADDRESS]" at bounding box center [125, 331] width 177 height 34
click at [173, 317] on span "[STREET_ADDRESS]" at bounding box center [165, 330] width 100 height 26
drag, startPoint x: 80, startPoint y: 296, endPoint x: 209, endPoint y: 297, distance: 128.4
click at [209, 317] on span "[STREET_ADDRESS]" at bounding box center [165, 330] width 100 height 26
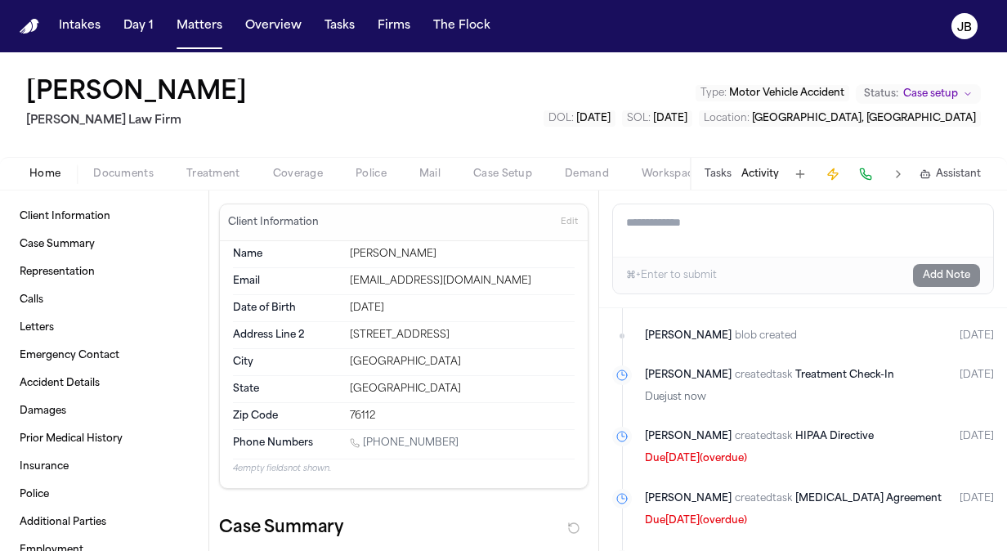
click at [56, 176] on span "Home" at bounding box center [44, 174] width 31 height 13
click at [195, 29] on button "Matters" at bounding box center [199, 25] width 59 height 29
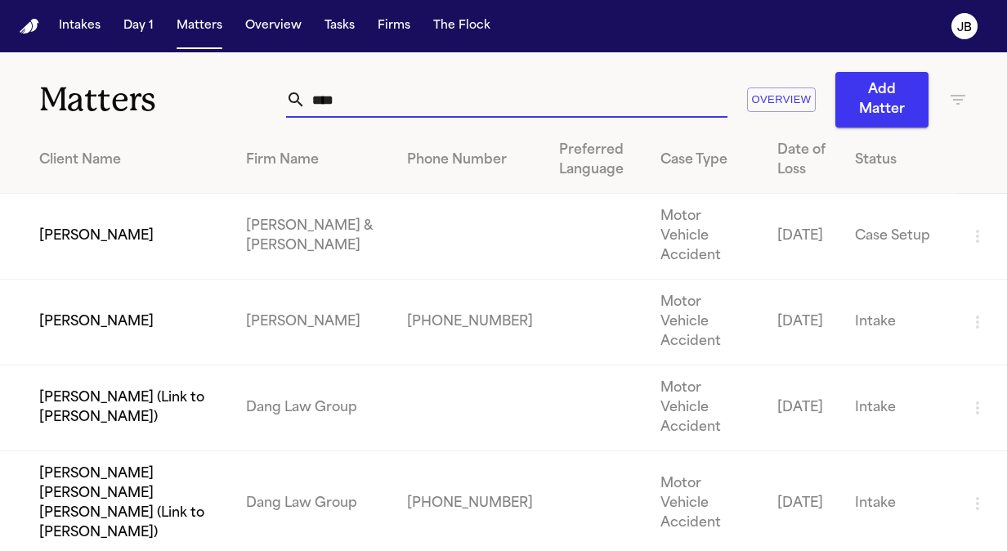
drag, startPoint x: 392, startPoint y: 95, endPoint x: 200, endPoint y: 104, distance: 192.4
click at [200, 104] on div "Matters **** Overview Add Matter" at bounding box center [503, 89] width 1007 height 75
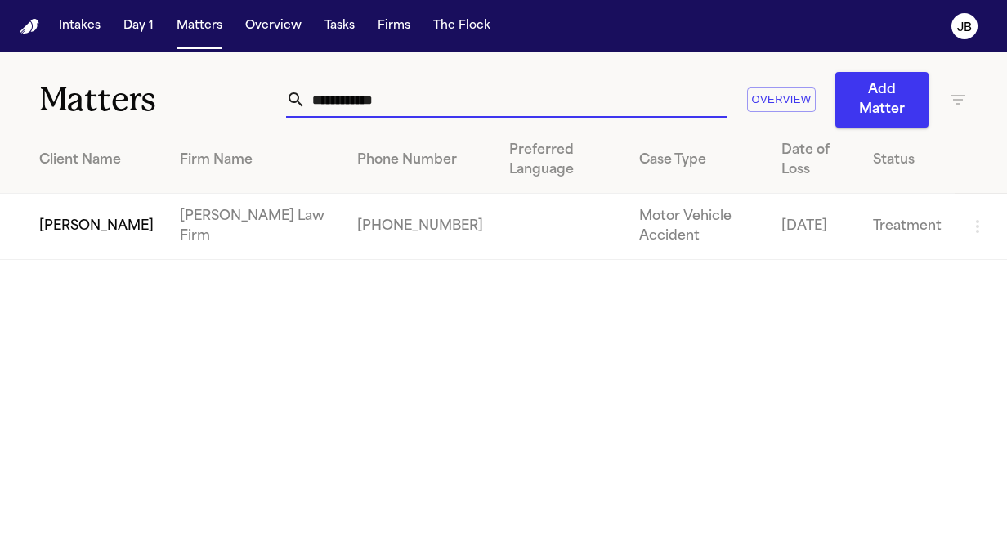
type input "**********"
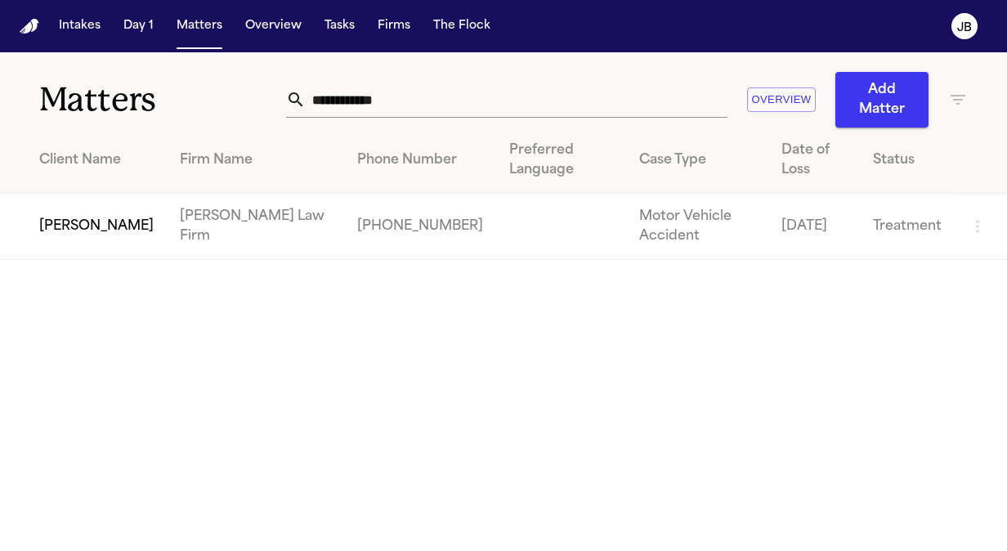
click at [77, 236] on td "[PERSON_NAME]" at bounding box center [83, 227] width 167 height 66
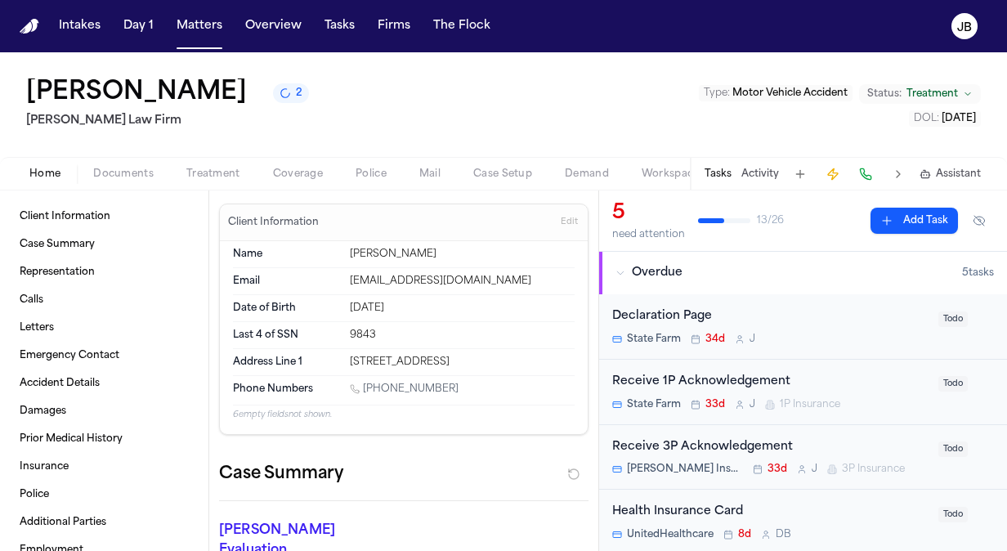
click at [752, 175] on button "Activity" at bounding box center [761, 174] width 38 height 13
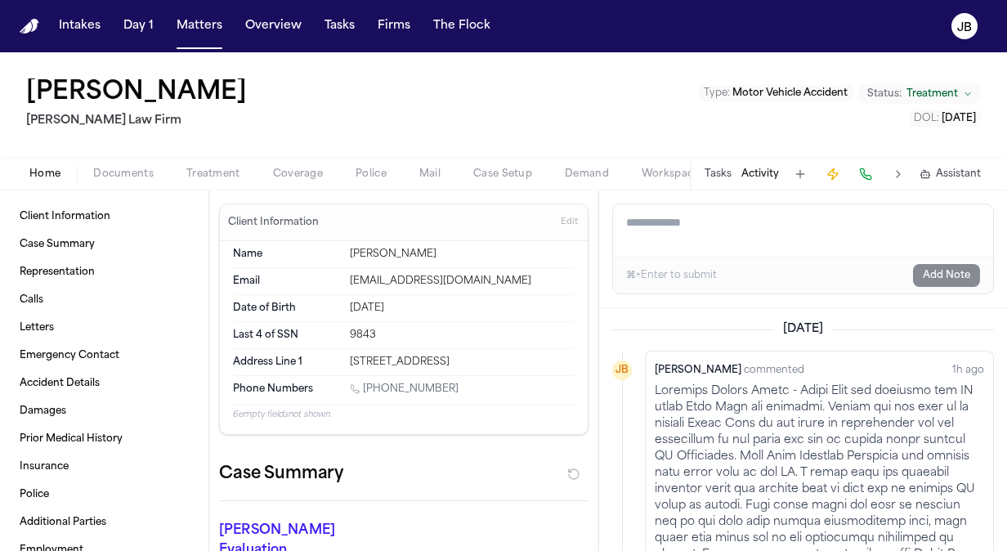
click at [125, 164] on button "Documents" at bounding box center [123, 174] width 93 height 20
click at [33, 180] on span "Home" at bounding box center [44, 174] width 31 height 13
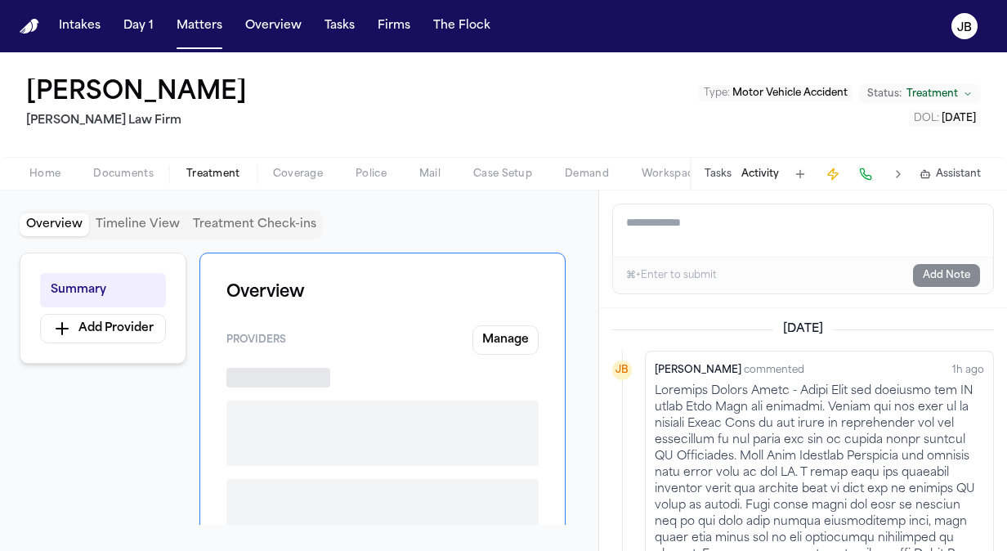
click at [213, 168] on span "Treatment" at bounding box center [213, 174] width 54 height 13
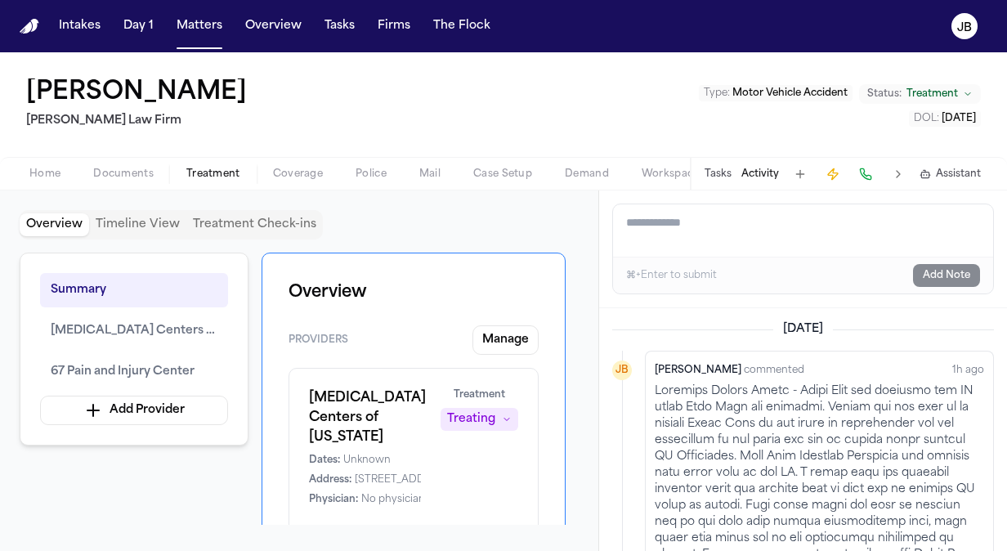
click at [141, 172] on span "Documents" at bounding box center [123, 174] width 61 height 13
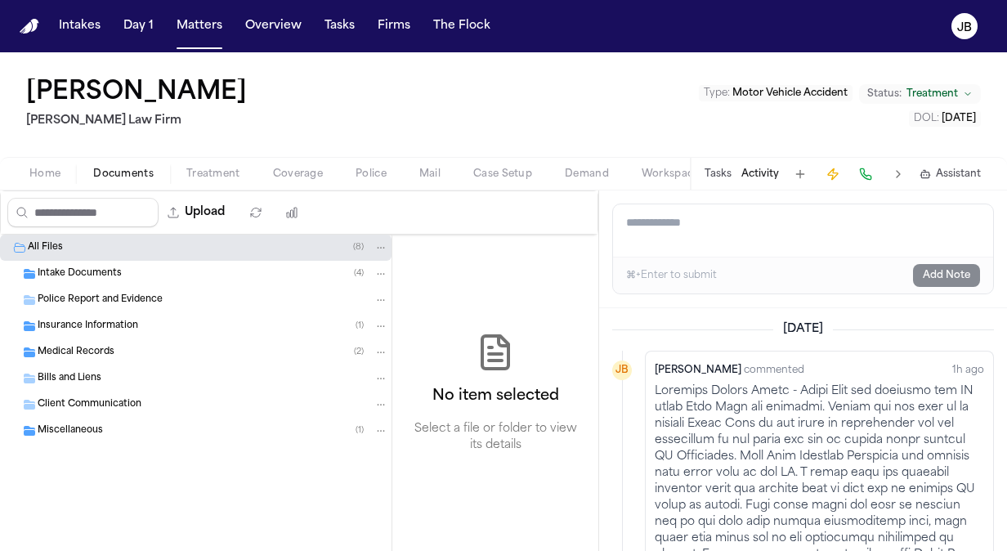
click at [207, 168] on span "Treatment" at bounding box center [213, 174] width 54 height 13
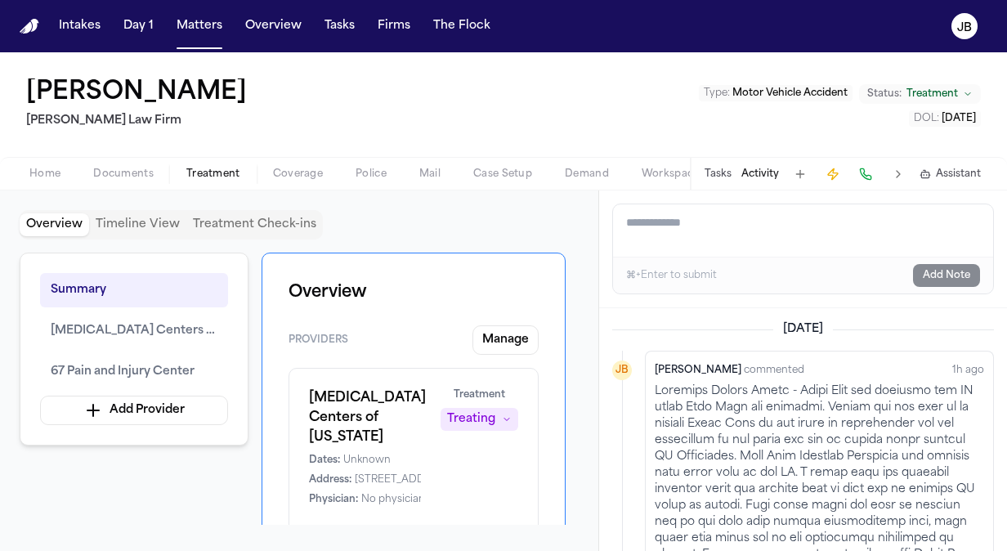
click at [319, 162] on div "Home Documents Treatment Coverage Police Mail Case Setup Demand Workspaces Arti…" at bounding box center [503, 173] width 1007 height 33
click at [309, 165] on button "Coverage" at bounding box center [298, 174] width 83 height 20
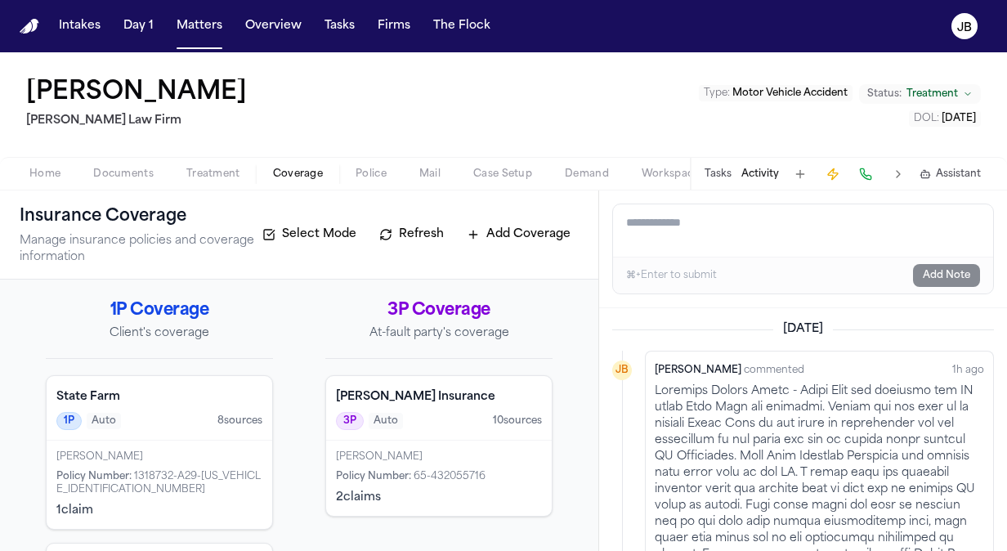
click at [183, 423] on div "1P Auto 8 source s" at bounding box center [159, 421] width 206 height 18
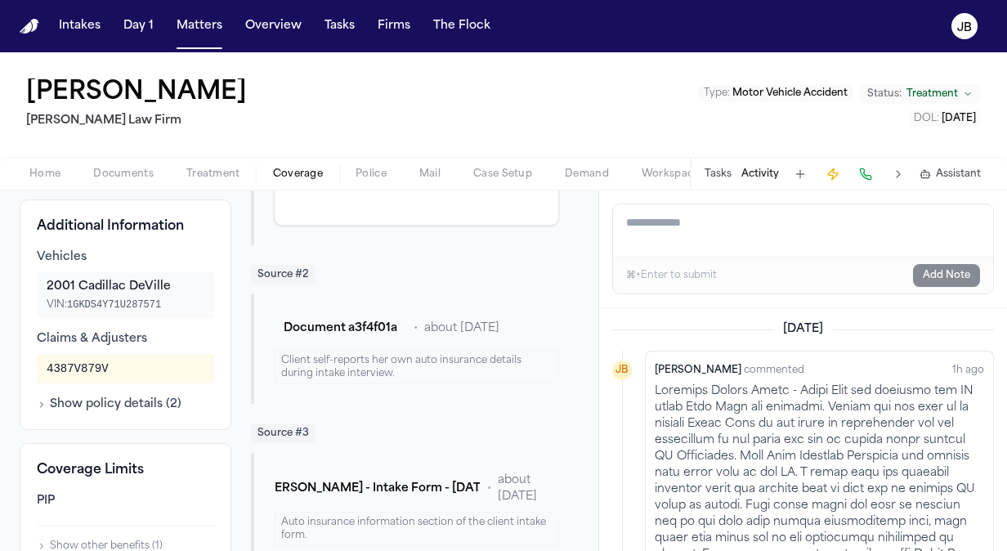
scroll to position [471, 0]
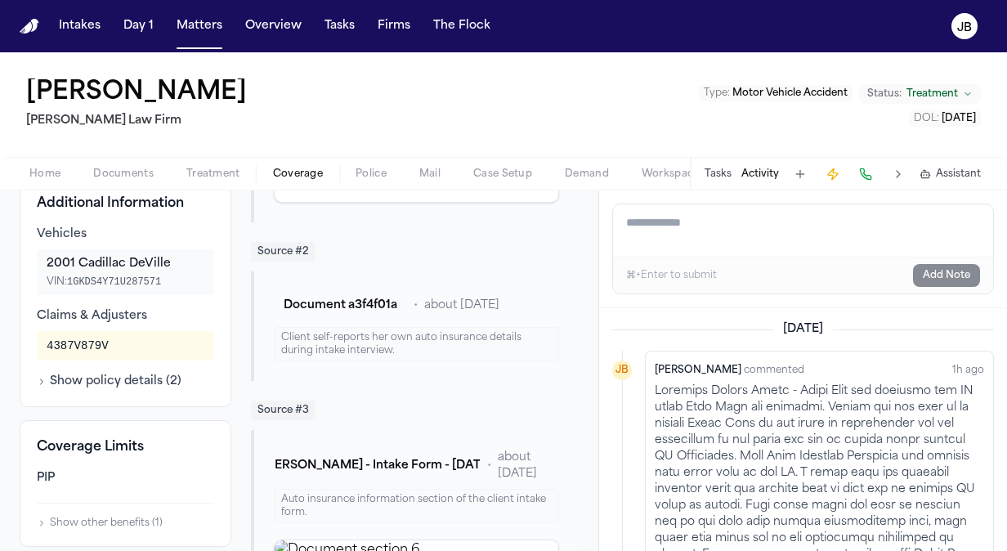
click at [123, 390] on button "Show policy details ( 2 )" at bounding box center [109, 382] width 145 height 16
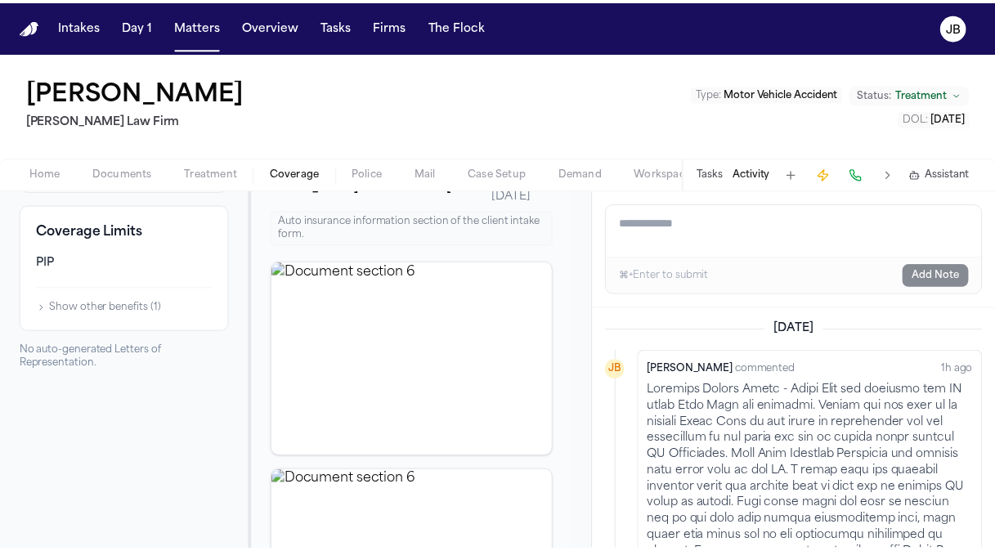
scroll to position [0, 0]
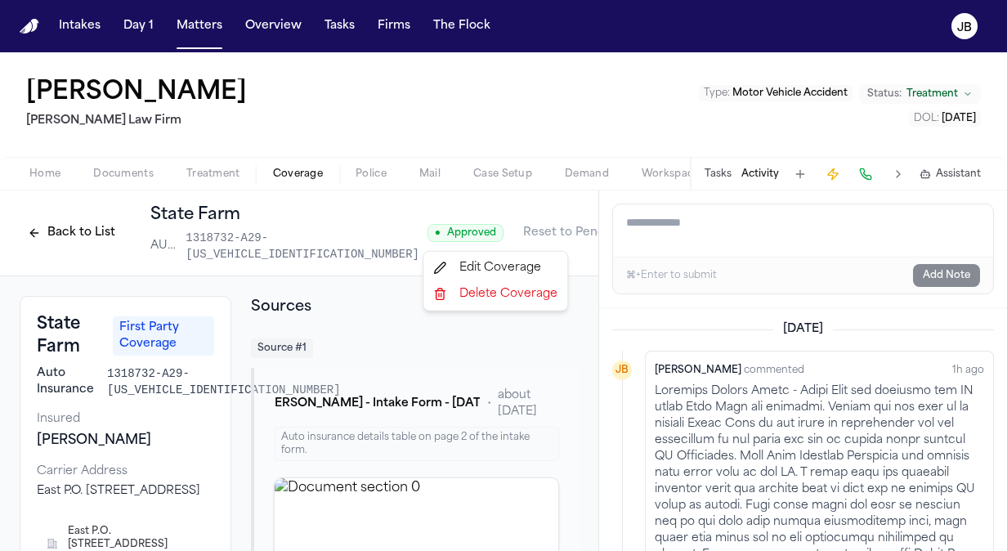
click at [562, 229] on html "Intakes Day 1 Matters Overview Tasks Firms The [PERSON_NAME] [PERSON_NAME] [PER…" at bounding box center [503, 275] width 1007 height 551
click at [512, 260] on div "Edit Coverage" at bounding box center [495, 268] width 137 height 26
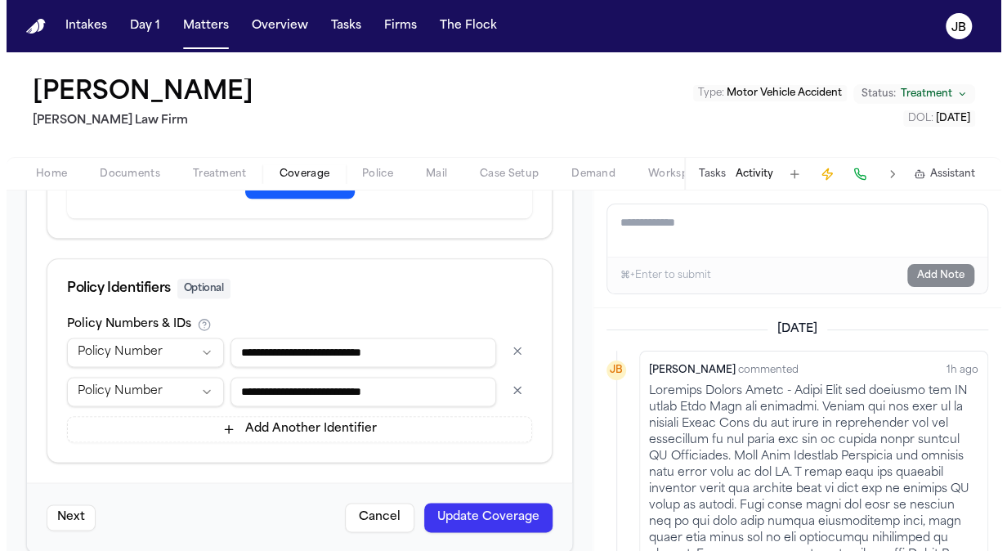
scroll to position [1047, 0]
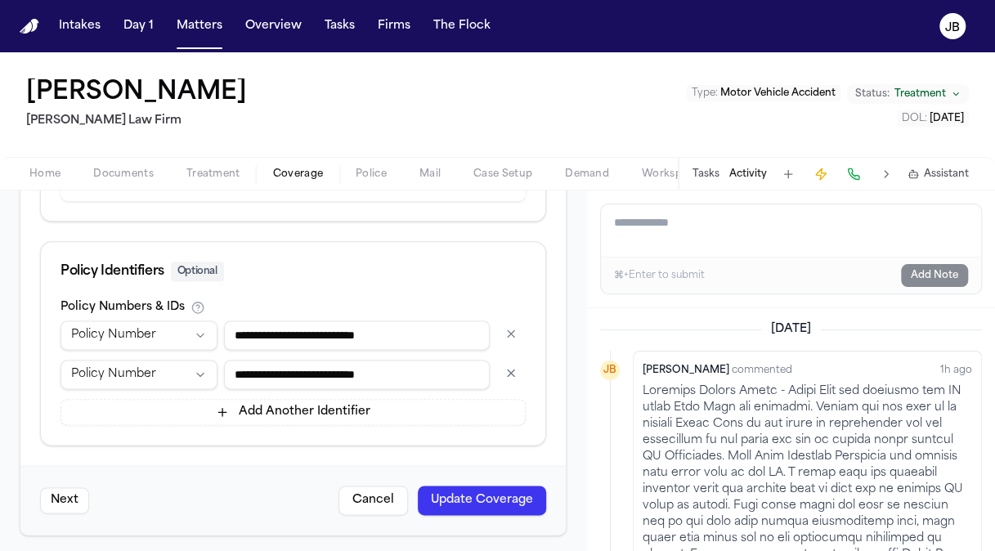
click at [388, 492] on button "Cancel" at bounding box center [374, 500] width 70 height 29
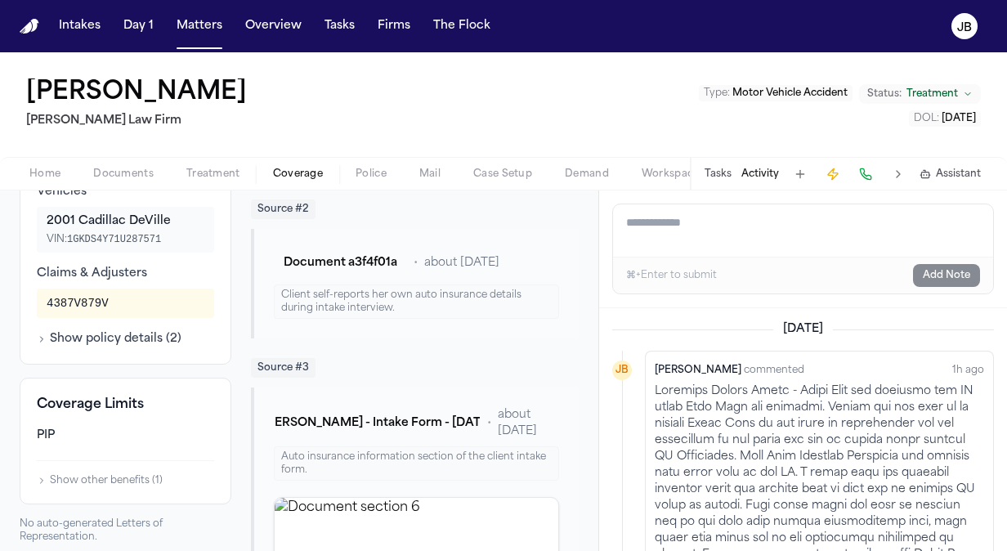
scroll to position [518, 0]
